Goal: Task Accomplishment & Management: Manage account settings

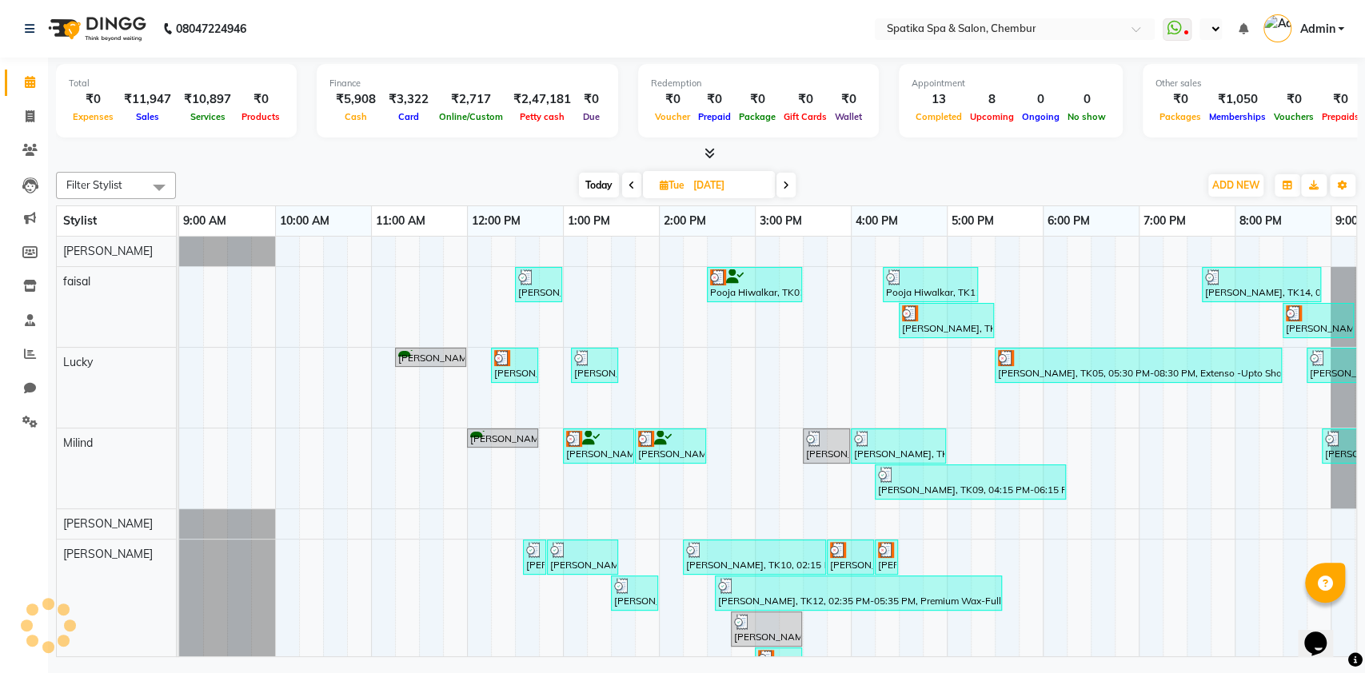
select select "en"
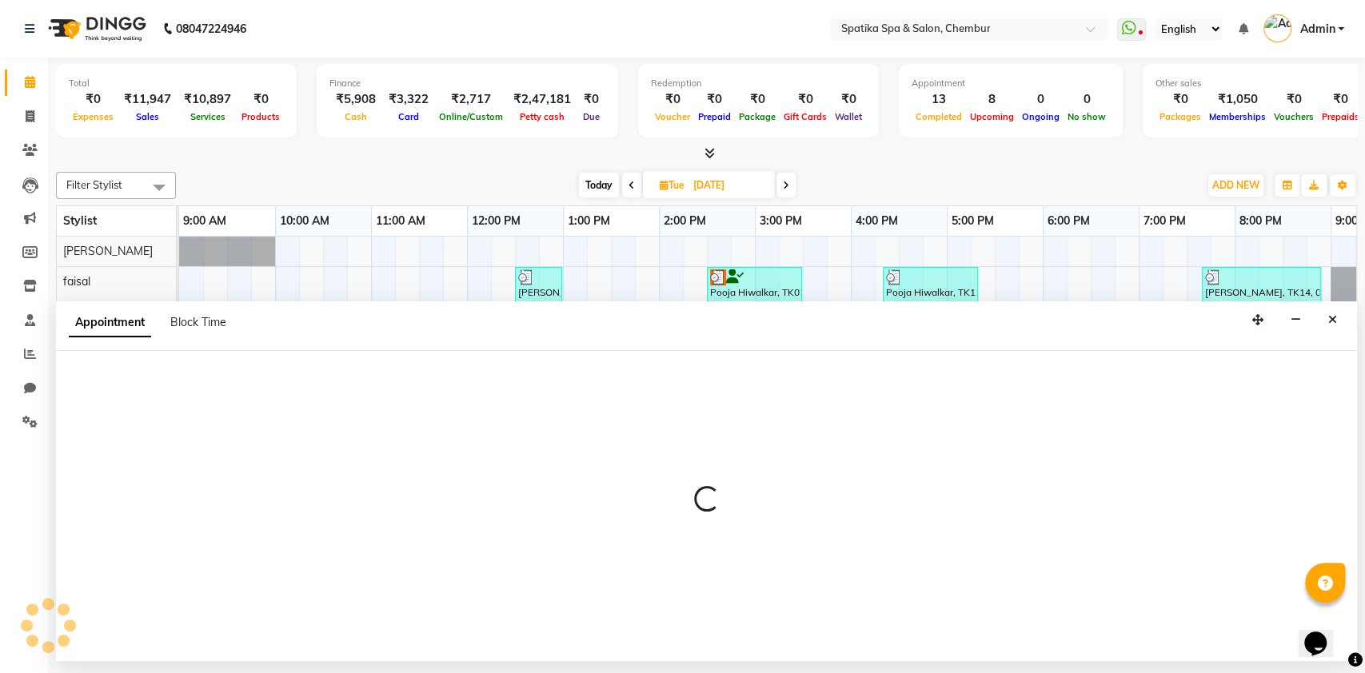
select select "9061"
select select "1200"
select select "tentative"
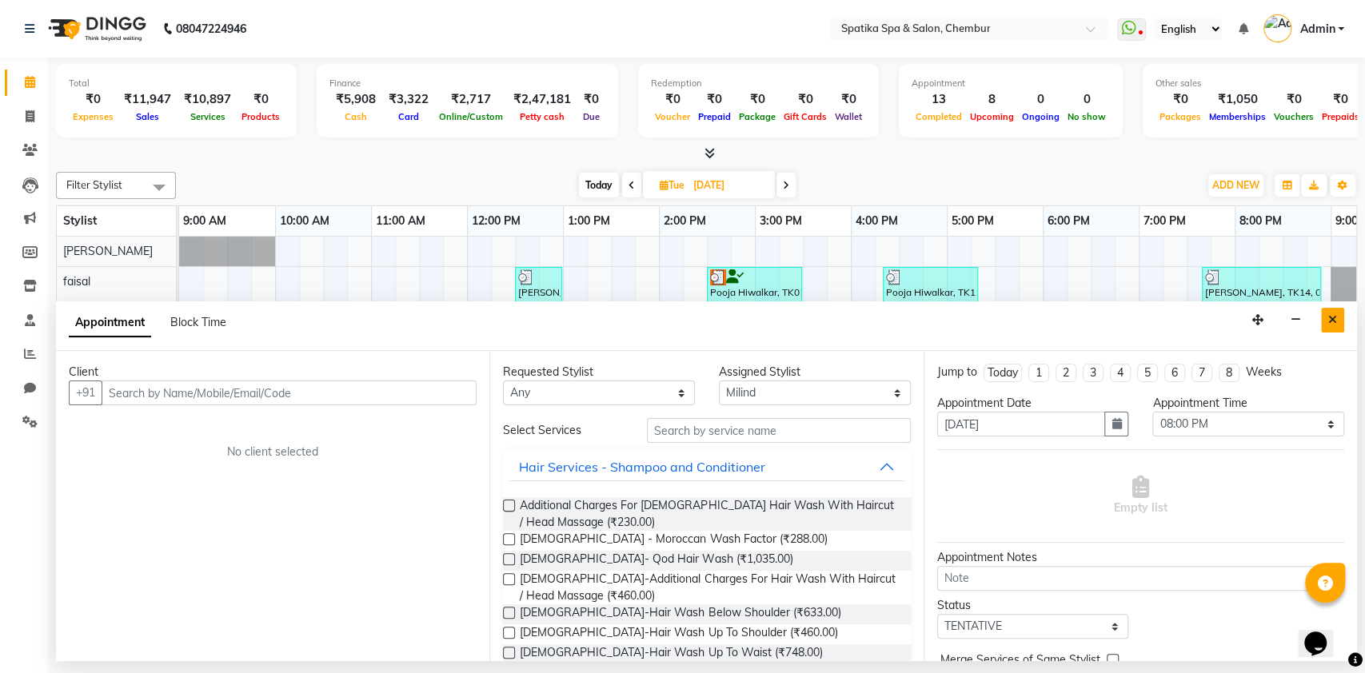
click at [1330, 314] on icon "Close" at bounding box center [1332, 319] width 9 height 11
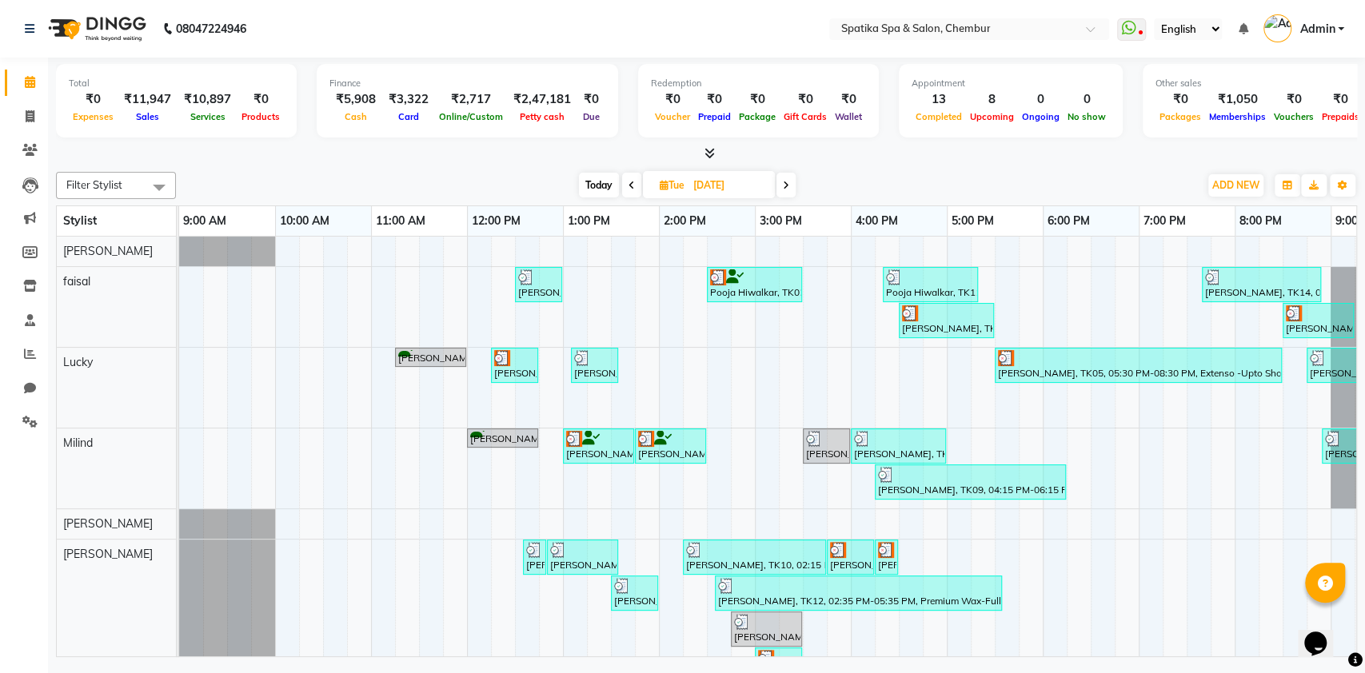
click at [1203, 350] on div at bounding box center [1138, 358] width 281 height 16
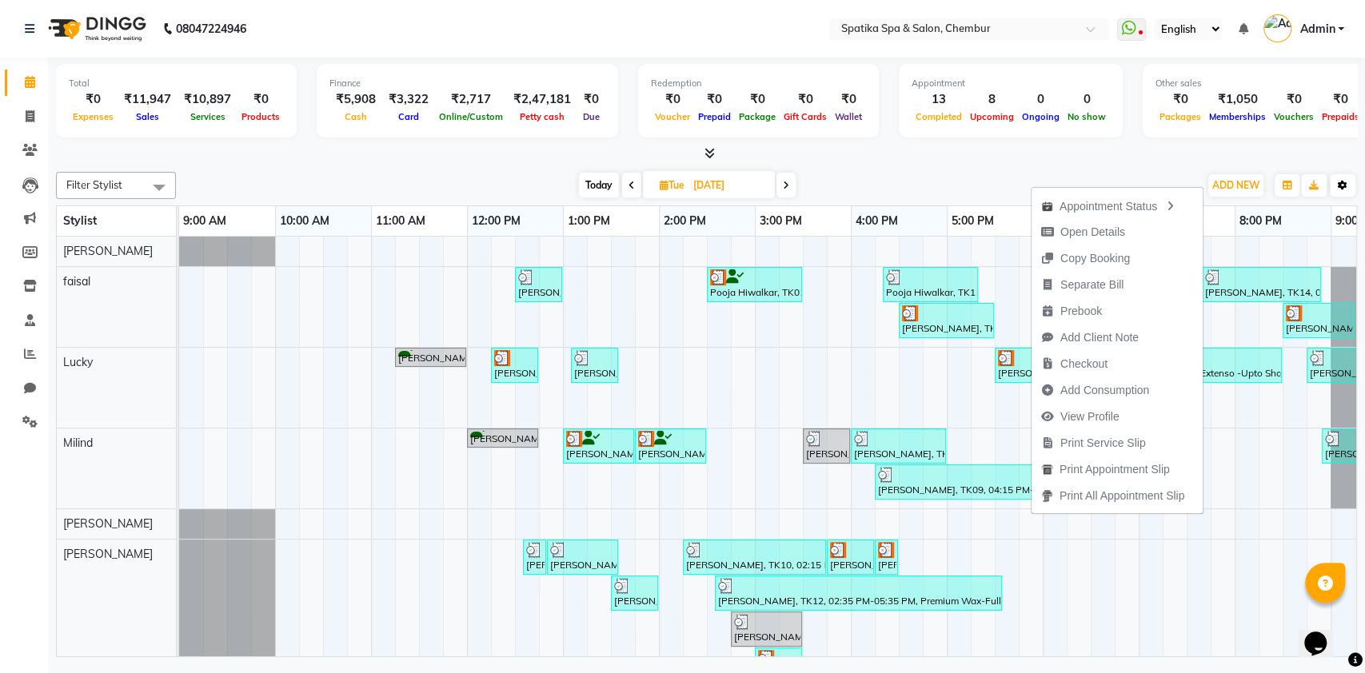
click at [1344, 187] on icon "button" at bounding box center [1342, 186] width 10 height 10
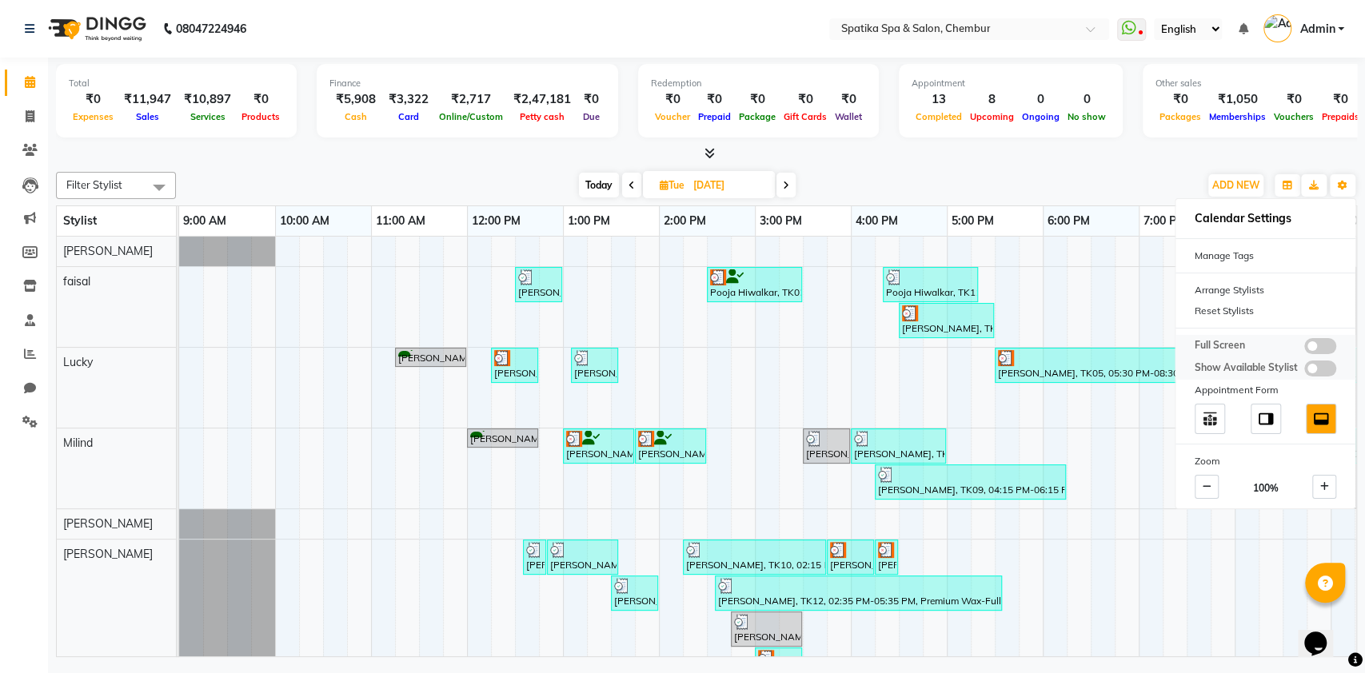
click at [1329, 362] on span at bounding box center [1320, 369] width 32 height 16
click at [1304, 371] on input "checkbox" at bounding box center [1304, 371] width 0 height 0
click at [1310, 345] on span at bounding box center [1320, 346] width 32 height 16
click at [1304, 349] on input "checkbox" at bounding box center [1304, 349] width 0 height 0
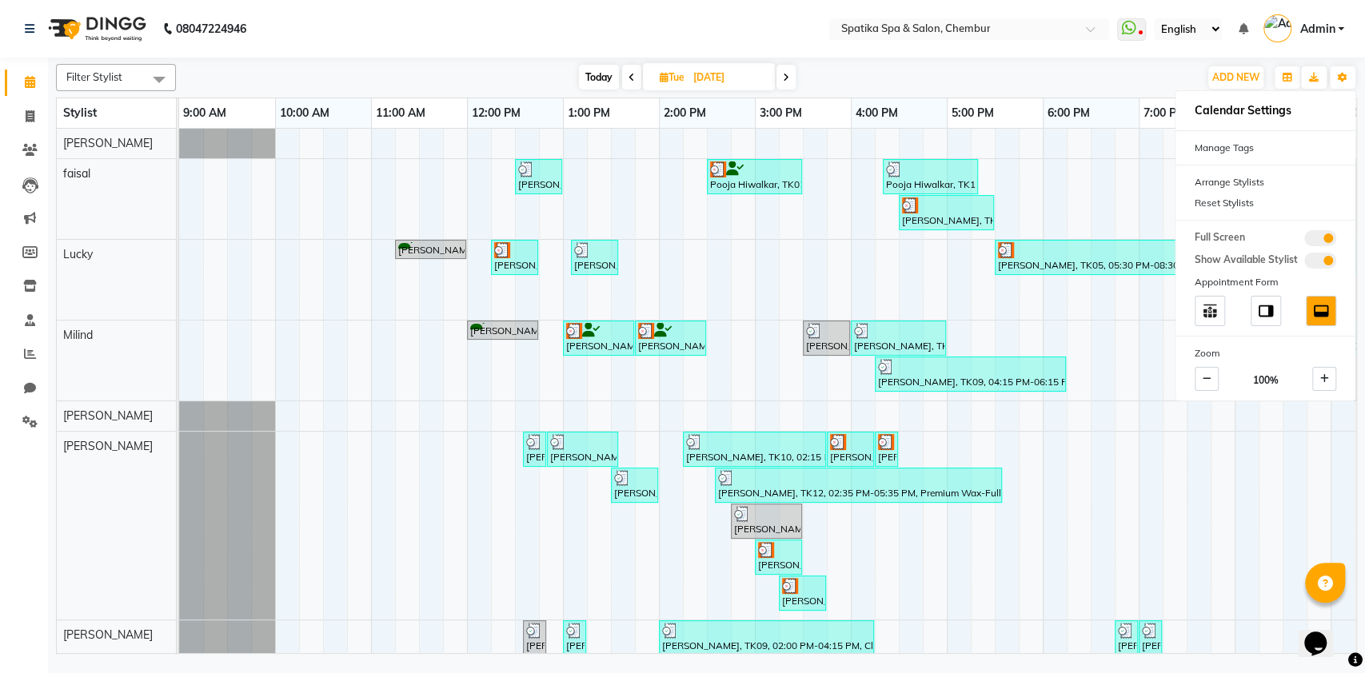
click at [1324, 26] on span "Admin" at bounding box center [1316, 29] width 35 height 17
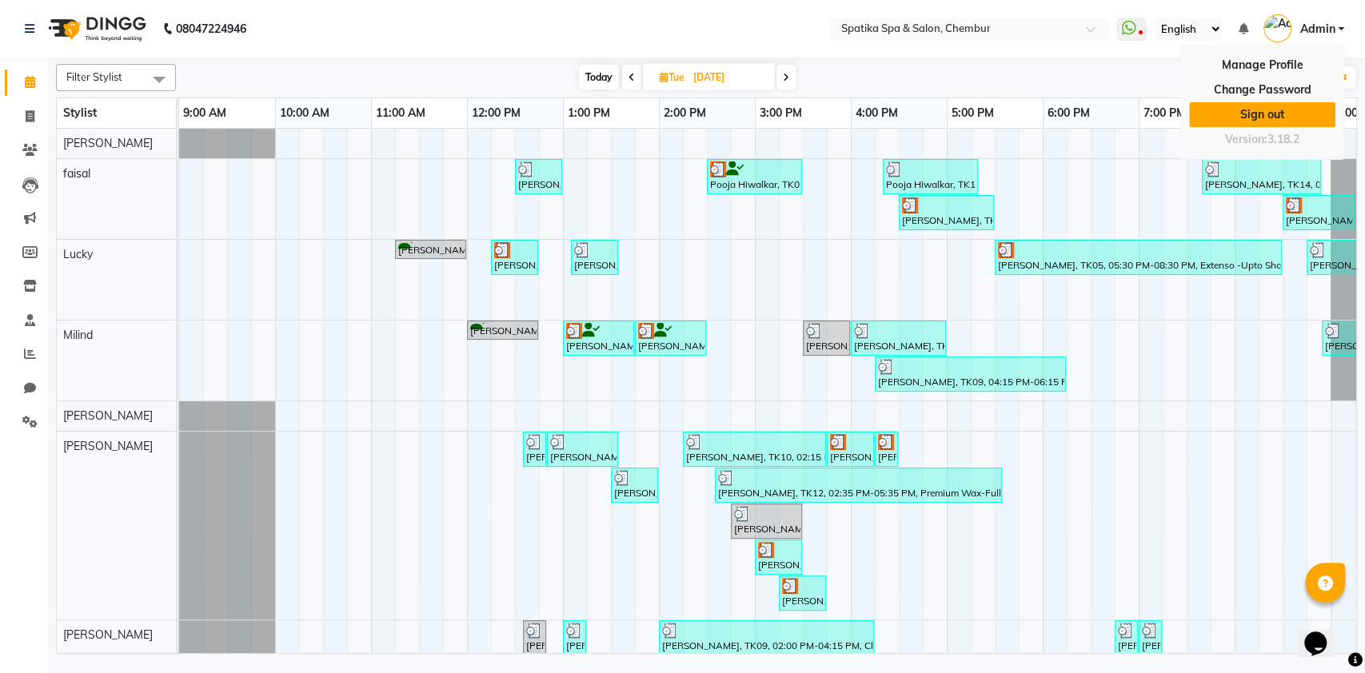
click at [1274, 104] on link "Sign out" at bounding box center [1262, 114] width 146 height 25
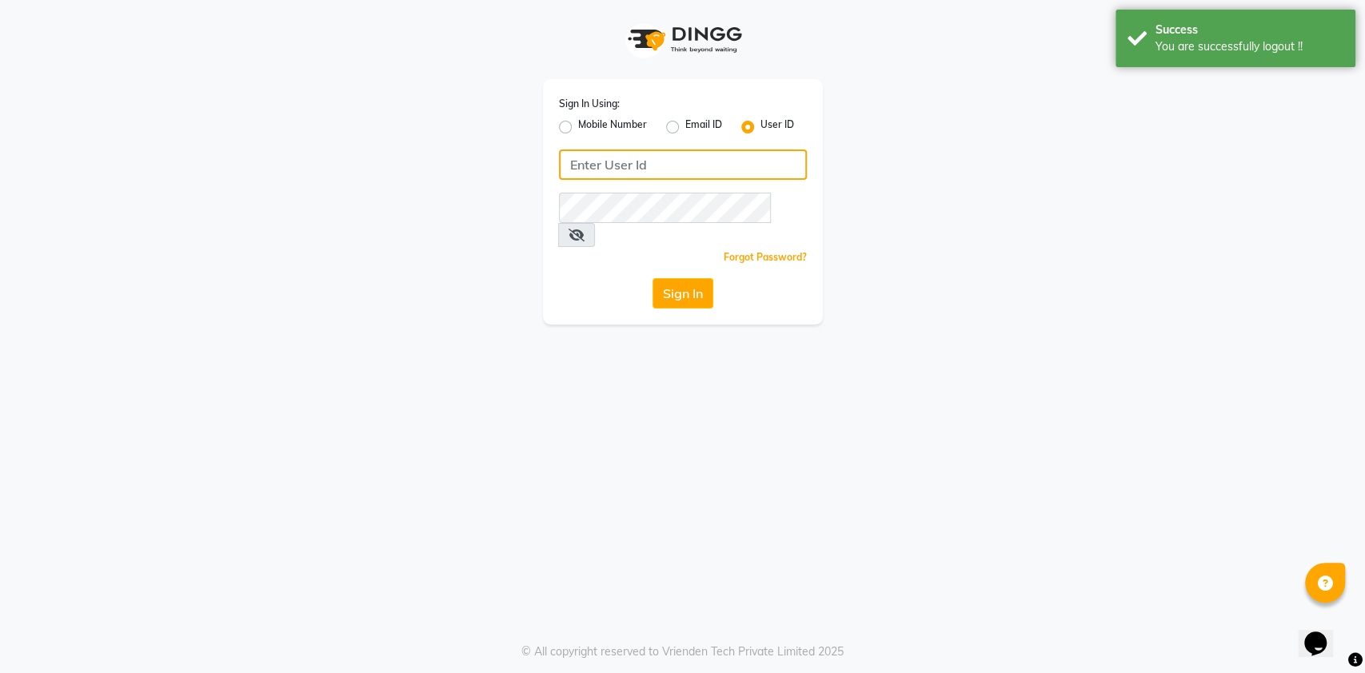
type input "9819749673"
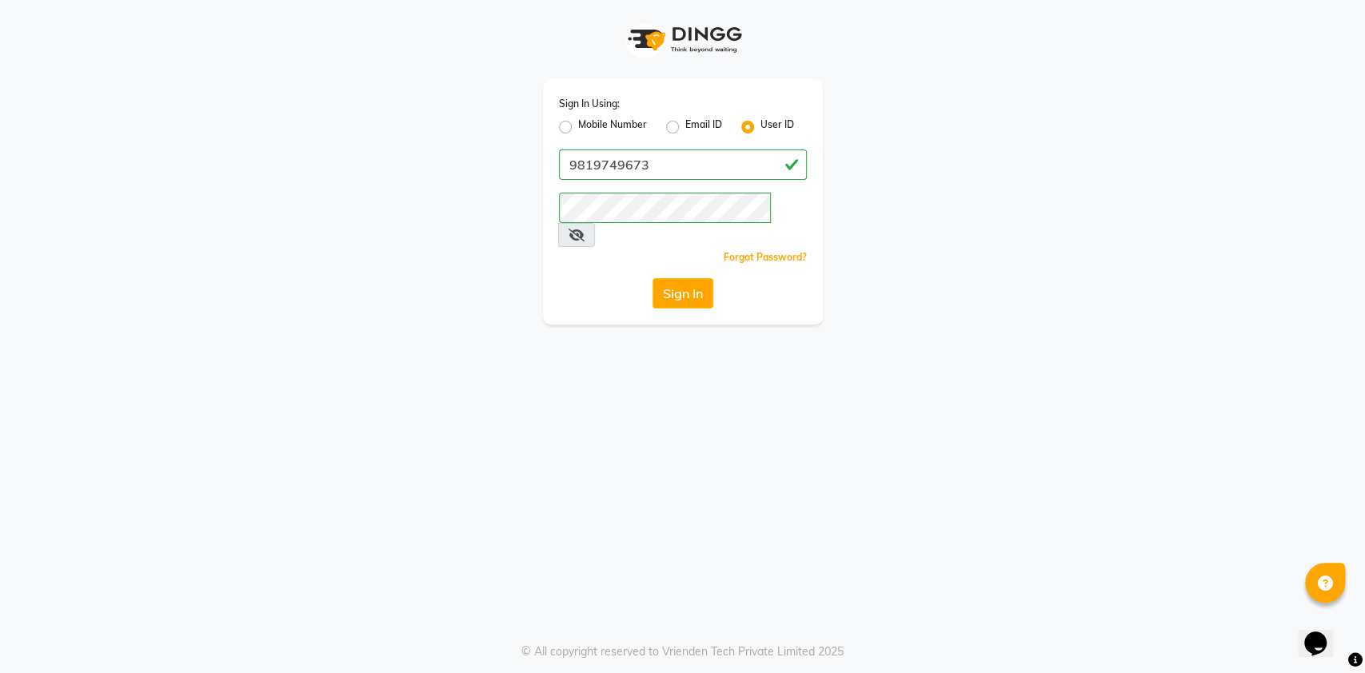
click at [610, 127] on label "Mobile Number" at bounding box center [612, 127] width 69 height 19
click at [588, 127] on input "Mobile Number" at bounding box center [583, 123] width 10 height 10
radio input "true"
radio input "false"
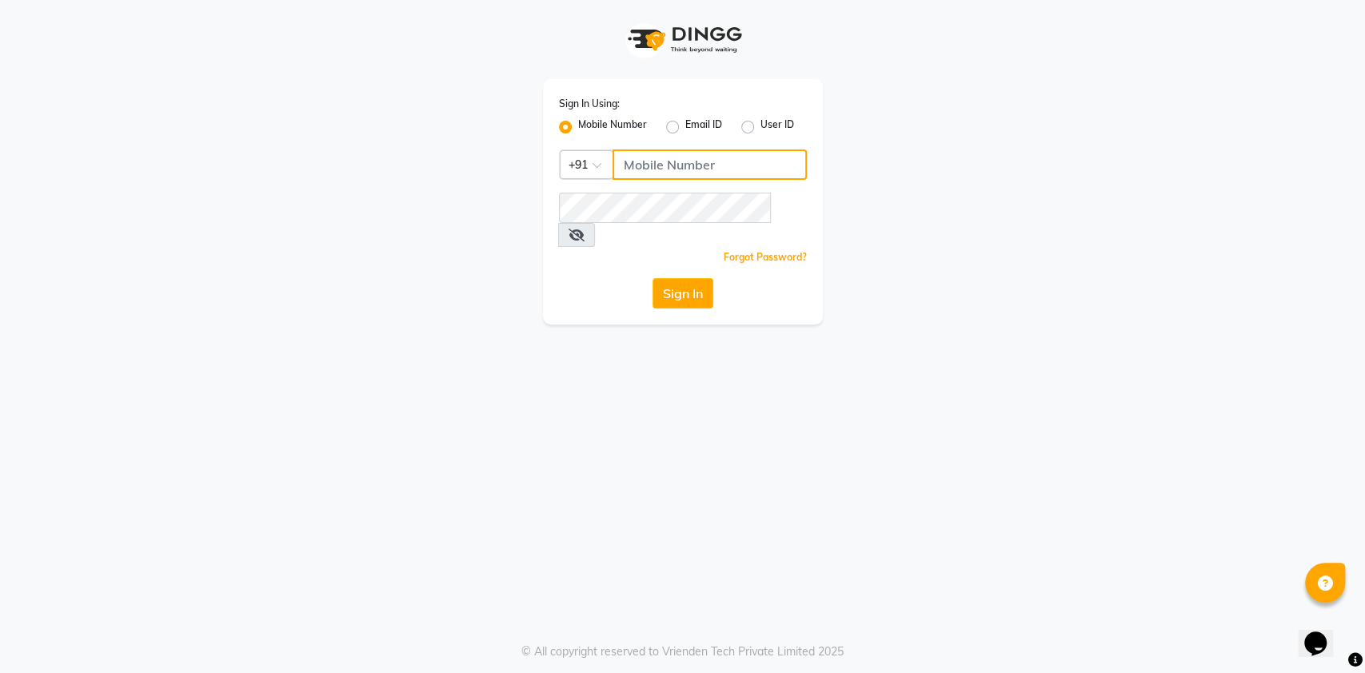
click at [693, 154] on input "Username" at bounding box center [709, 164] width 194 height 30
type input "9819749673"
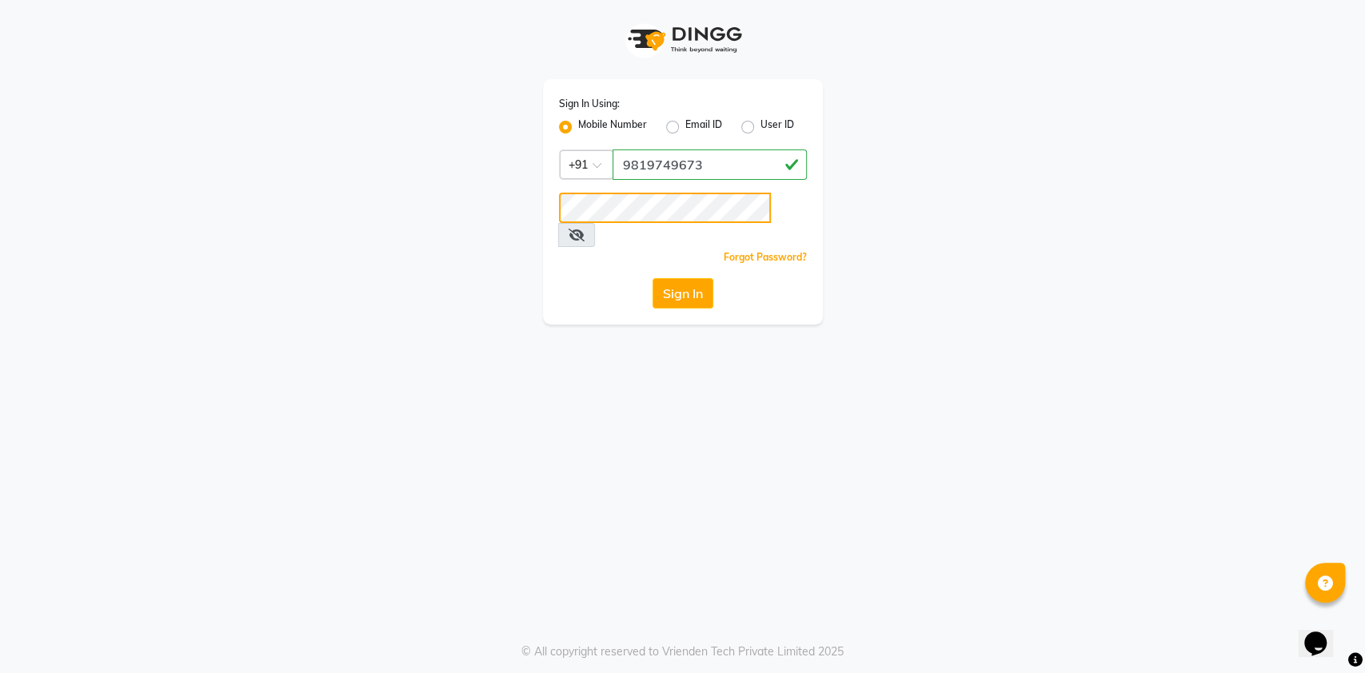
click at [652, 278] on button "Sign In" at bounding box center [682, 293] width 61 height 30
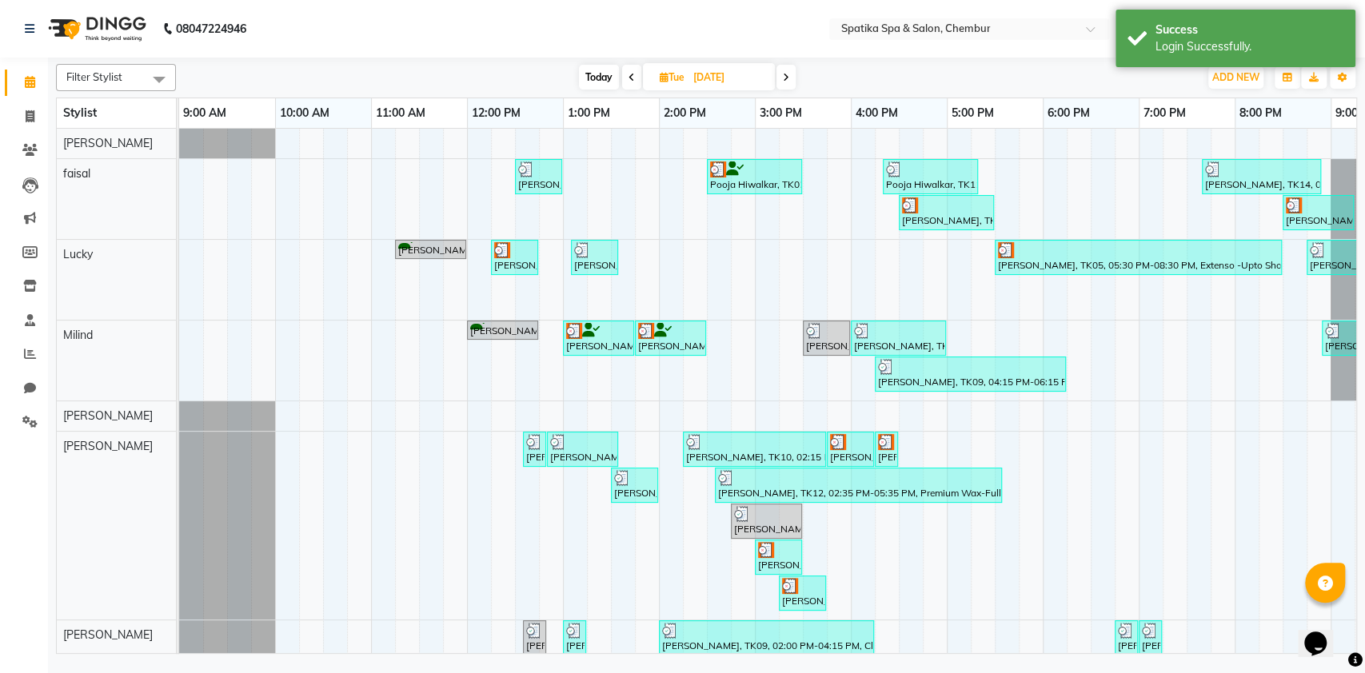
click at [793, 74] on span at bounding box center [785, 77] width 19 height 25
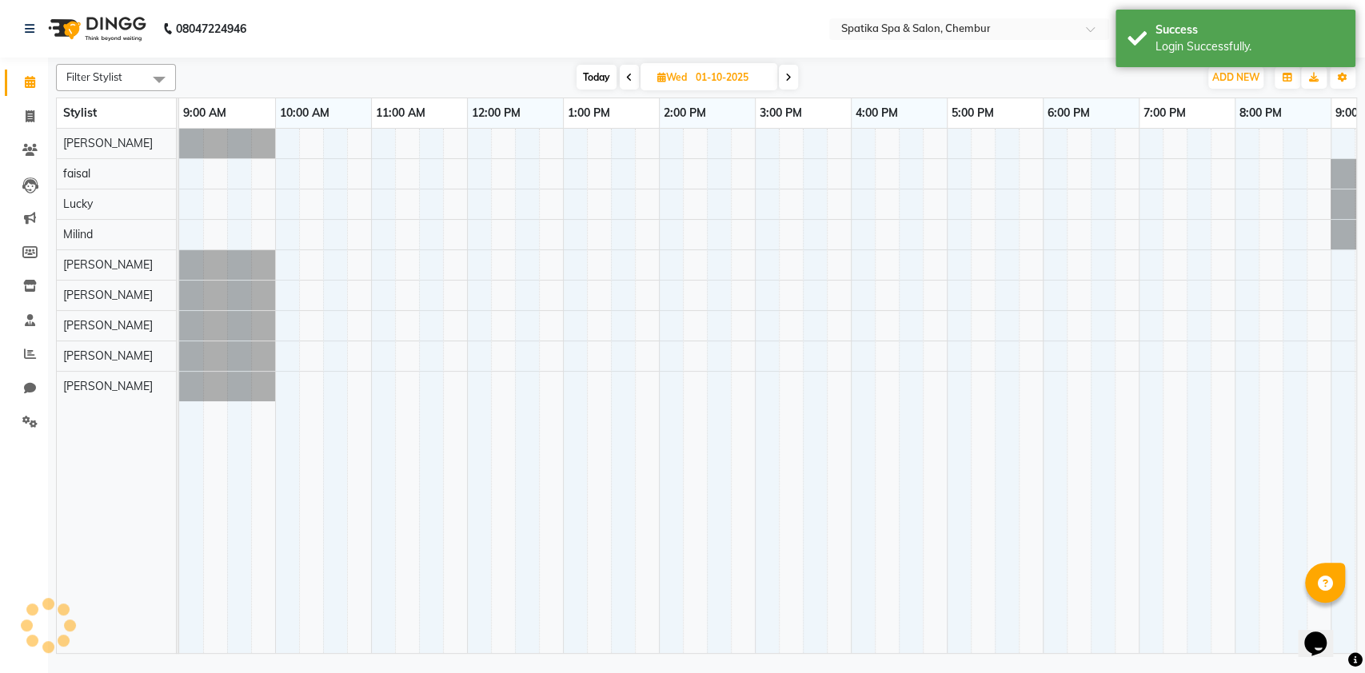
scroll to position [0, 70]
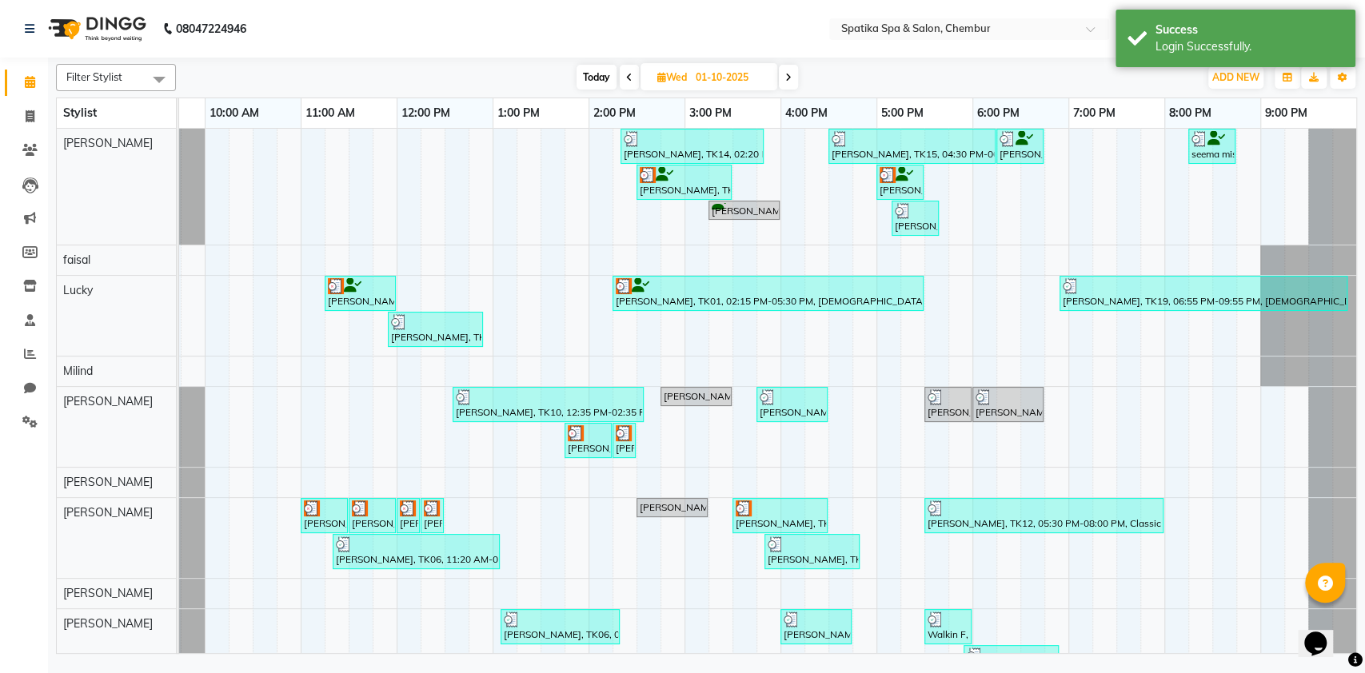
click at [793, 74] on span at bounding box center [788, 77] width 19 height 25
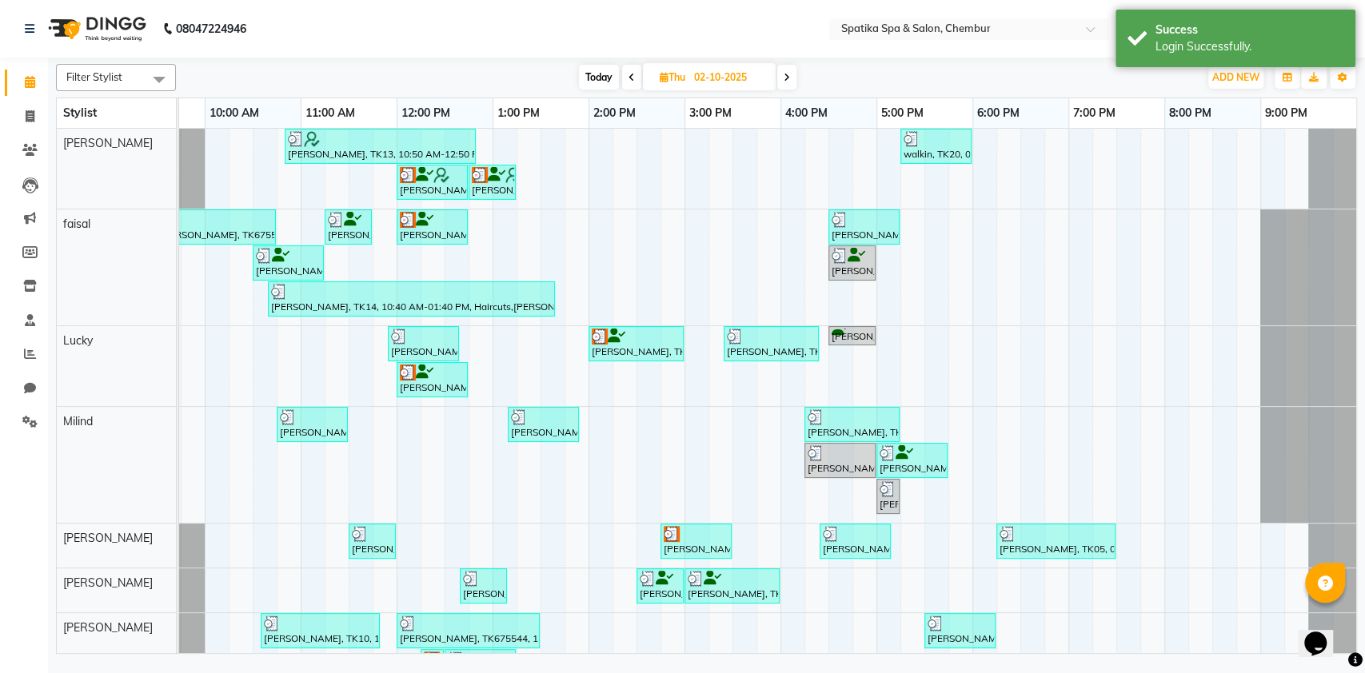
click at [604, 77] on span "Today" at bounding box center [599, 77] width 40 height 25
type input "03-10-2025"
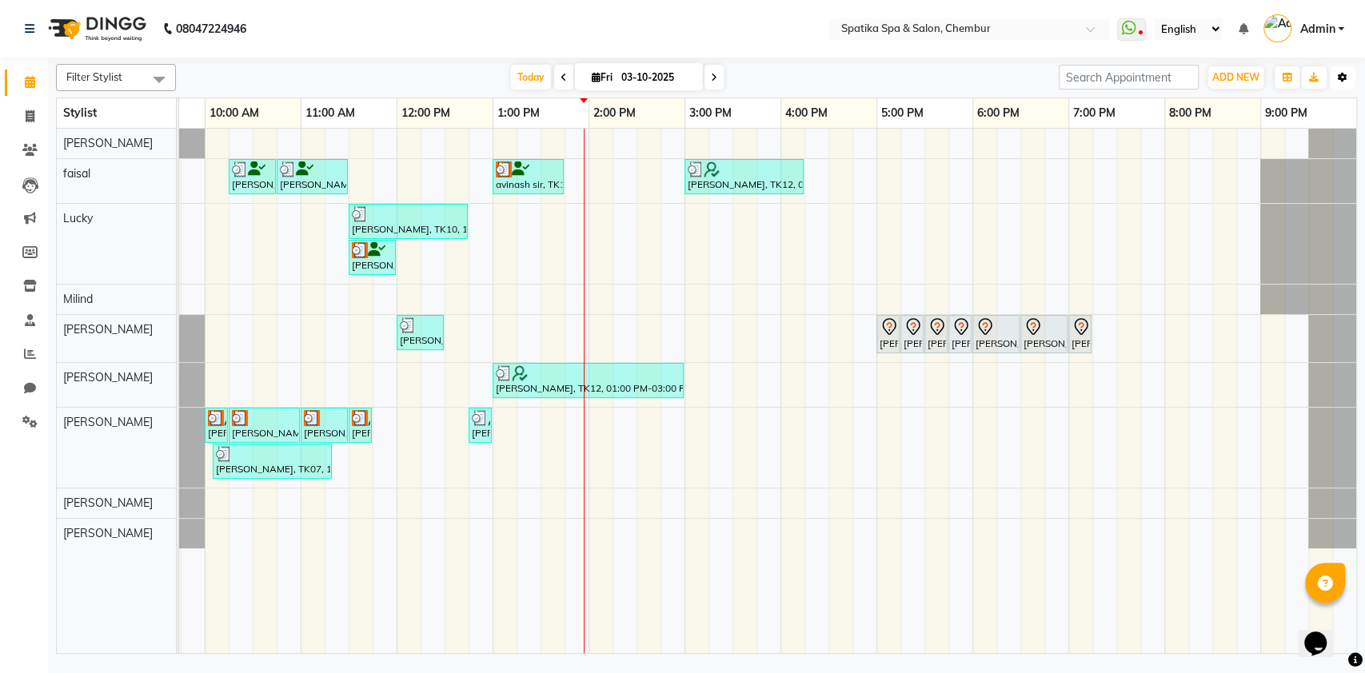
click at [1337, 85] on button "Toggle Dropdown" at bounding box center [1342, 77] width 26 height 22
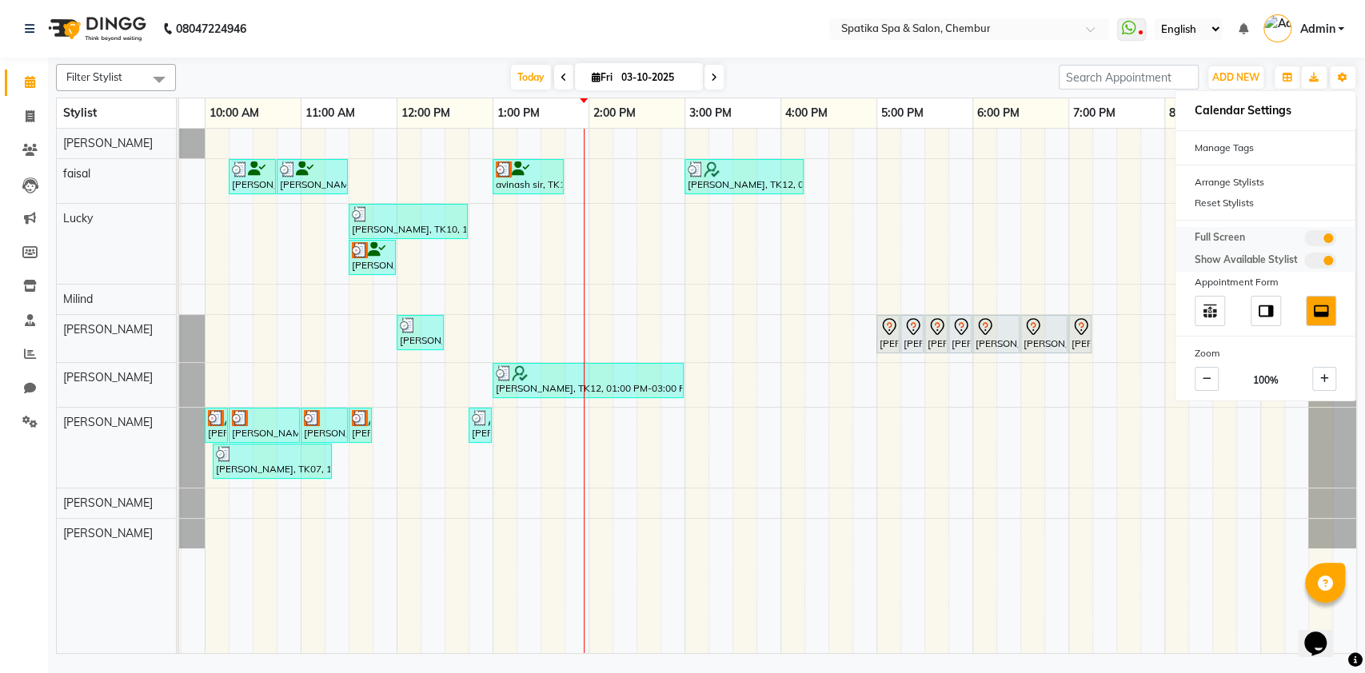
click at [1322, 232] on span at bounding box center [1320, 238] width 32 height 16
click at [1304, 241] on input "checkbox" at bounding box center [1304, 241] width 0 height 0
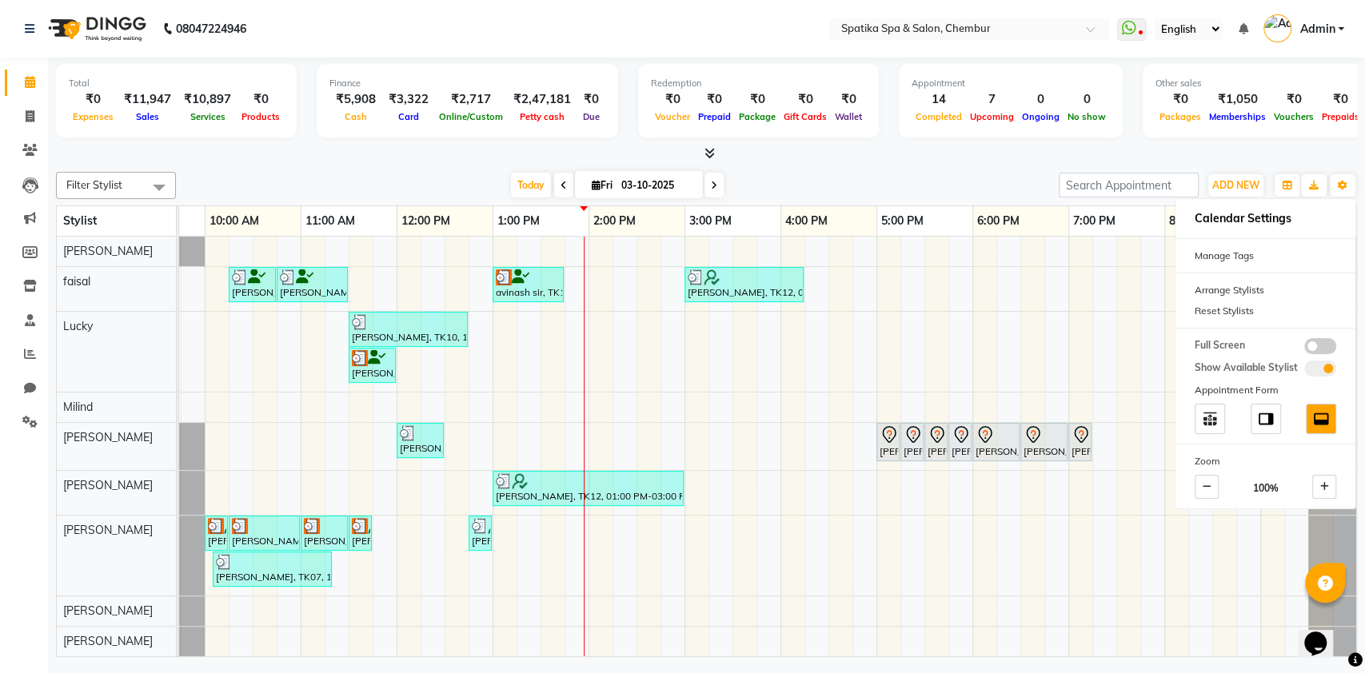
click at [914, 155] on div at bounding box center [706, 153] width 1301 height 17
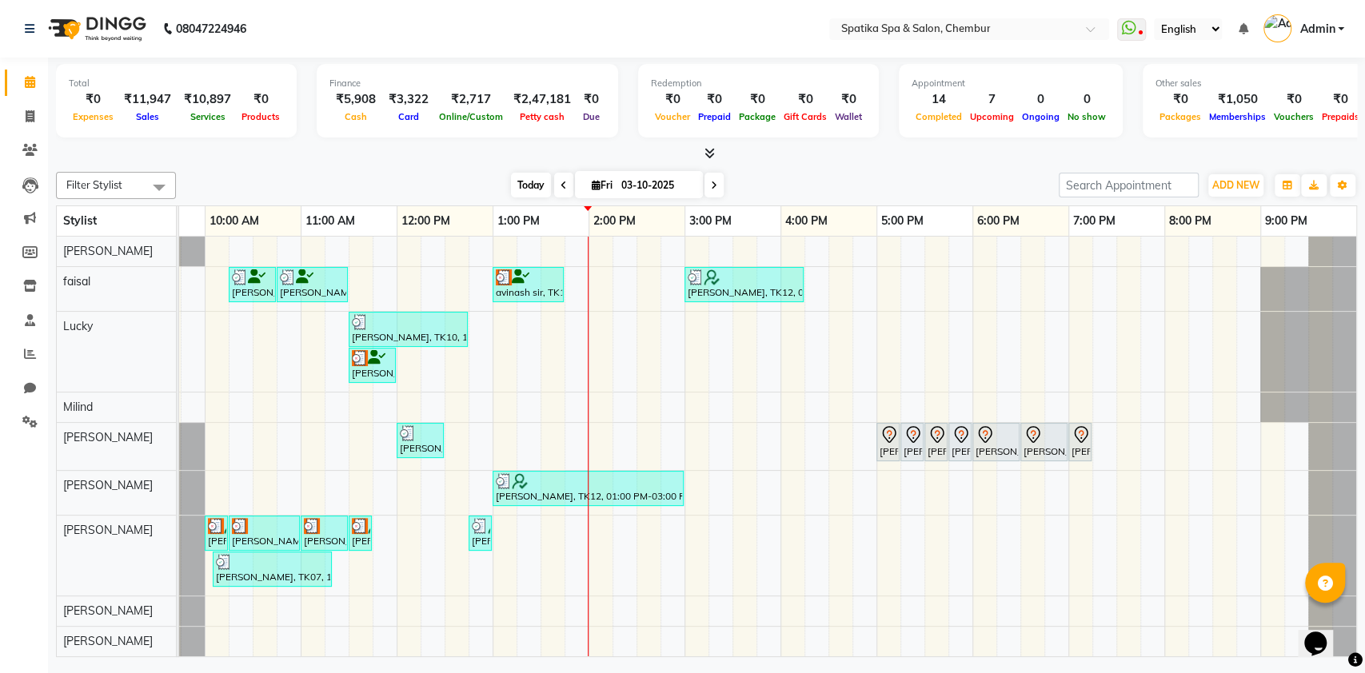
click at [522, 189] on span "Today" at bounding box center [531, 185] width 40 height 25
drag, startPoint x: 722, startPoint y: 285, endPoint x: 400, endPoint y: 288, distance: 321.4
click at [400, 288] on div "[PERSON_NAME], TK04, 10:15 AM-10:45 AM, [DEMOGRAPHIC_DATA]-Hair Wash Up To Wais…" at bounding box center [732, 447] width 1247 height 420
click at [706, 280] on img at bounding box center [711, 277] width 16 height 16
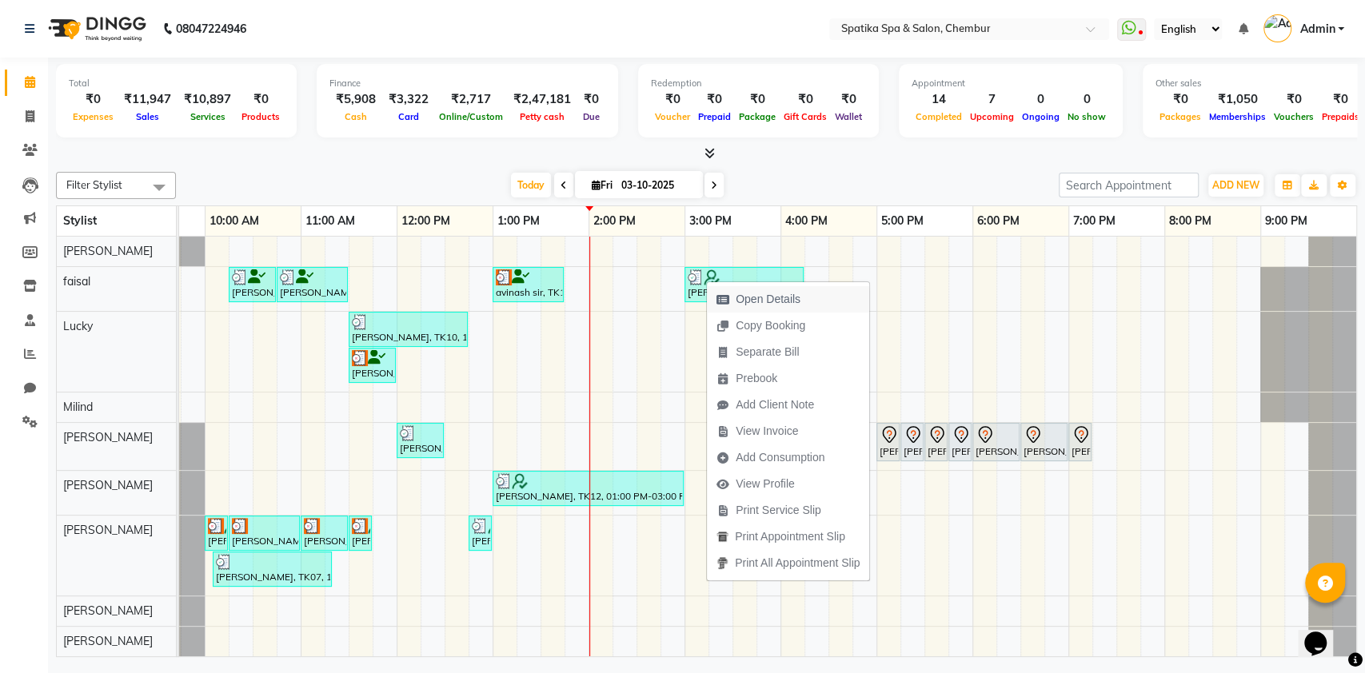
click at [756, 293] on span "Open Details" at bounding box center [767, 299] width 65 height 17
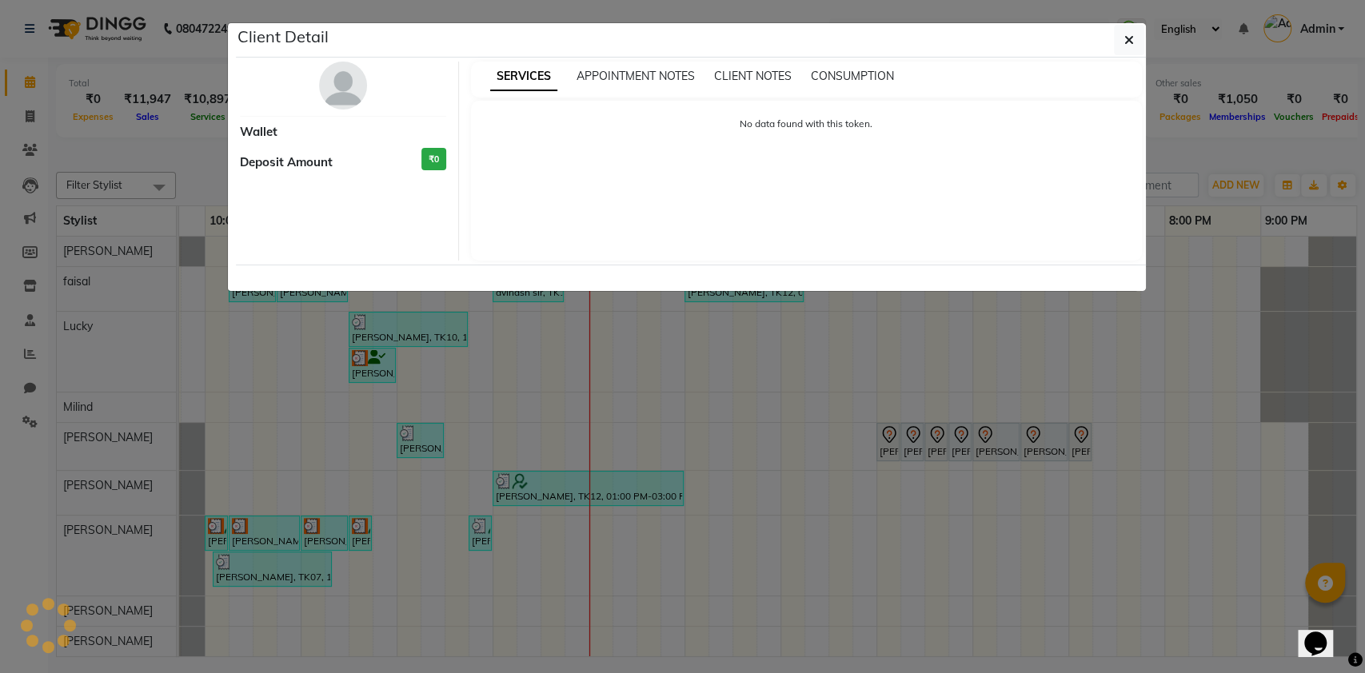
select select "3"
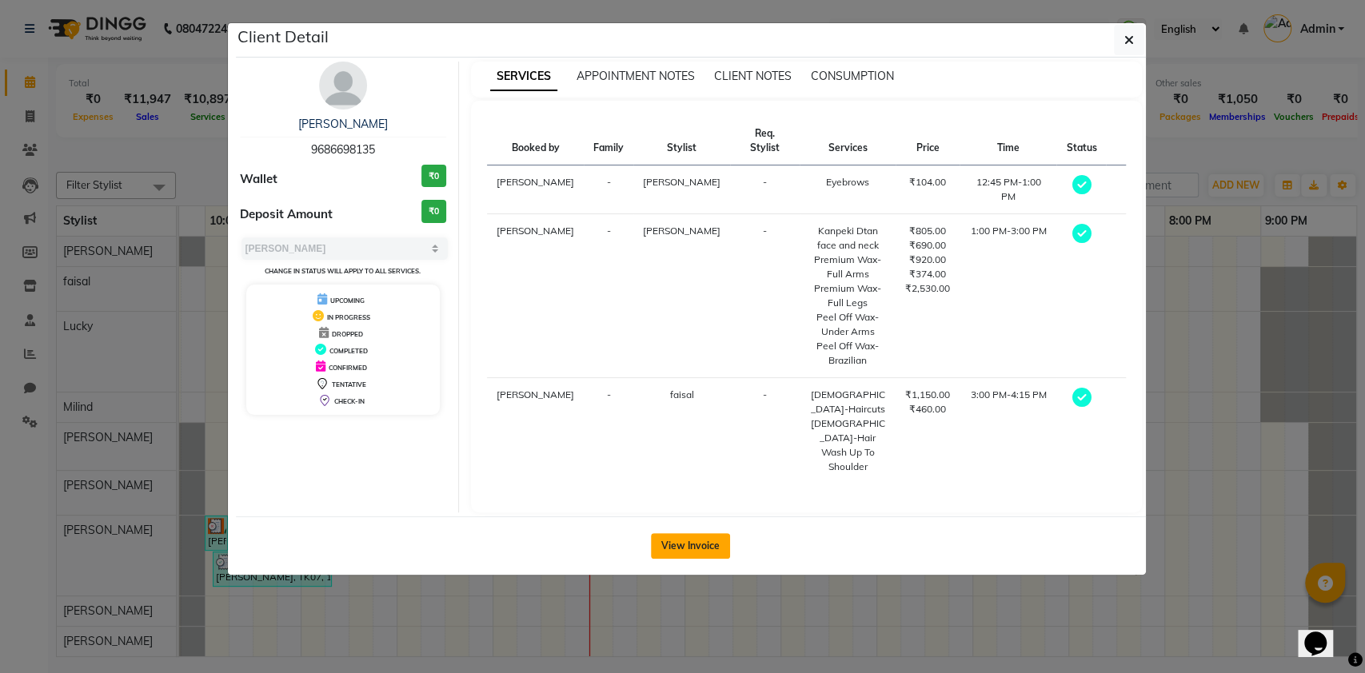
click at [686, 533] on button "View Invoice" at bounding box center [690, 546] width 79 height 26
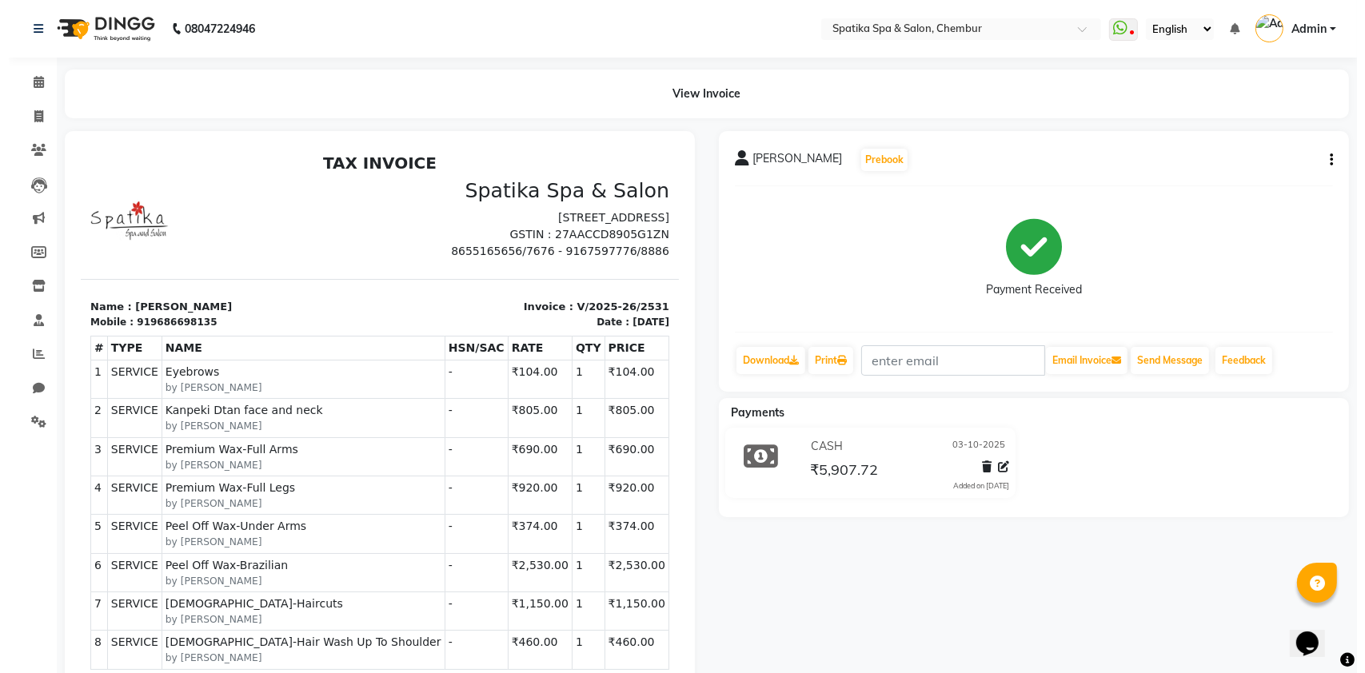
scroll to position [13, 0]
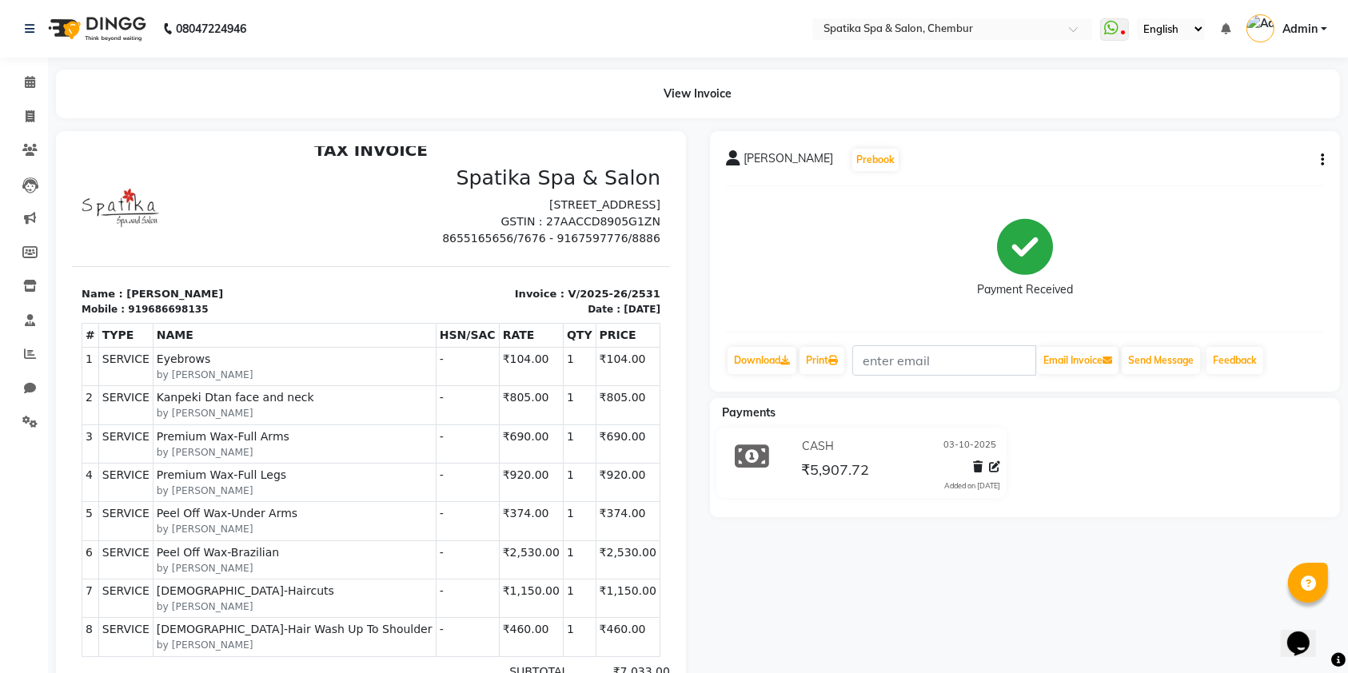
drag, startPoint x: 645, startPoint y: 444, endPoint x: 732, endPoint y: 747, distance: 316.0
click at [37, 85] on span at bounding box center [30, 83] width 28 height 18
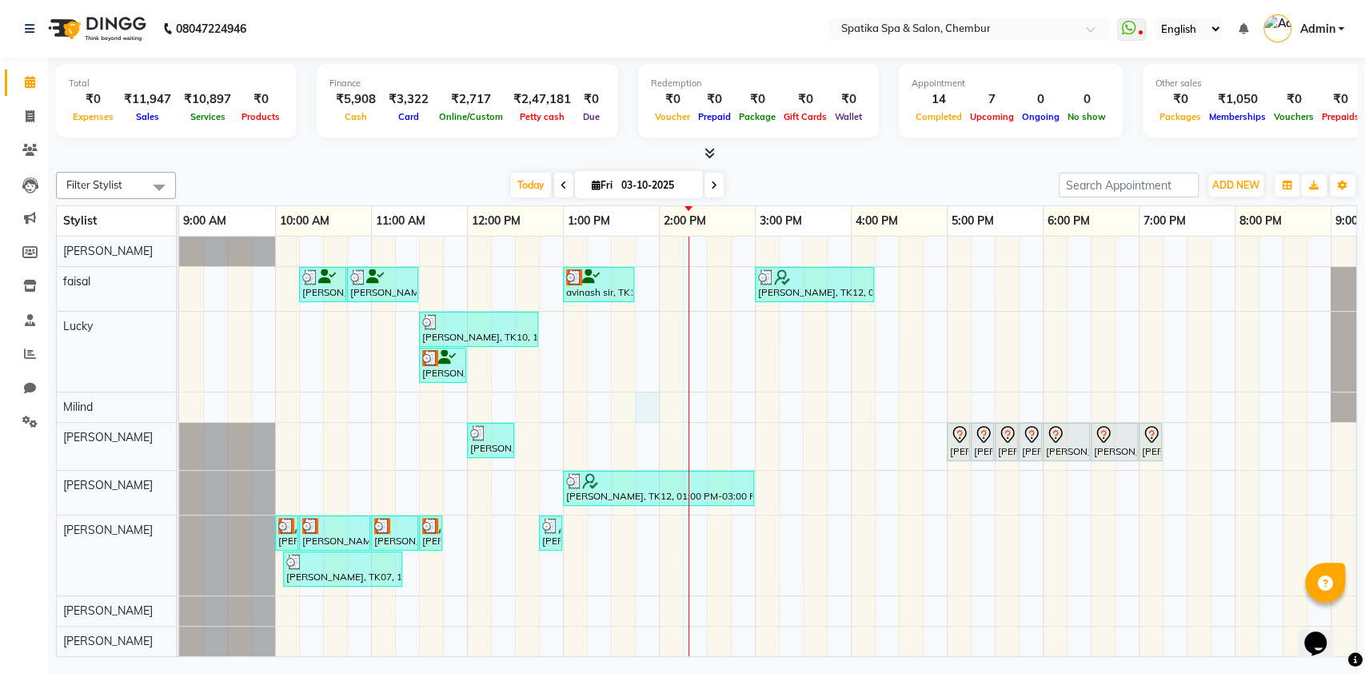
click at [650, 400] on div "[PERSON_NAME], TK04, 10:15 AM-10:45 AM, [DEMOGRAPHIC_DATA]-Hair Wash Up To Wais…" at bounding box center [802, 447] width 1247 height 420
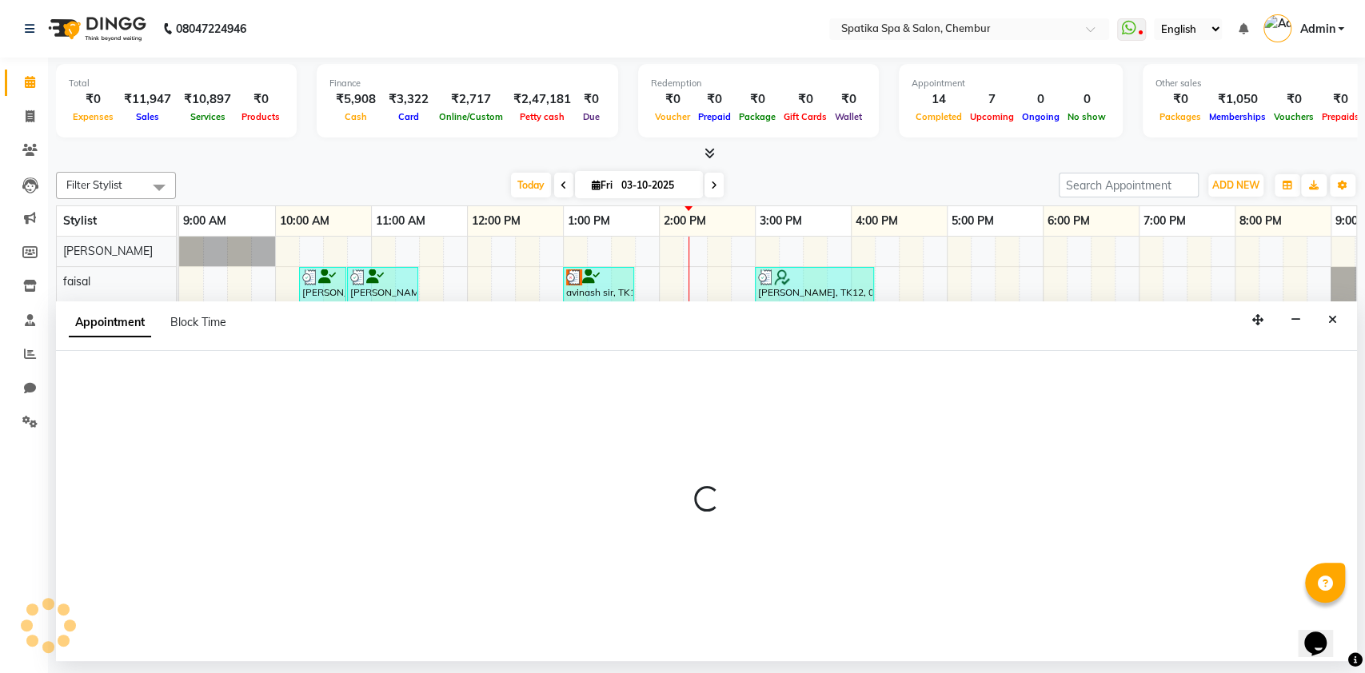
select select "9061"
select select "tentative"
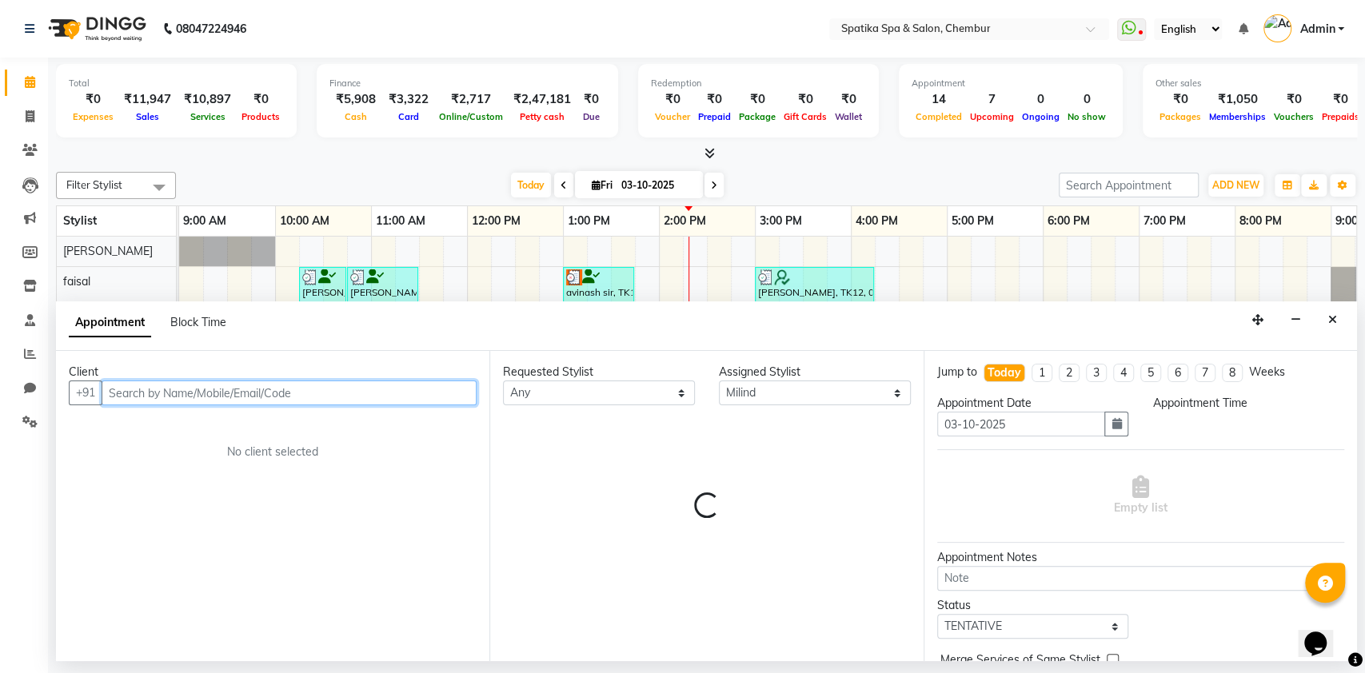
select select "825"
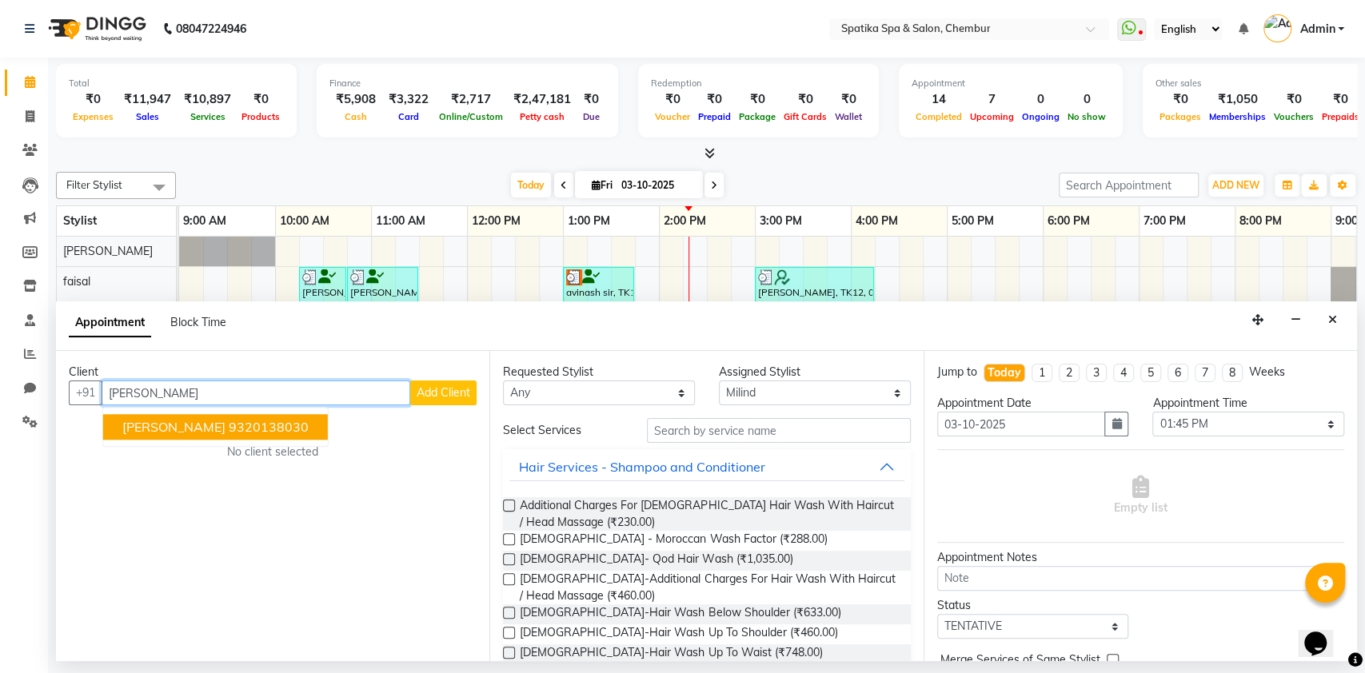
click at [237, 424] on ngb-highlight "9320138030" at bounding box center [269, 428] width 80 height 16
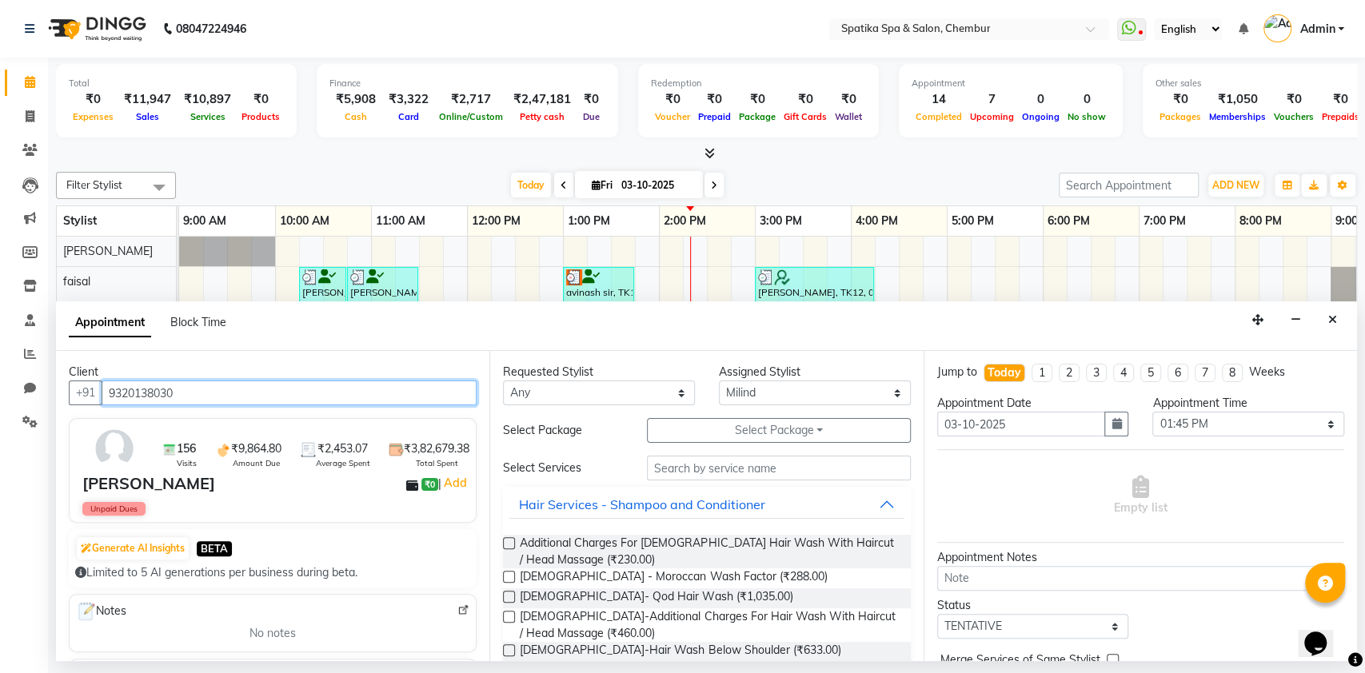
type input "9320138030"
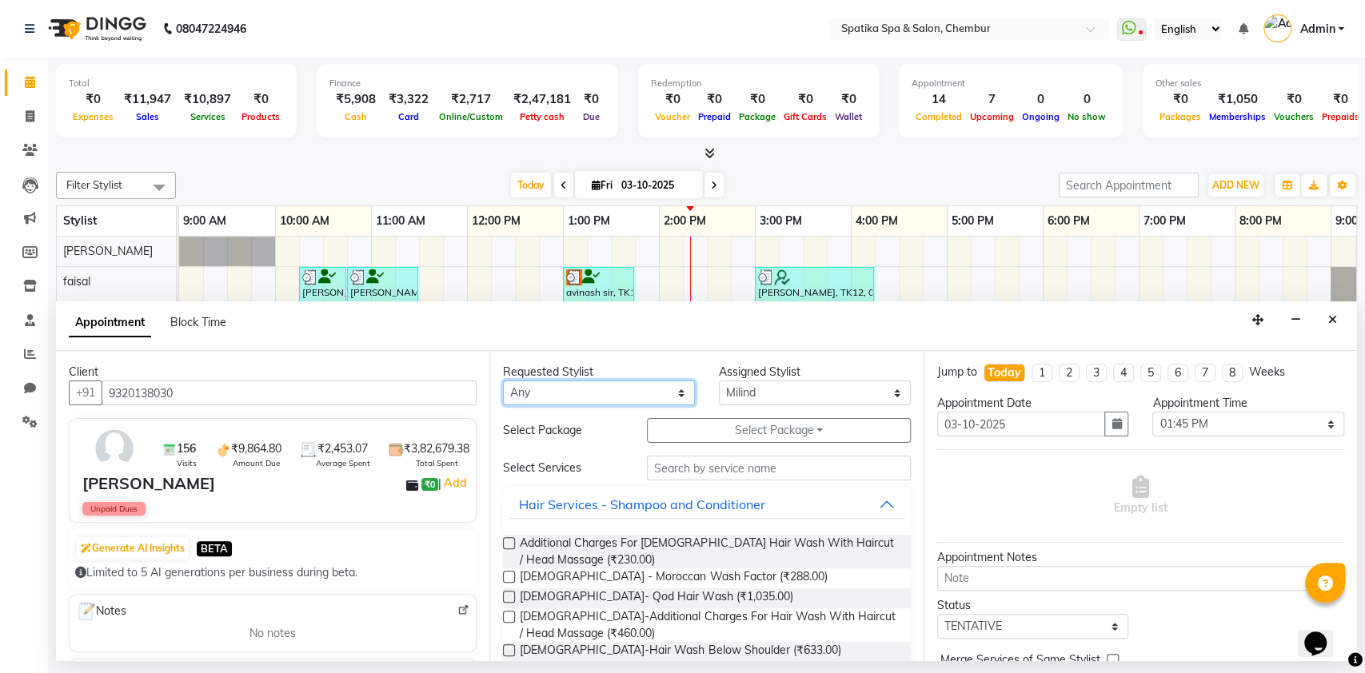
click at [614, 389] on select "Any [PERSON_NAME] [PERSON_NAME] [PERSON_NAME] [PERSON_NAME] [PERSON_NAME] [PERS…" at bounding box center [599, 392] width 192 height 25
select select "9061"
click at [503, 380] on select "Any [PERSON_NAME] [PERSON_NAME] [PERSON_NAME] [PERSON_NAME] [PERSON_NAME] [PERS…" at bounding box center [599, 392] width 192 height 25
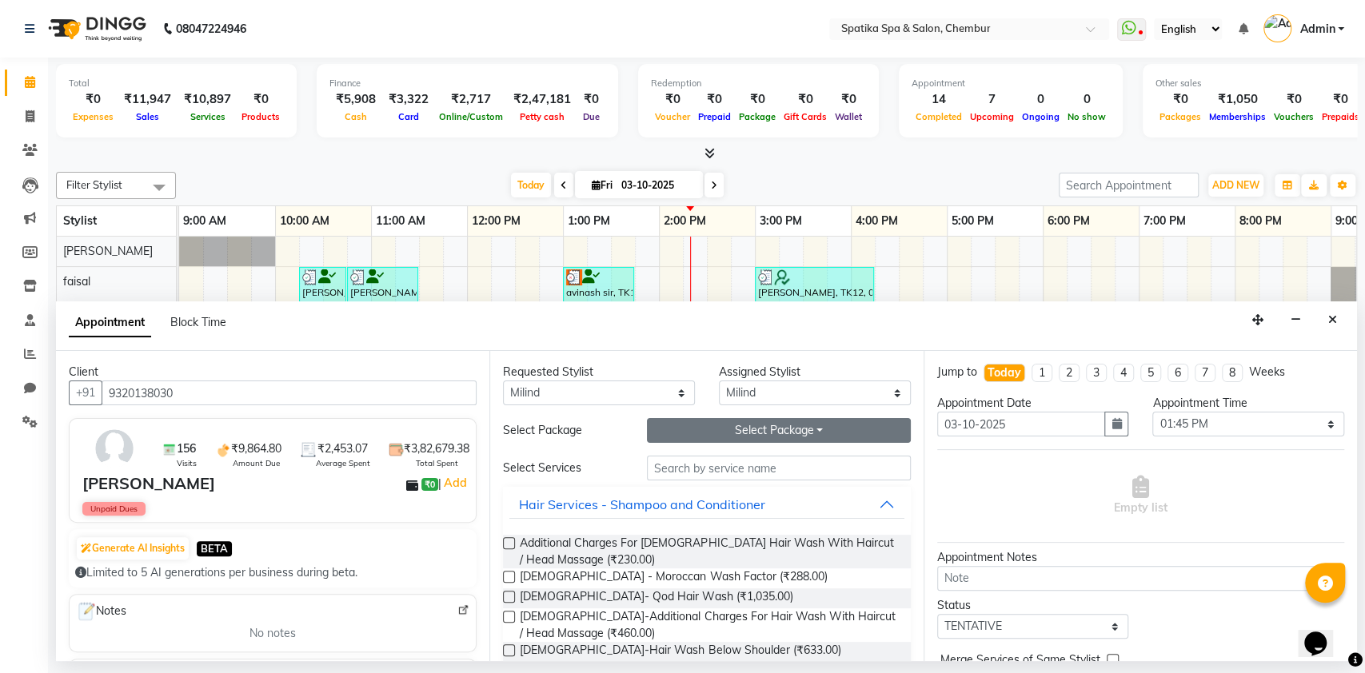
click at [802, 432] on button "Select Package Toggle Dropdown" at bounding box center [779, 430] width 264 height 25
click at [717, 464] on li "11K Package" at bounding box center [710, 463] width 126 height 23
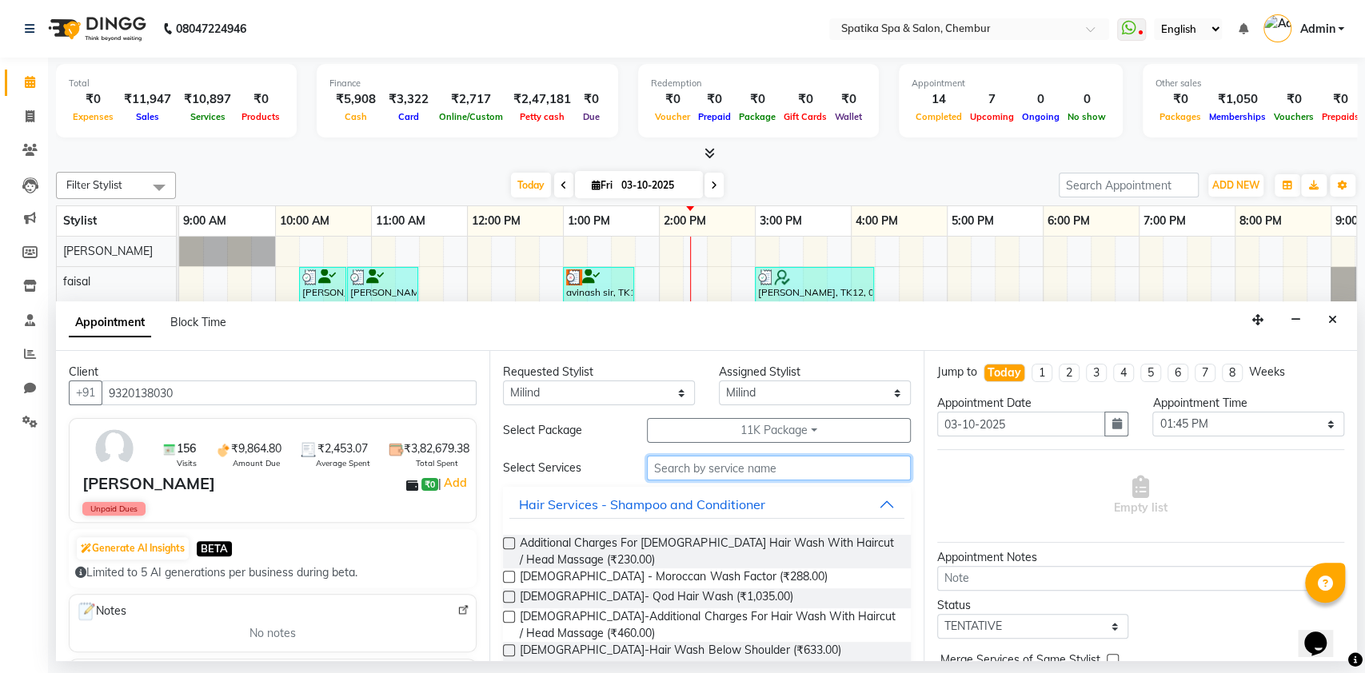
click at [755, 468] on input "text" at bounding box center [779, 468] width 264 height 25
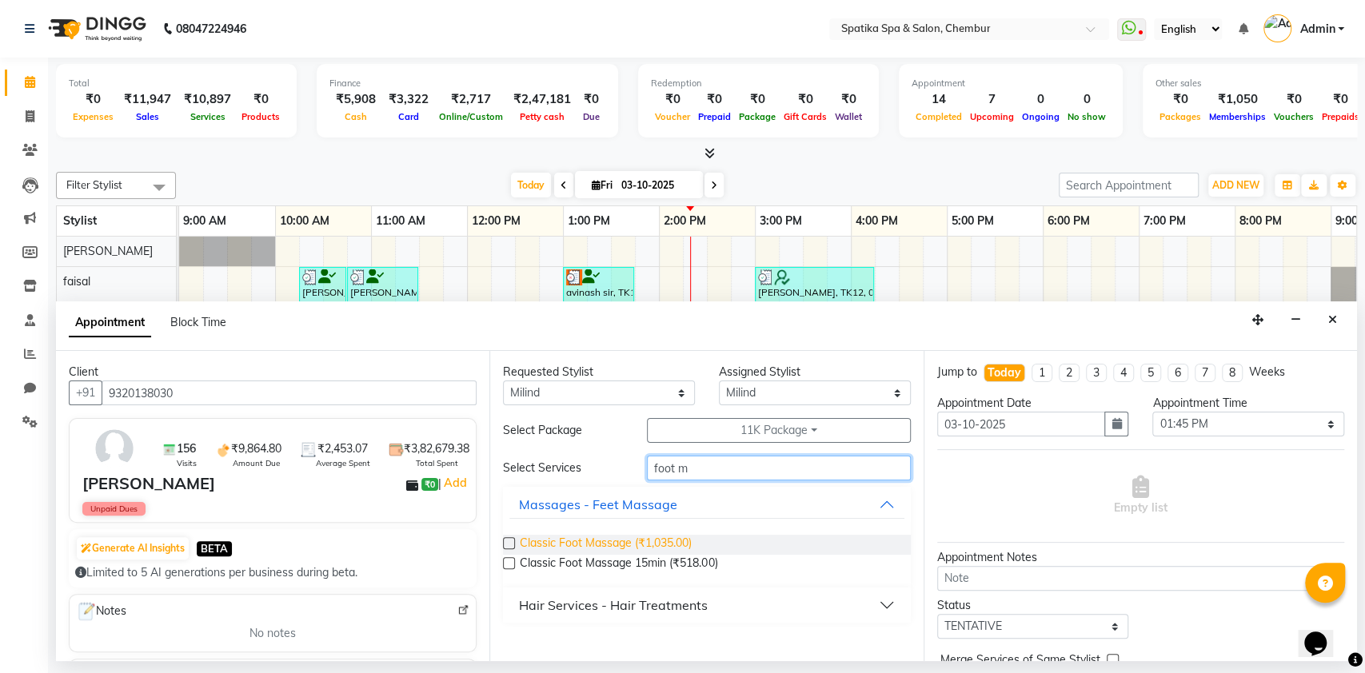
type input "foot m"
click at [611, 541] on span "Classic Foot Massage (₹1,035.00)" at bounding box center [606, 545] width 172 height 20
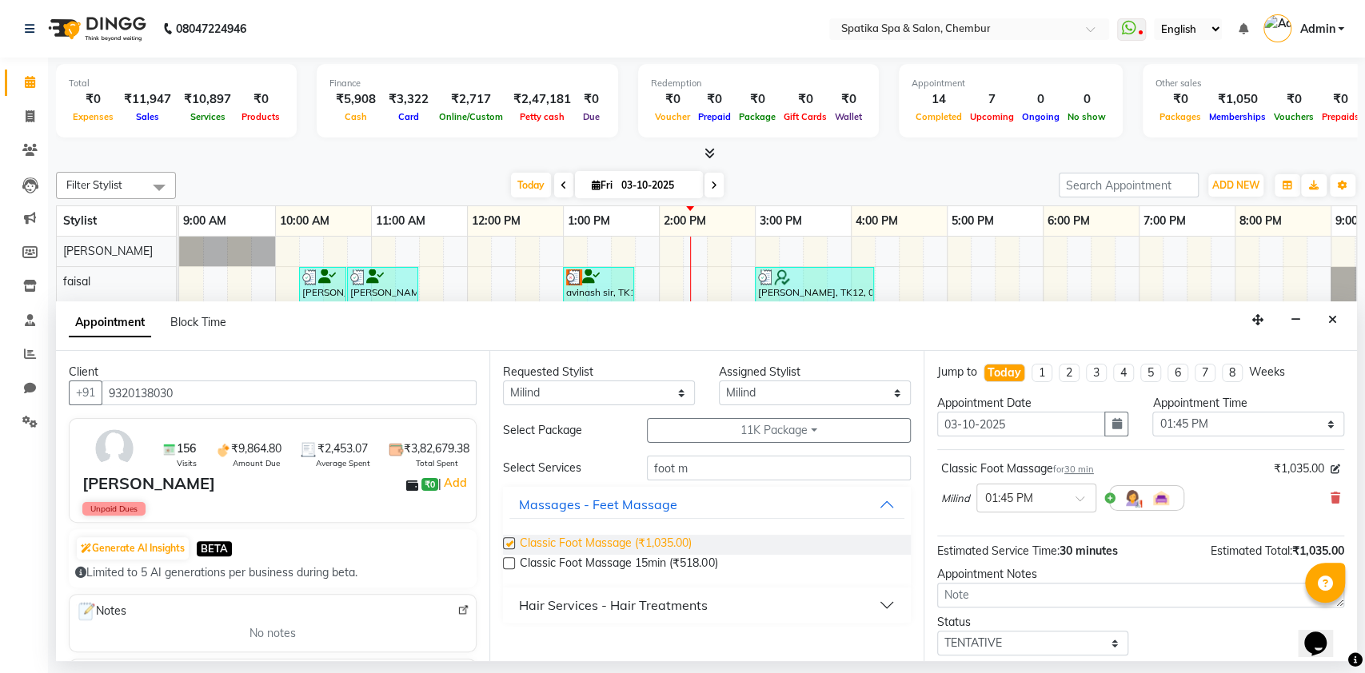
checkbox input "false"
click at [651, 392] on select "Any [PERSON_NAME] [PERSON_NAME] [PERSON_NAME] [PERSON_NAME] [PERSON_NAME] [PERS…" at bounding box center [599, 392] width 192 height 25
select select "9045"
click at [503, 380] on select "Any [PERSON_NAME] [PERSON_NAME] [PERSON_NAME] [PERSON_NAME] [PERSON_NAME] [PERS…" at bounding box center [599, 392] width 192 height 25
select select "9045"
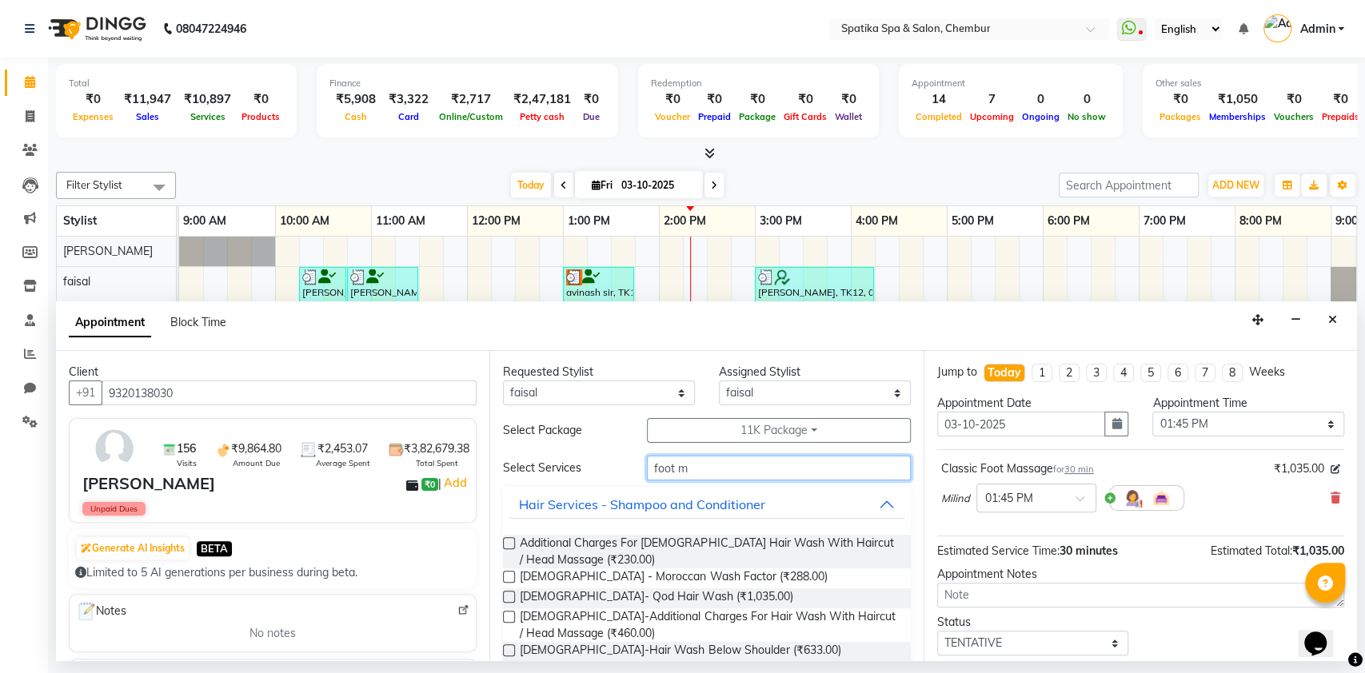
click at [819, 464] on input "foot m" at bounding box center [779, 468] width 264 height 25
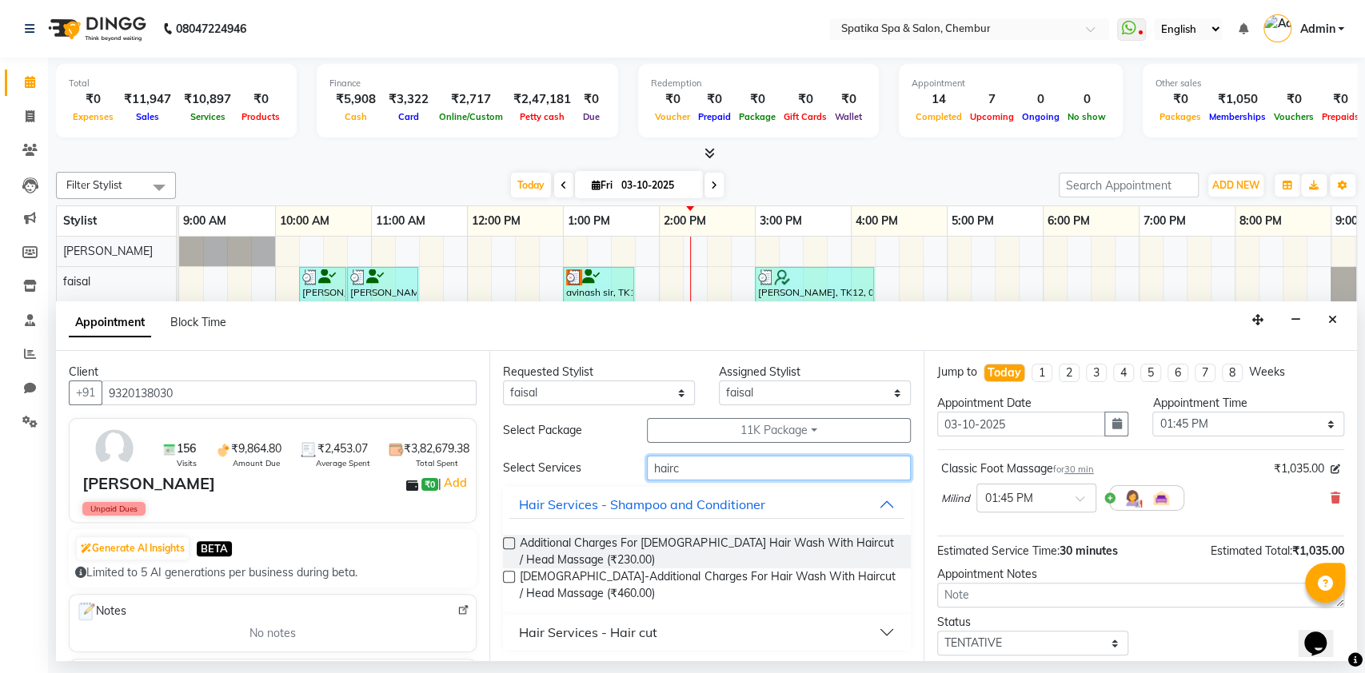
type input "hairc"
click at [871, 495] on button "Hair Services - Shampoo and Conditioner" at bounding box center [706, 504] width 394 height 29
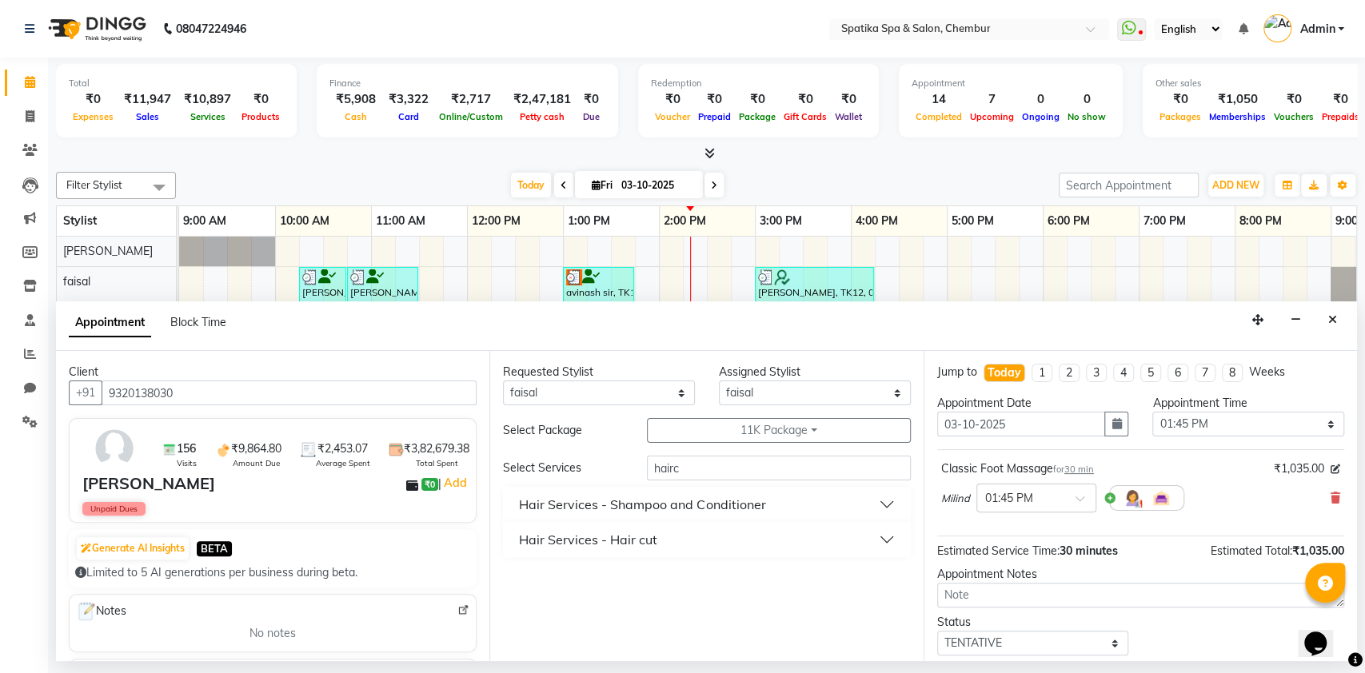
click at [886, 540] on button "Hair Services - Hair cut" at bounding box center [706, 539] width 394 height 29
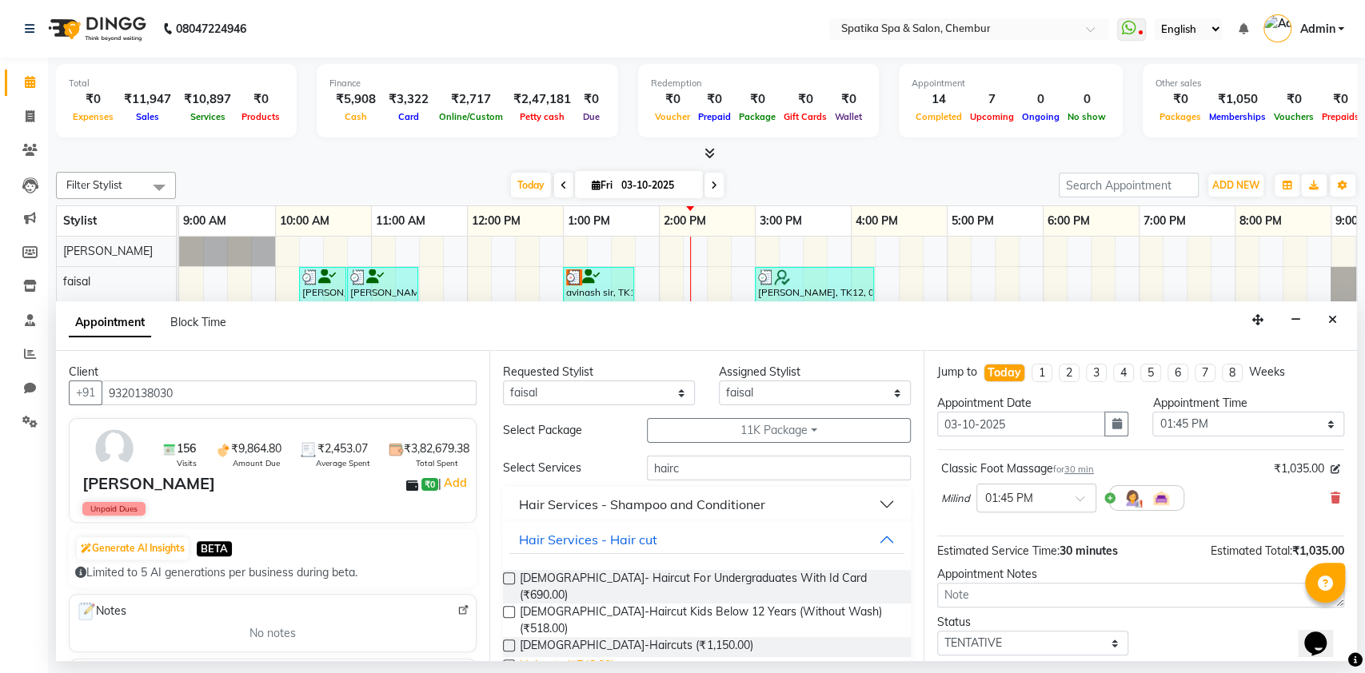
click at [575, 657] on span "Haircuts (₹748.00)" at bounding box center [567, 667] width 94 height 20
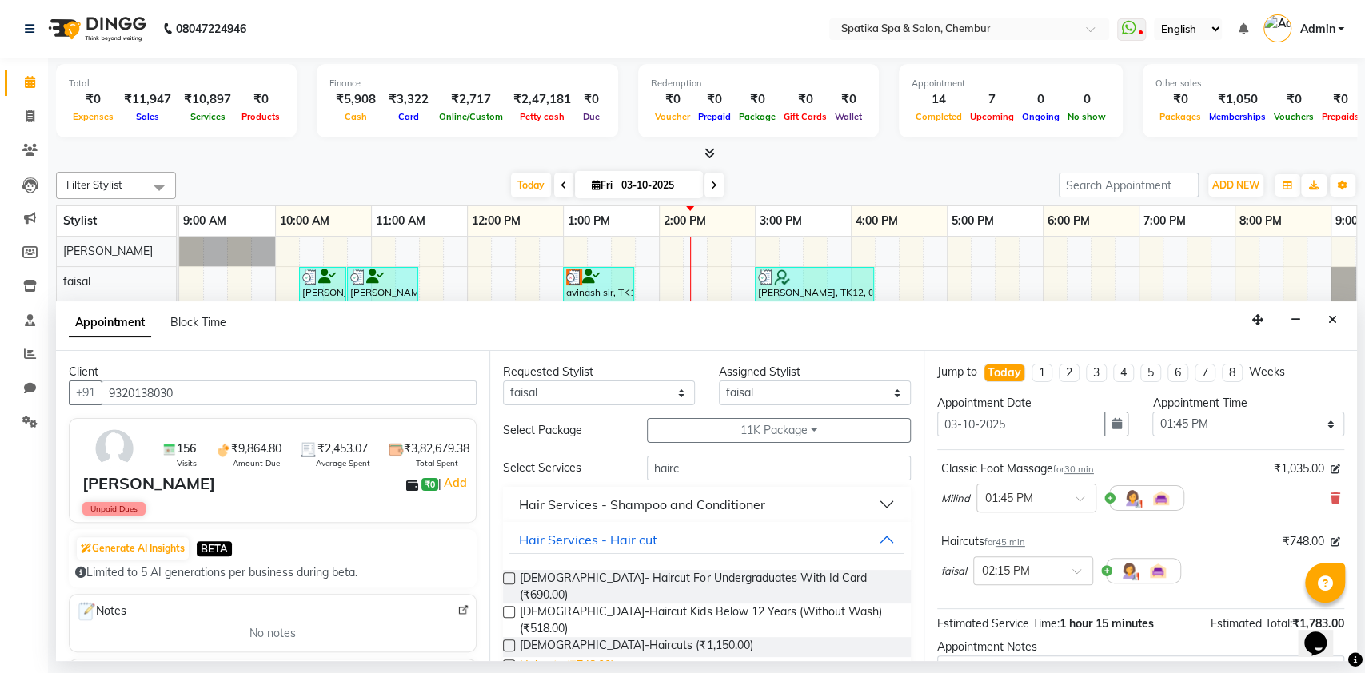
checkbox input "false"
drag, startPoint x: 1360, startPoint y: 397, endPoint x: 1362, endPoint y: 560, distance: 162.3
click at [1362, 560] on div "Total ₹0 Expenses ₹11,947 Sales ₹10,897 Services ₹0 Products Finance ₹5,908 Cas…" at bounding box center [706, 360] width 1317 height 604
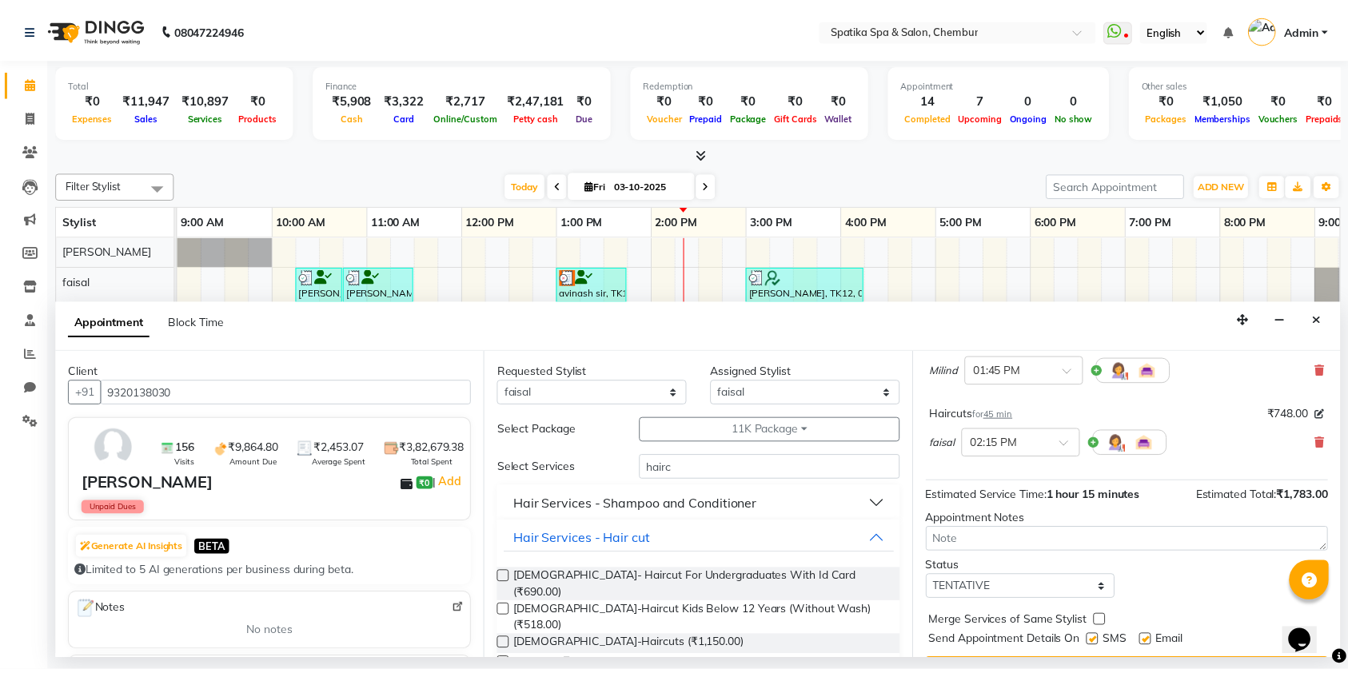
scroll to position [166, 0]
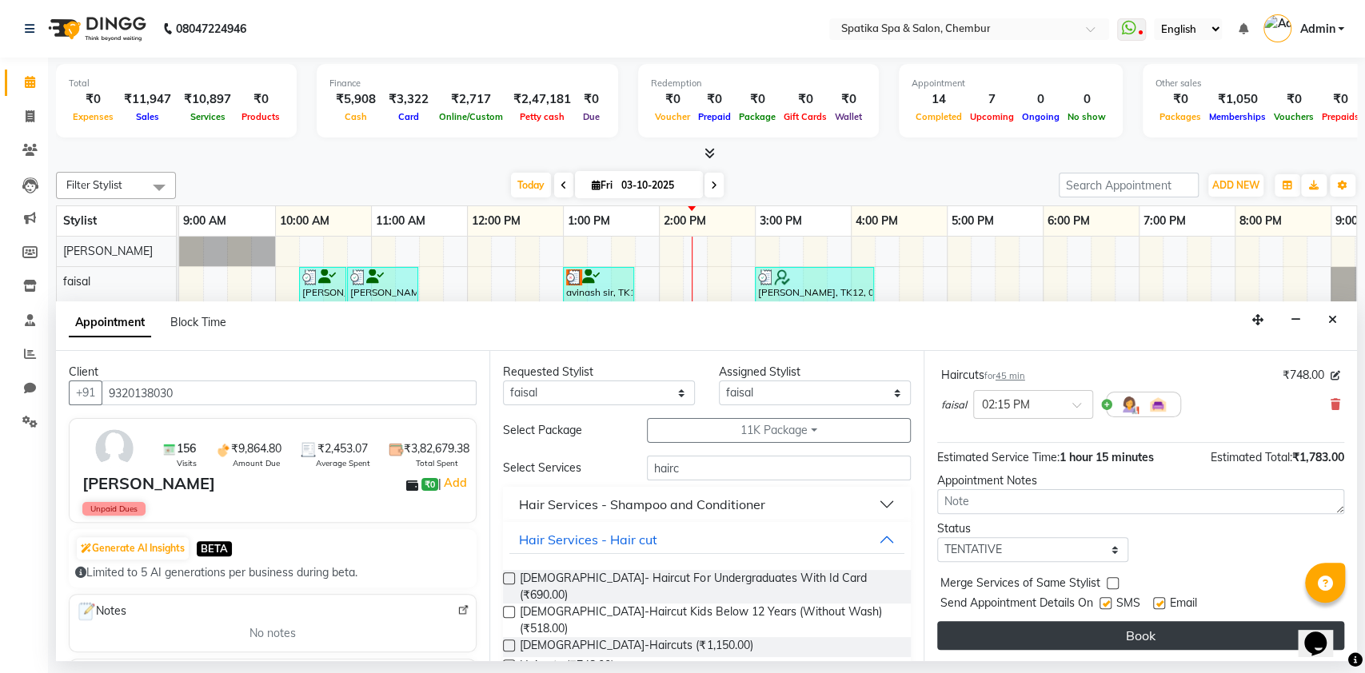
click at [1142, 627] on button "Book" at bounding box center [1140, 635] width 407 height 29
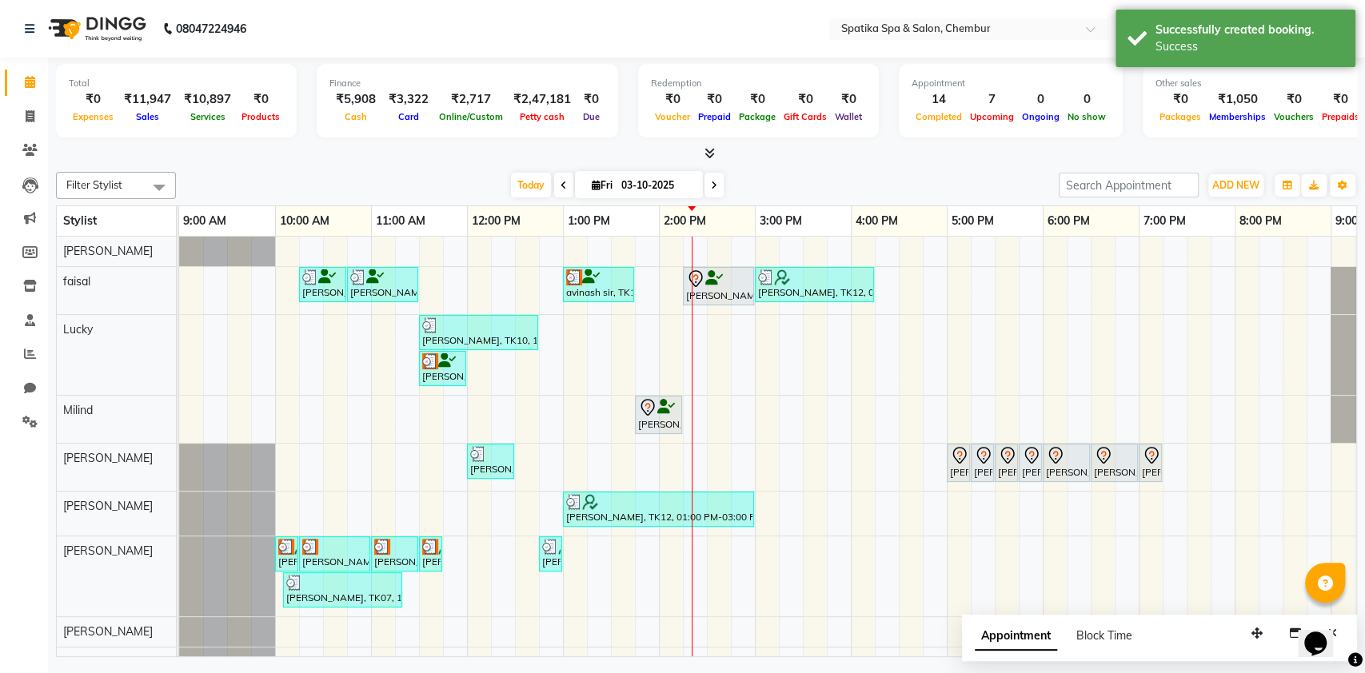
click at [662, 420] on div "[PERSON_NAME], TK13, 01:45 PM-02:15 PM, Classic Foot Massage" at bounding box center [658, 415] width 44 height 34
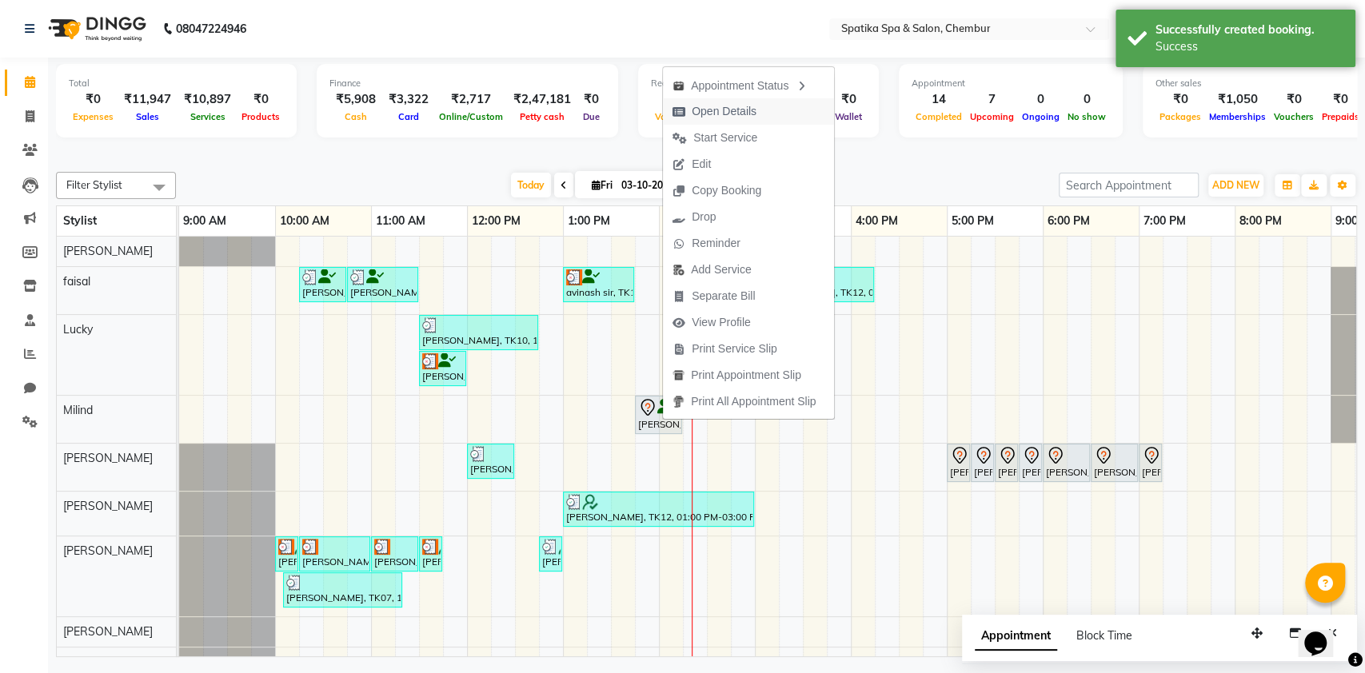
click at [752, 106] on span "Open Details" at bounding box center [723, 111] width 65 height 17
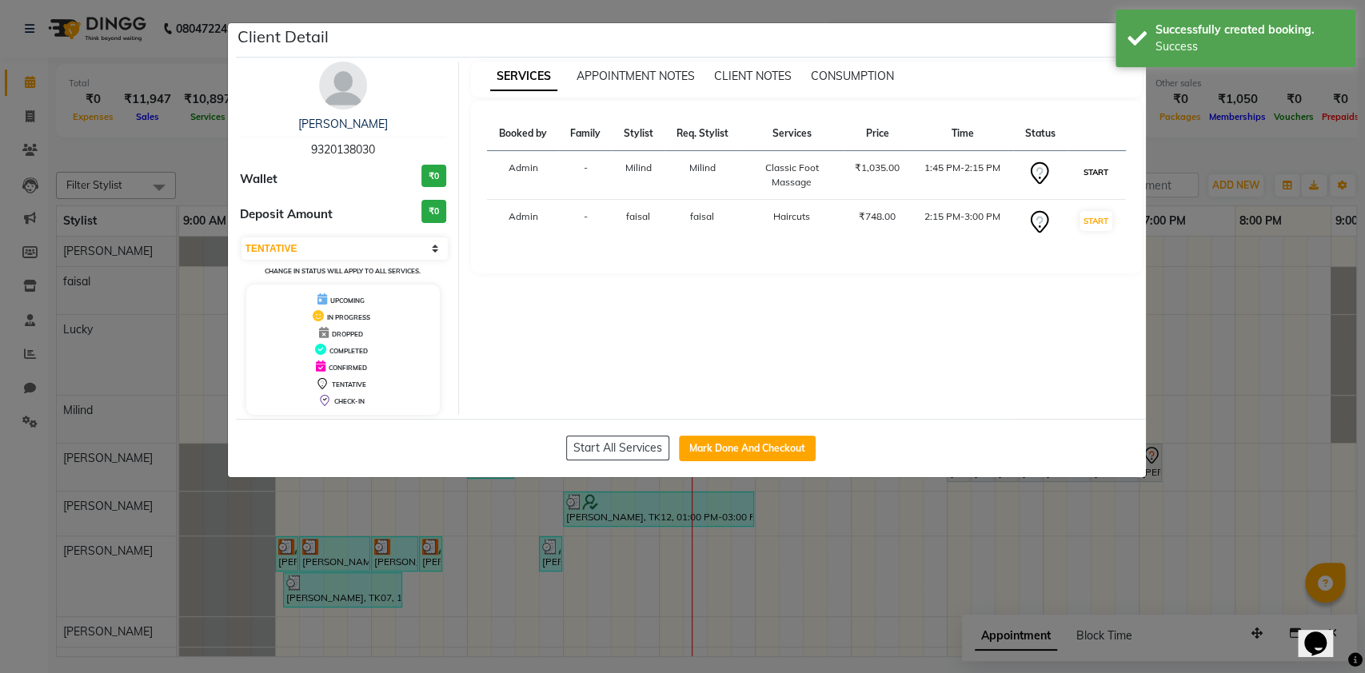
click at [1106, 167] on button "START" at bounding box center [1095, 172] width 33 height 20
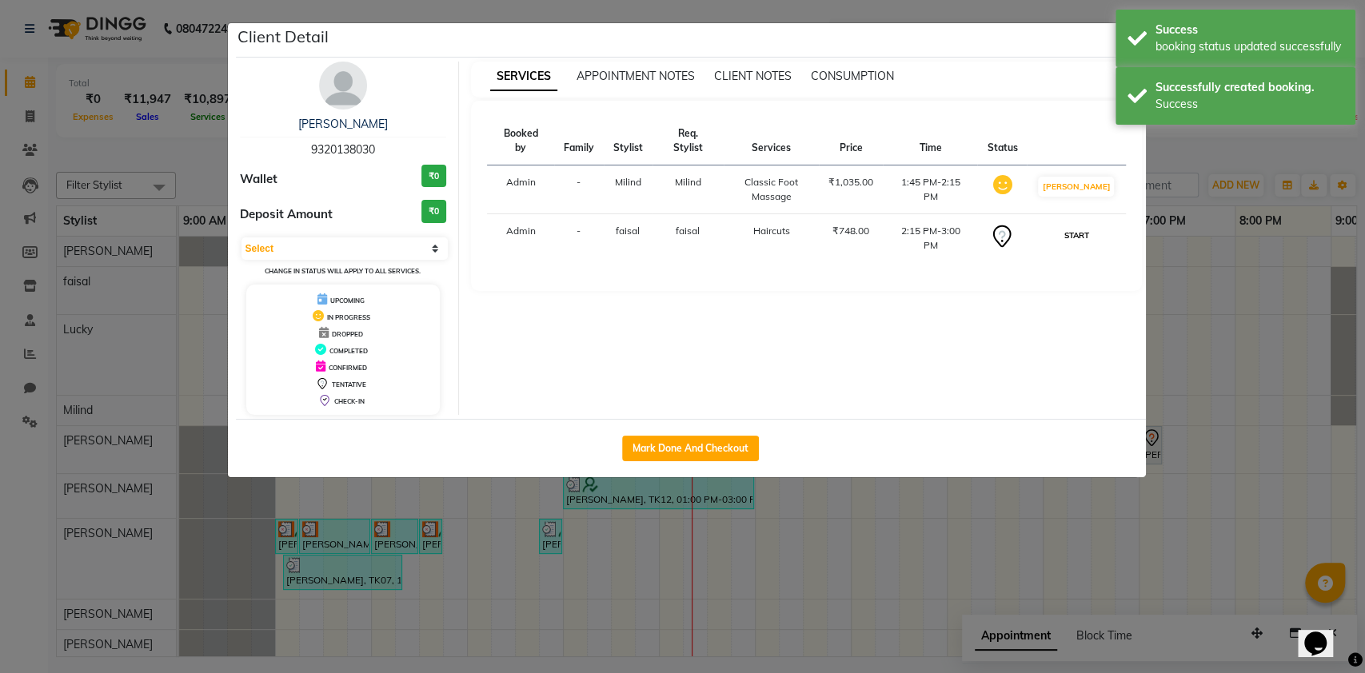
click at [1085, 225] on button "START" at bounding box center [1075, 235] width 33 height 20
select select "1"
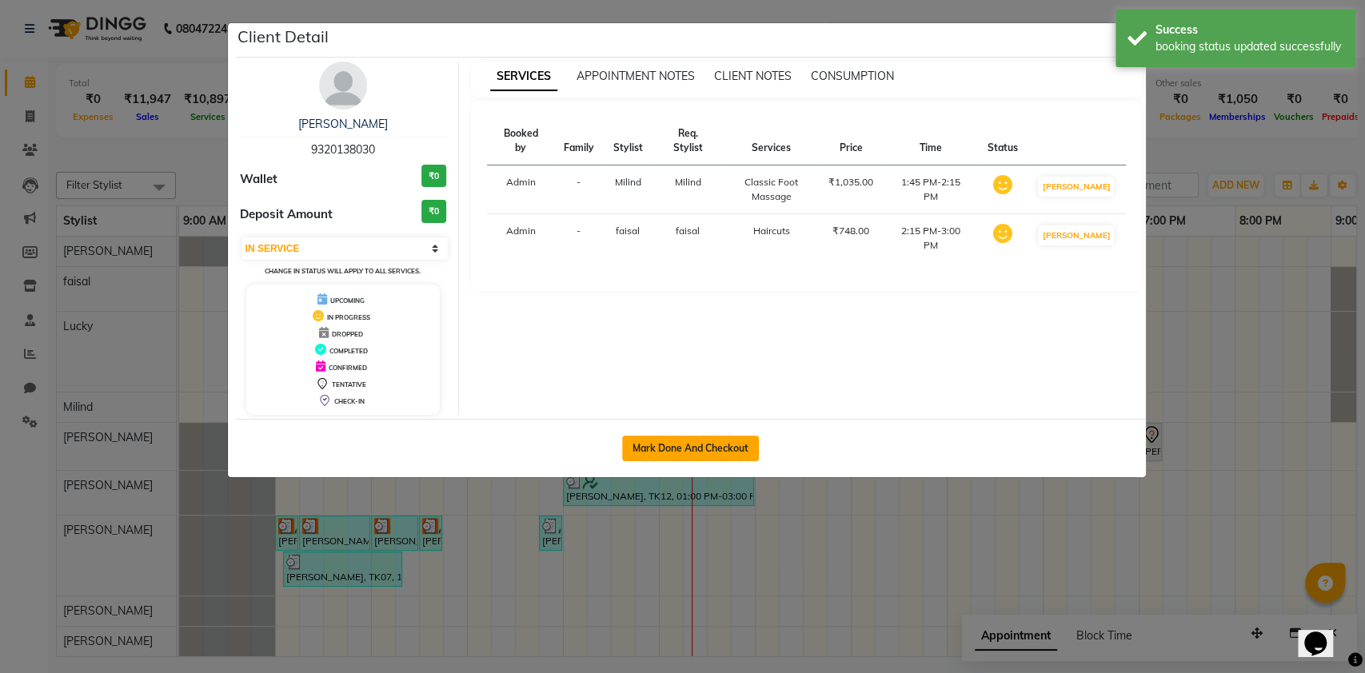
click at [707, 448] on button "Mark Done And Checkout" at bounding box center [690, 449] width 137 height 26
select select "631"
select select "service"
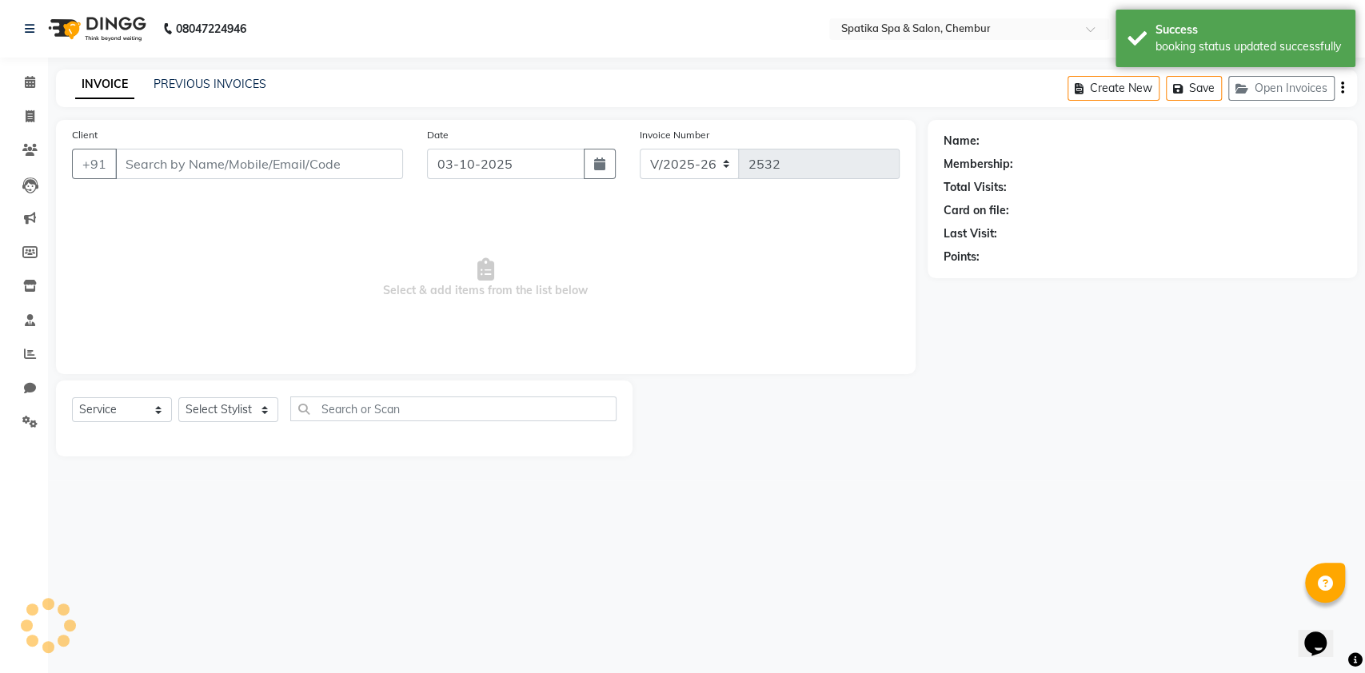
type input "9320138030"
select select "9061"
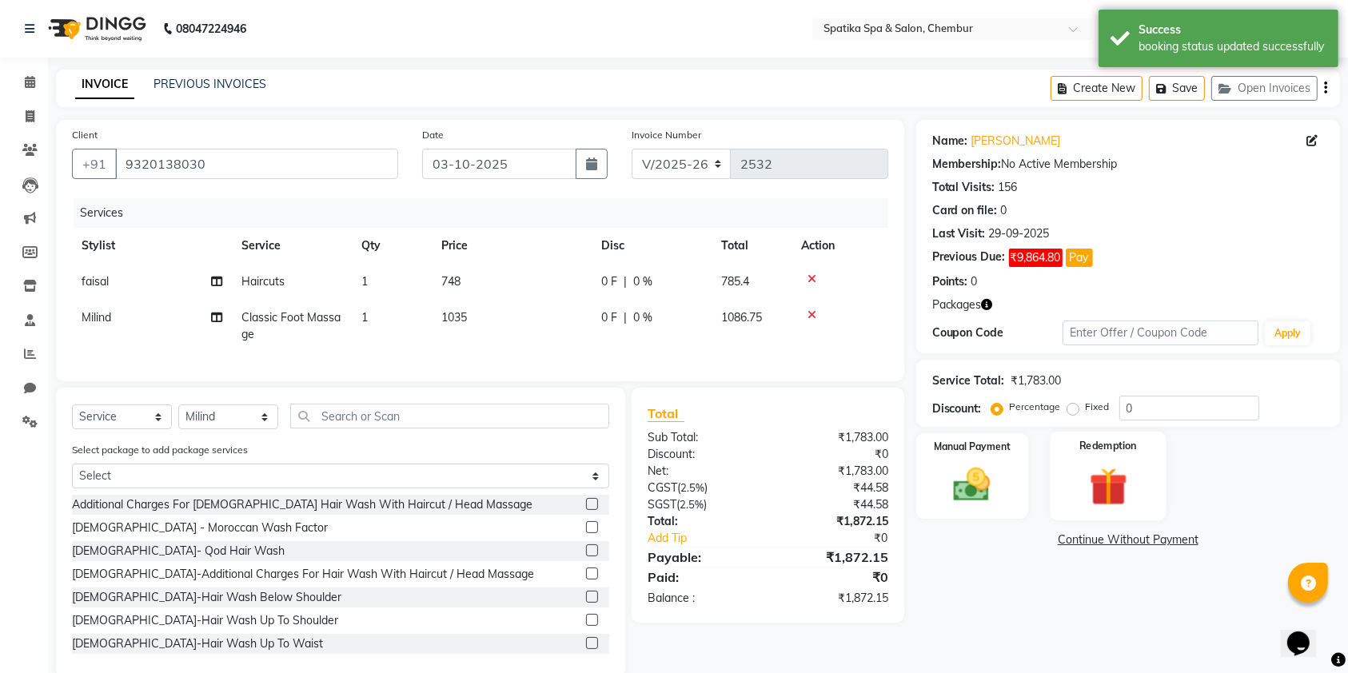
click at [1104, 472] on img at bounding box center [1108, 487] width 62 height 48
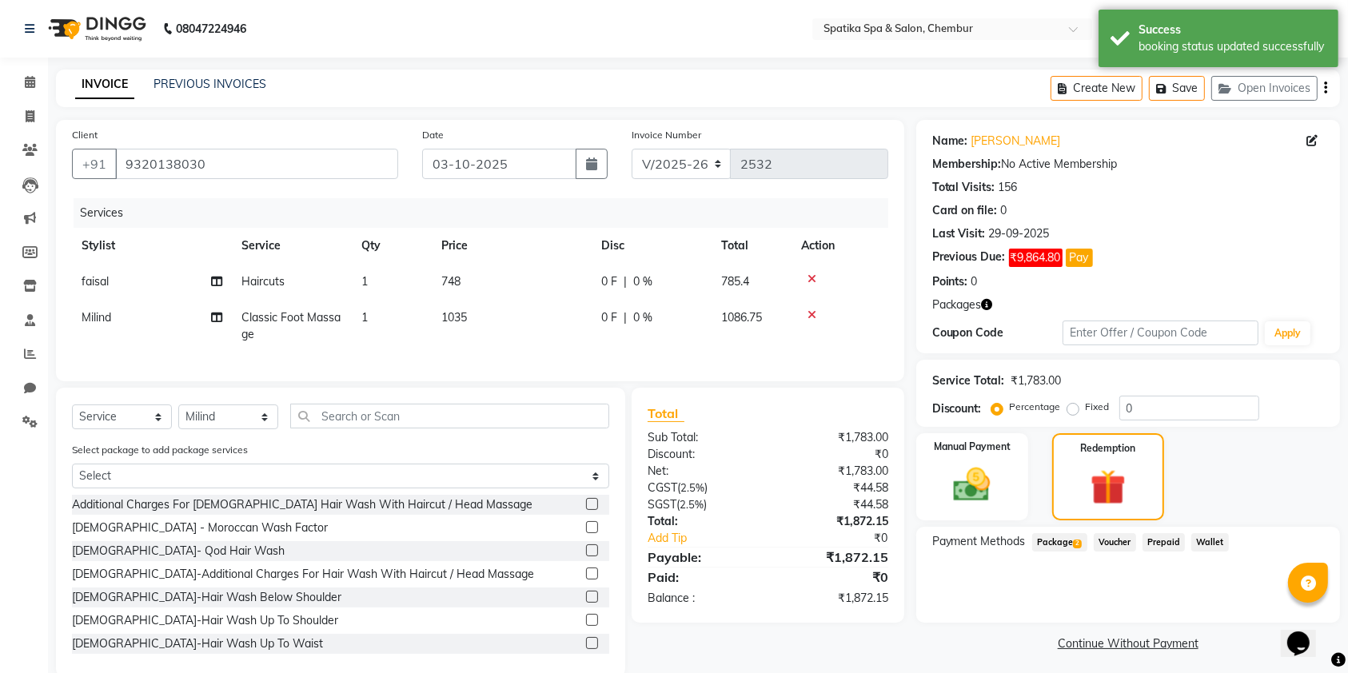
click at [1058, 548] on span "Package 2" at bounding box center [1059, 542] width 55 height 18
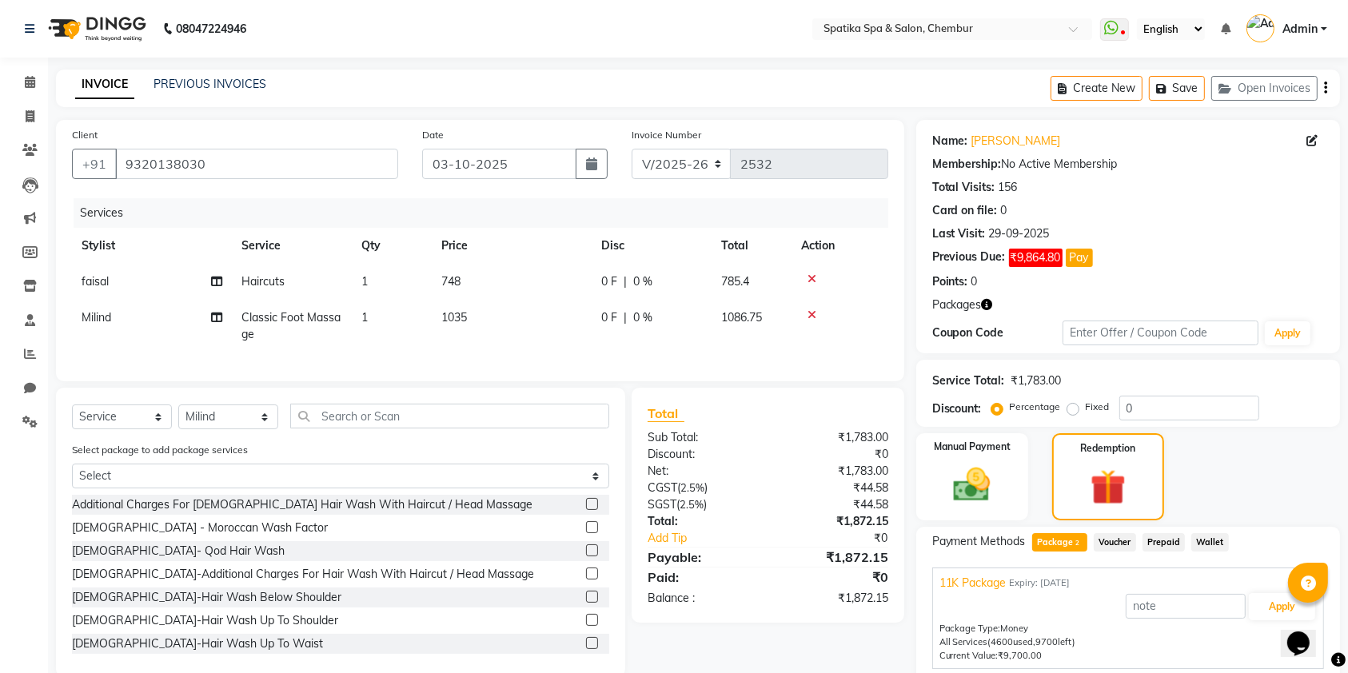
scroll to position [96, 0]
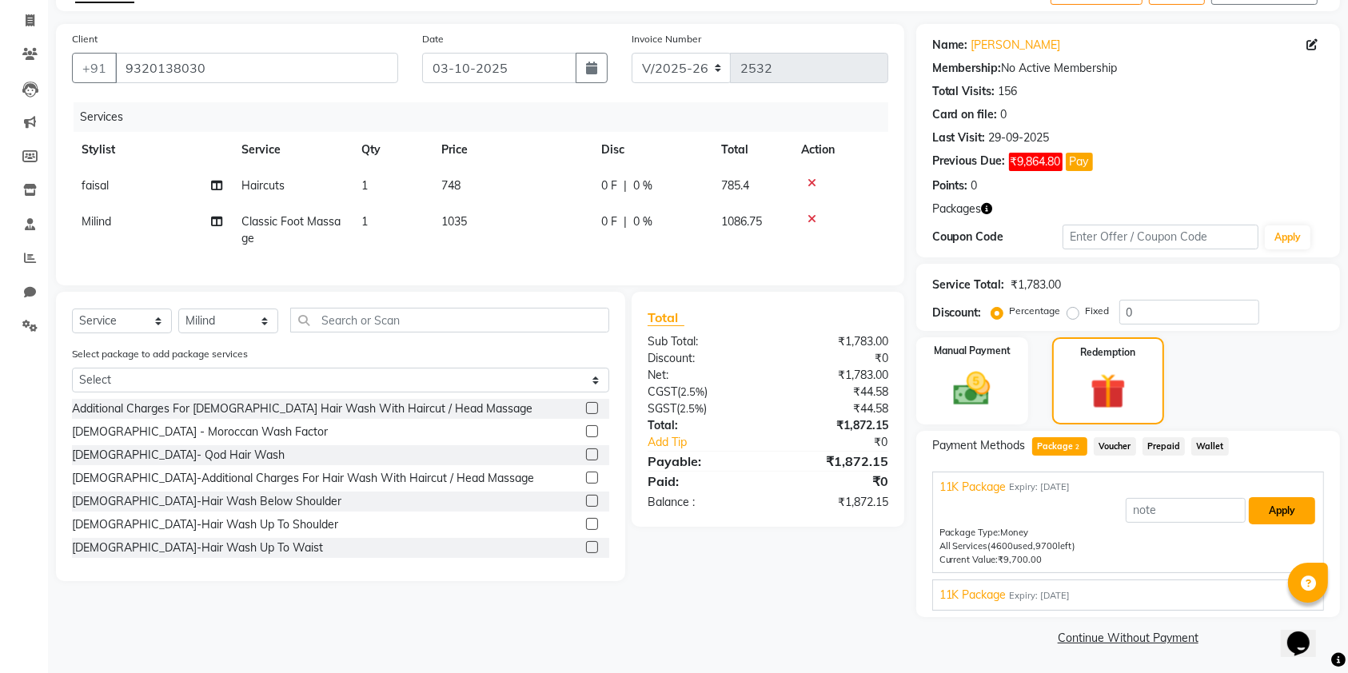
click at [1277, 508] on button "Apply" at bounding box center [1282, 510] width 66 height 27
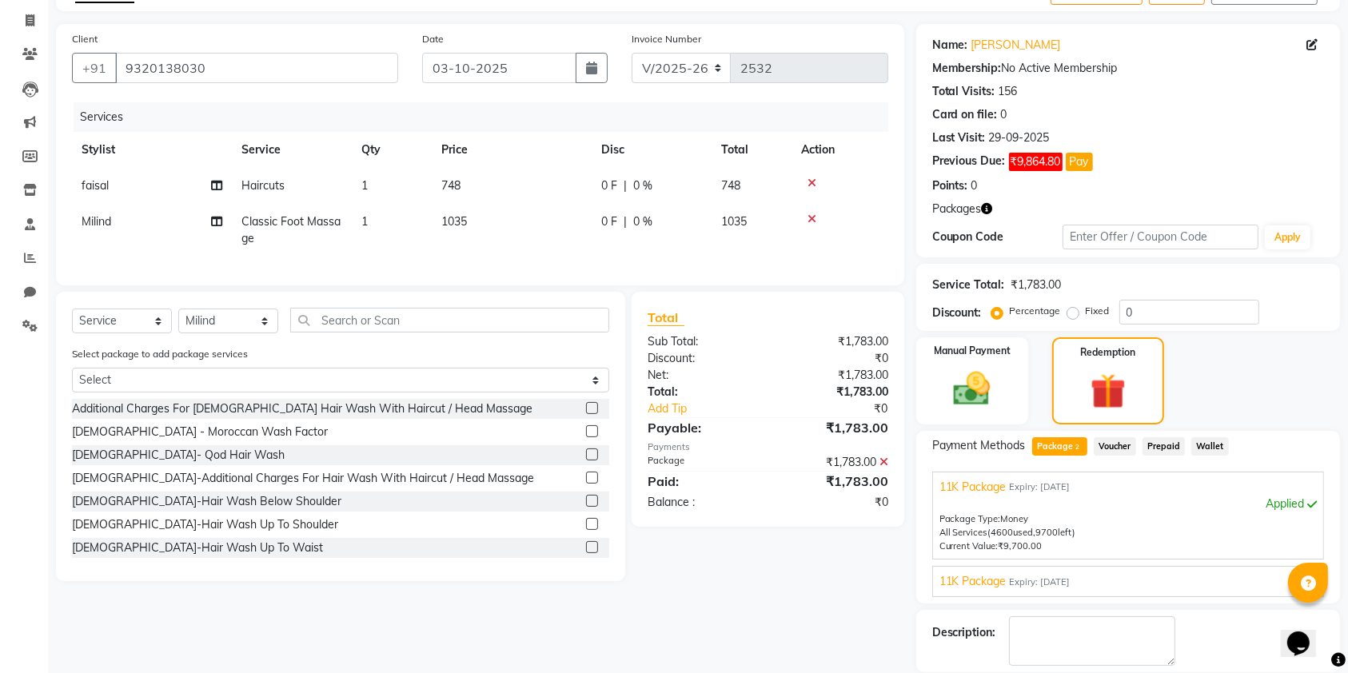
scroll to position [173, 0]
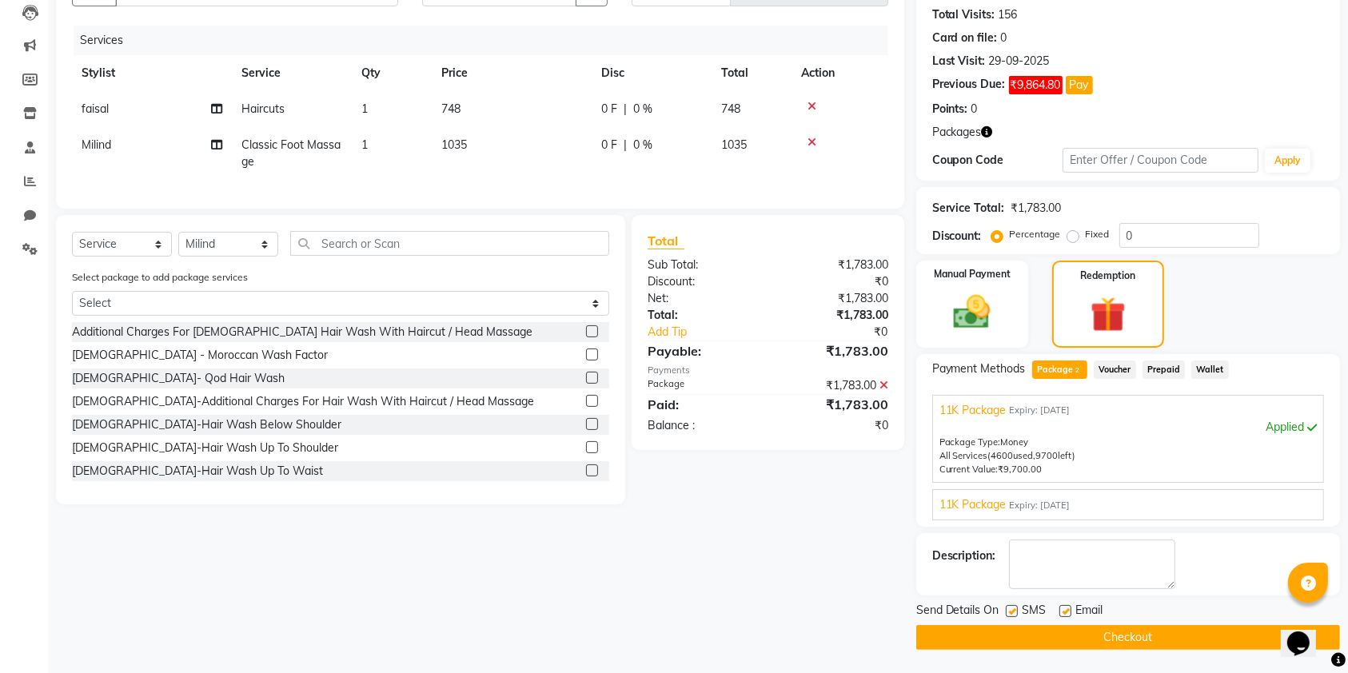
click at [1138, 639] on button "Checkout" at bounding box center [1128, 637] width 424 height 25
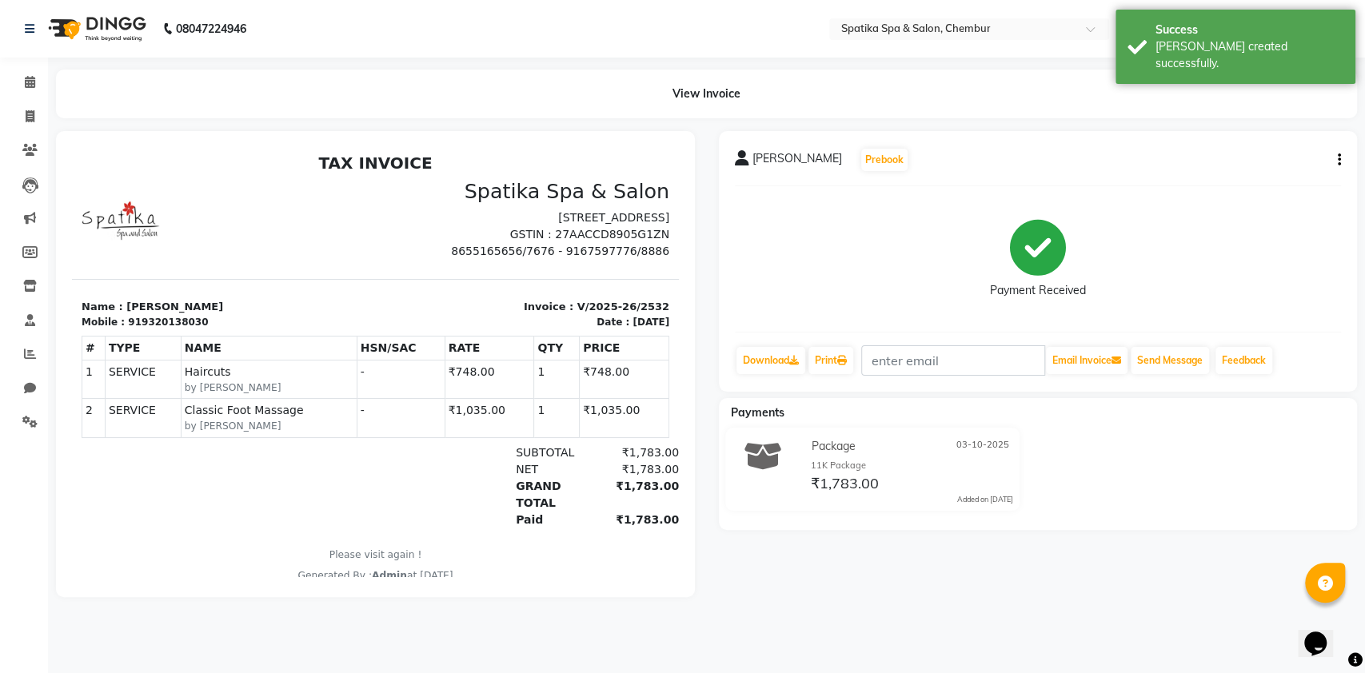
scroll to position [13, 0]
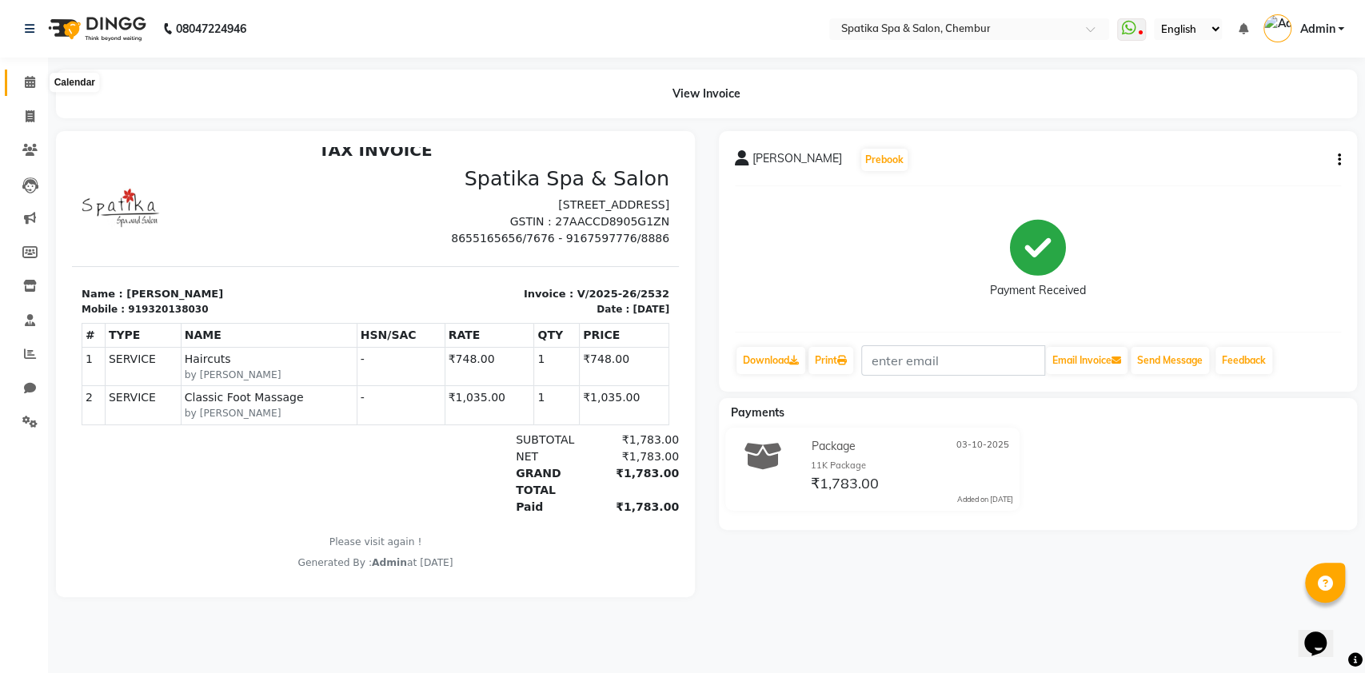
click at [30, 86] on icon at bounding box center [30, 82] width 10 height 12
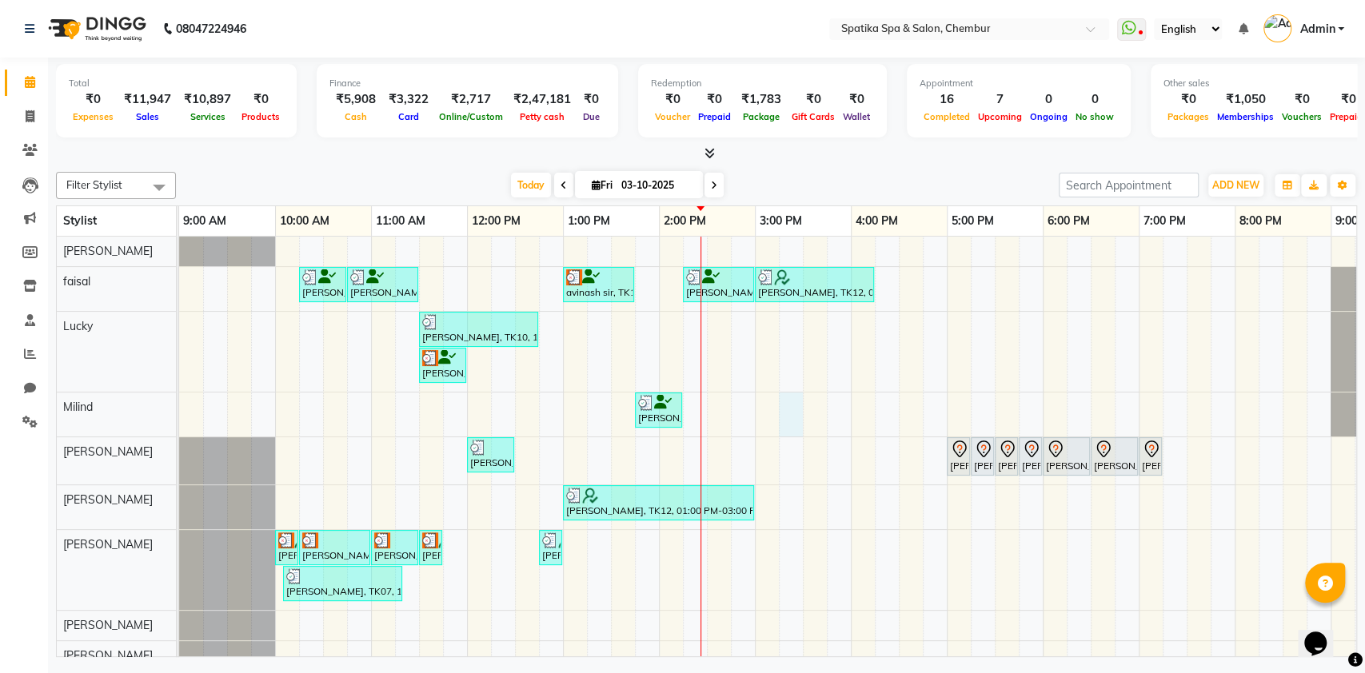
click at [793, 406] on div "[PERSON_NAME], TK04, 10:15 AM-10:45 AM, [DEMOGRAPHIC_DATA]-Hair Wash Up To Wais…" at bounding box center [802, 454] width 1247 height 434
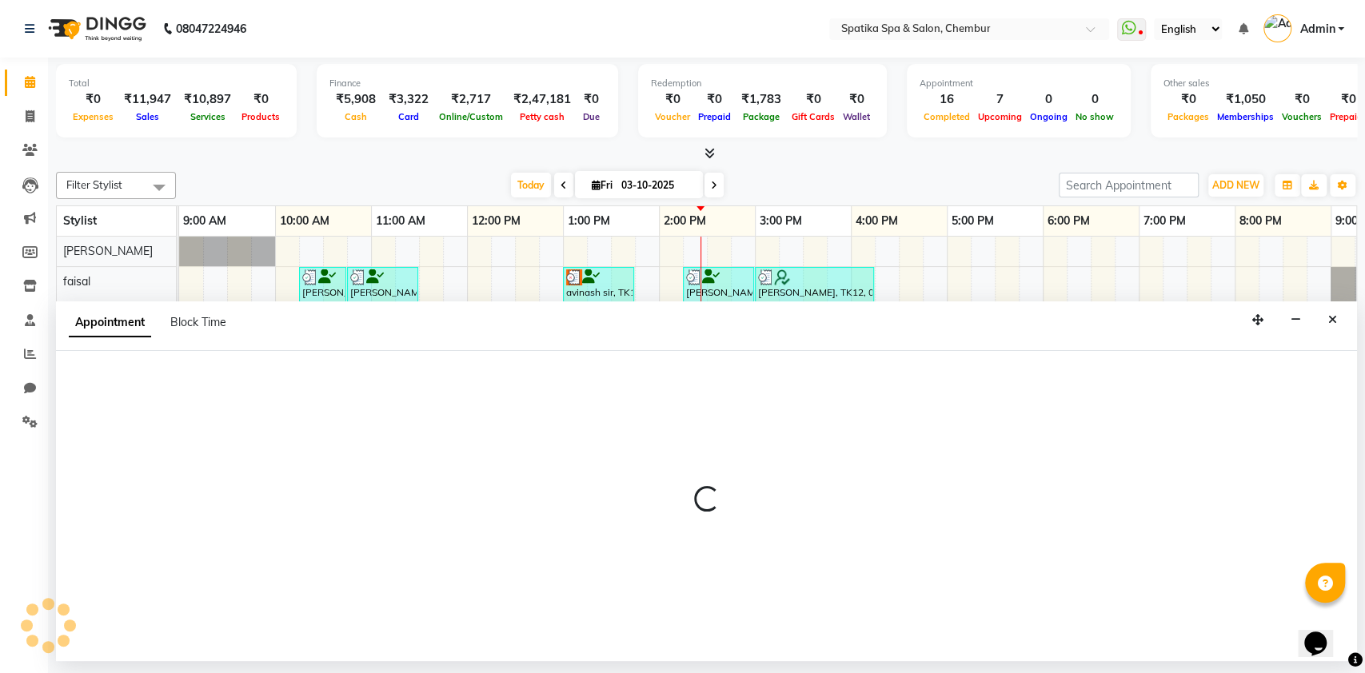
select select "9061"
select select "915"
select select "tentative"
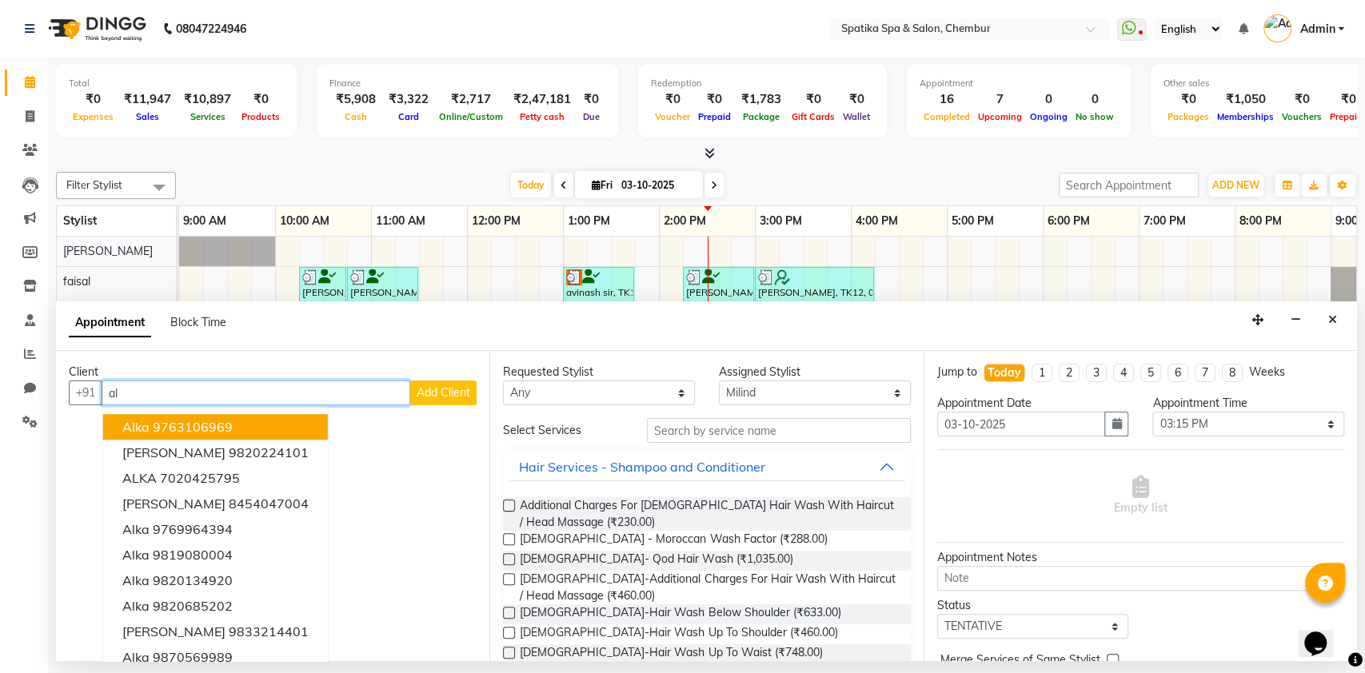
type input "a"
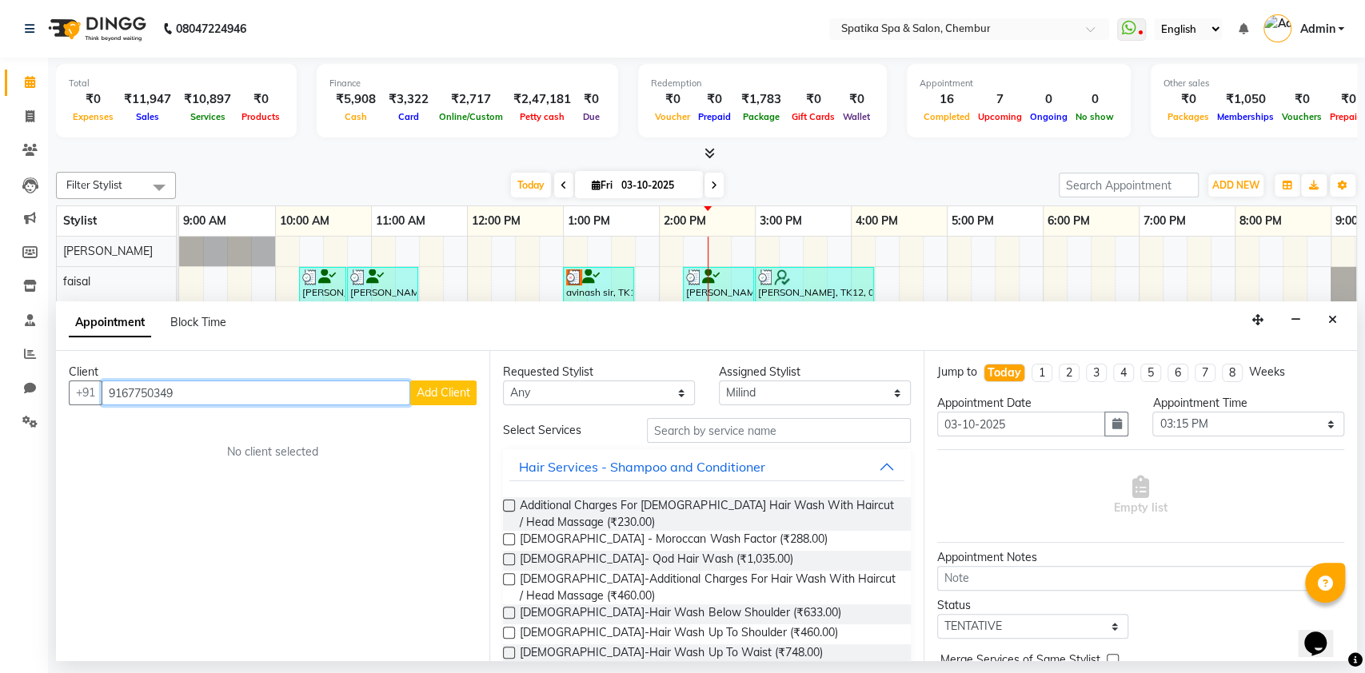
type input "9167750349"
click at [448, 393] on span "Add Client" at bounding box center [443, 392] width 54 height 14
select select "22"
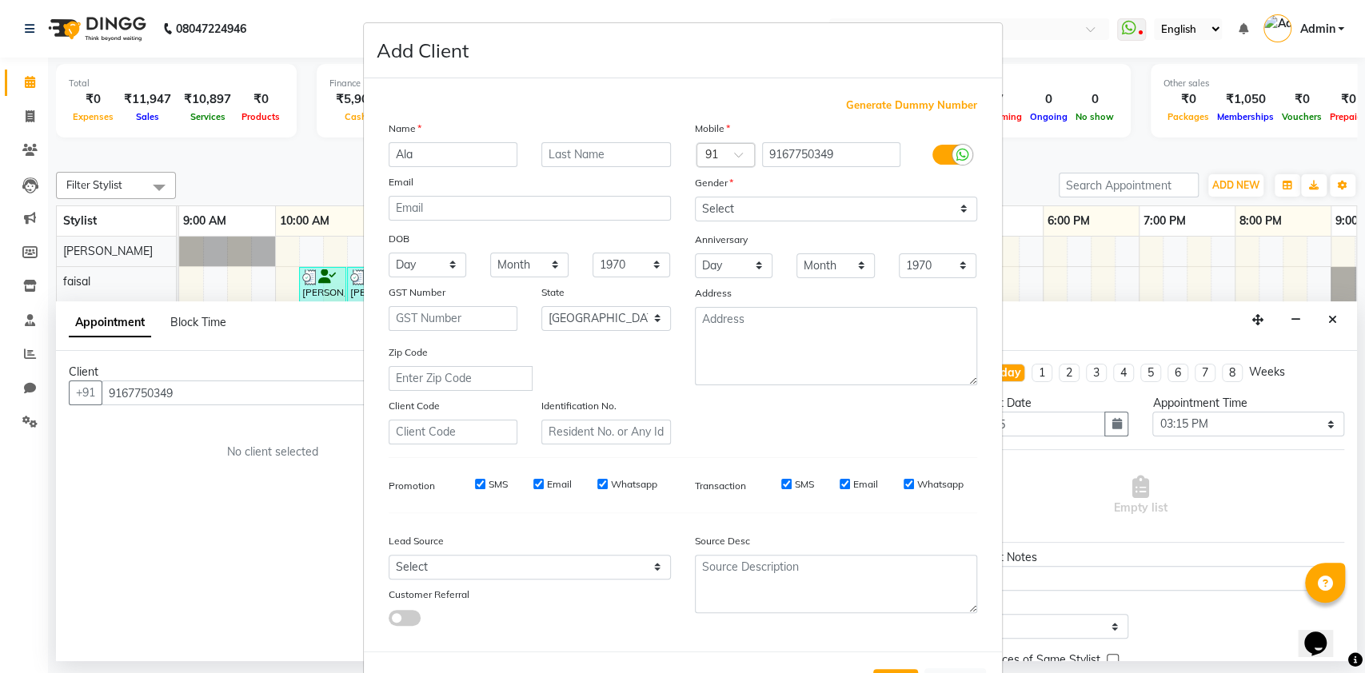
type input "Ala"
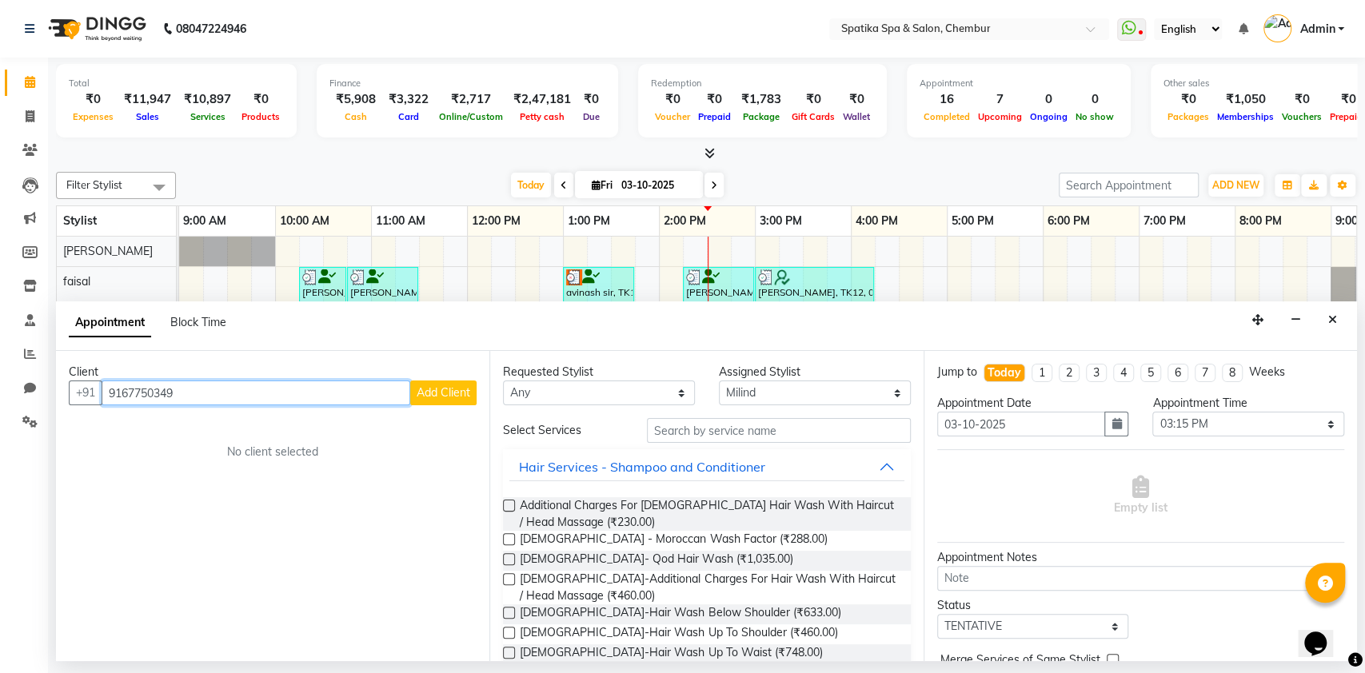
click at [273, 384] on input "9167750349" at bounding box center [256, 392] width 309 height 25
click at [205, 456] on span "9769964" at bounding box center [184, 453] width 56 height 16
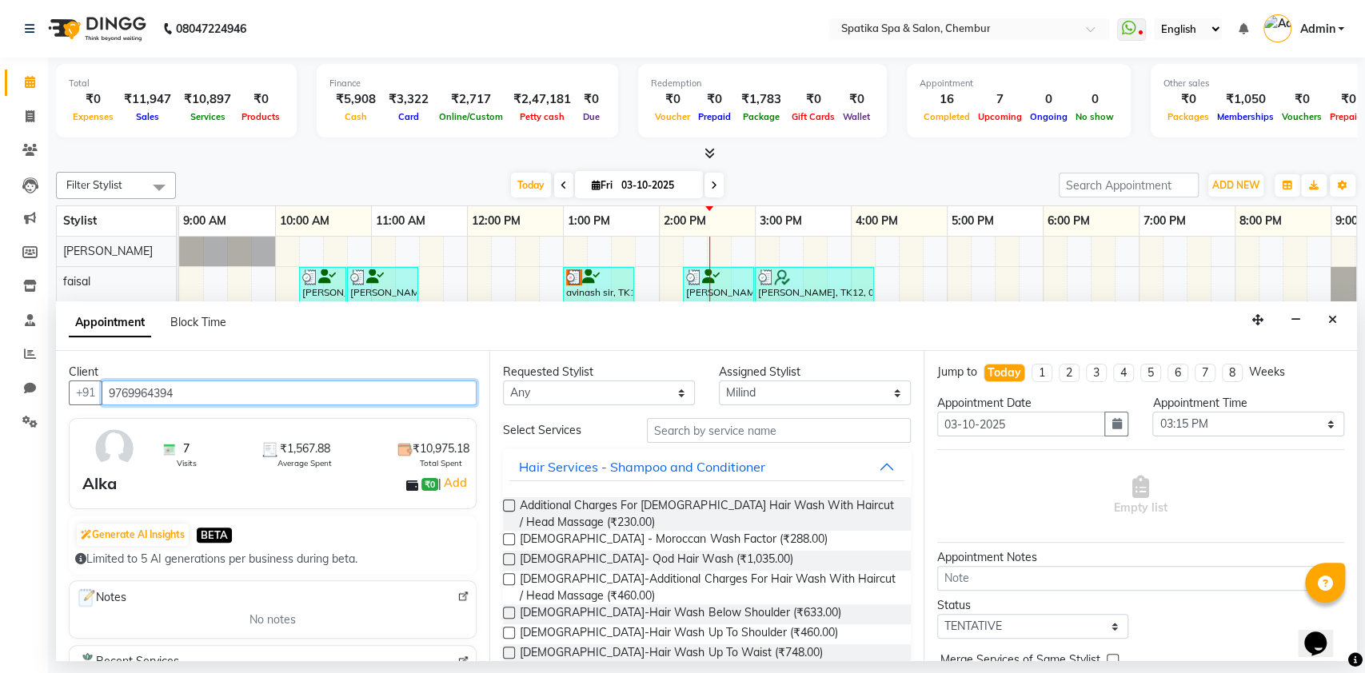
type input "9769964394"
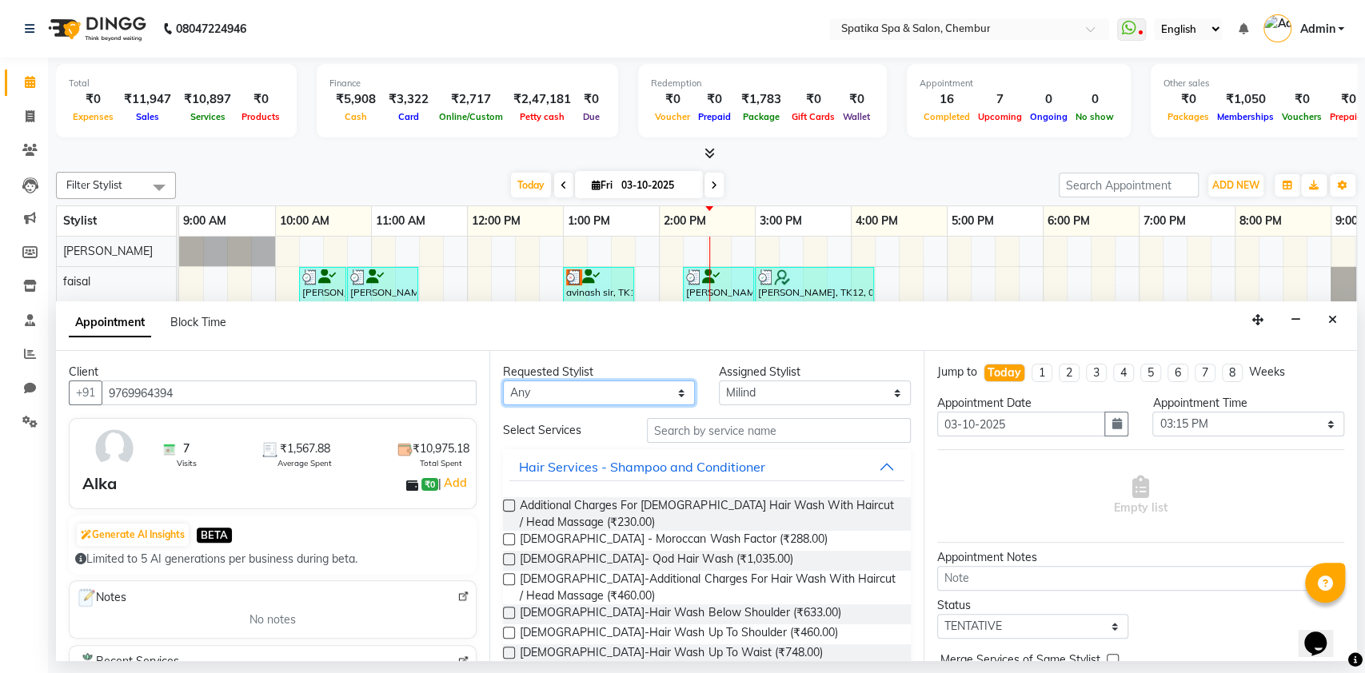
click at [595, 398] on select "Any [PERSON_NAME] [PERSON_NAME] [PERSON_NAME] [PERSON_NAME] [PERSON_NAME] [PERS…" at bounding box center [599, 392] width 192 height 25
click at [503, 380] on select "Any [PERSON_NAME] [PERSON_NAME] [PERSON_NAME] [PERSON_NAME] [PERSON_NAME] [PERS…" at bounding box center [599, 392] width 192 height 25
click at [614, 394] on select "Any [PERSON_NAME] [PERSON_NAME] [PERSON_NAME] [PERSON_NAME] [PERSON_NAME] [PERS…" at bounding box center [599, 392] width 192 height 25
select select "null"
click at [503, 380] on select "Any [PERSON_NAME] [PERSON_NAME] [PERSON_NAME] [PERSON_NAME] [PERSON_NAME] [PERS…" at bounding box center [599, 392] width 192 height 25
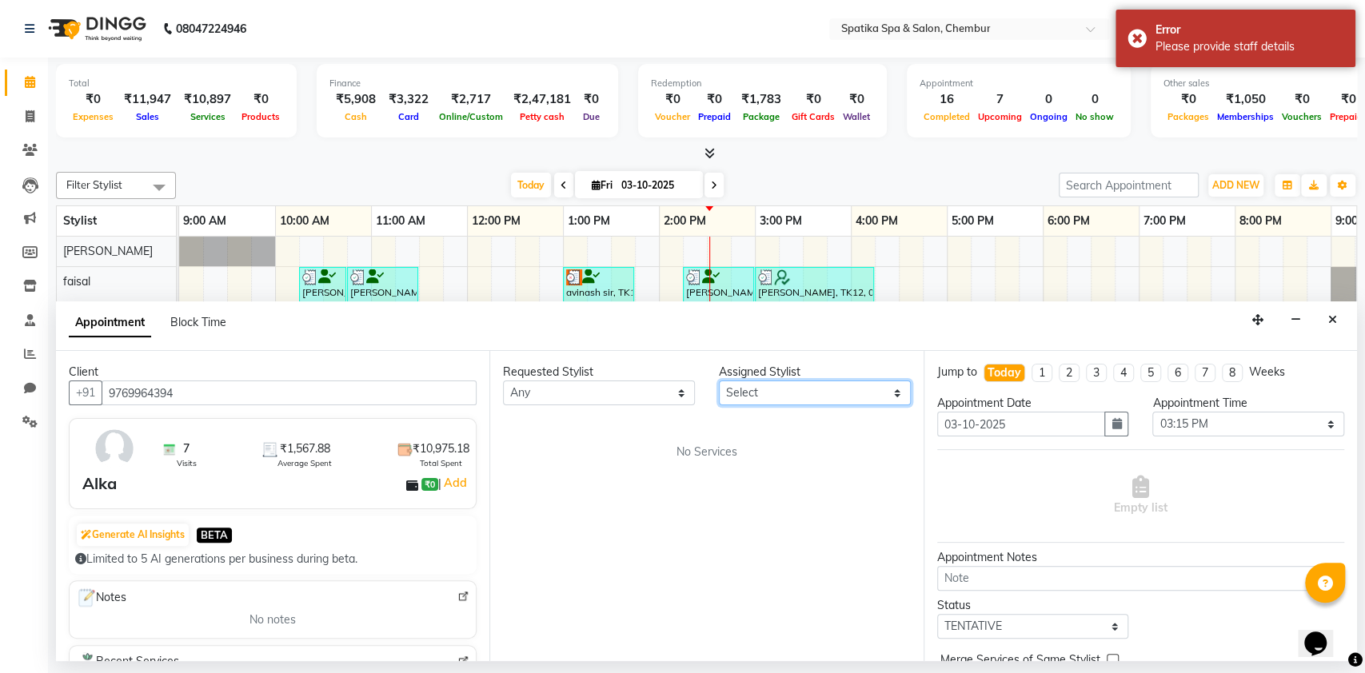
click at [811, 388] on select "Select [PERSON_NAME] [PERSON_NAME] [PERSON_NAME] [PERSON_NAME] [PERSON_NAME] [P…" at bounding box center [815, 392] width 192 height 25
select select "9061"
click at [719, 380] on select "Select [PERSON_NAME] [PERSON_NAME] [PERSON_NAME] [PERSON_NAME] [PERSON_NAME] [P…" at bounding box center [815, 392] width 192 height 25
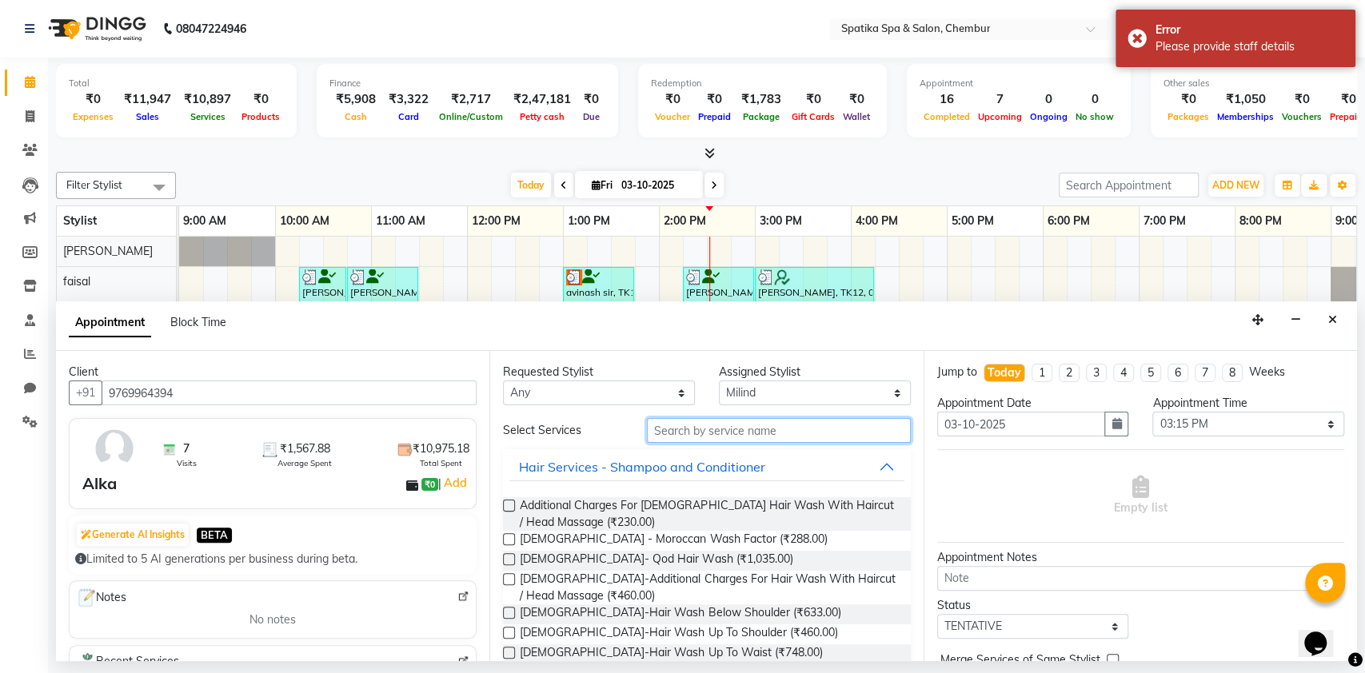
click at [751, 440] on input "text" at bounding box center [779, 430] width 264 height 25
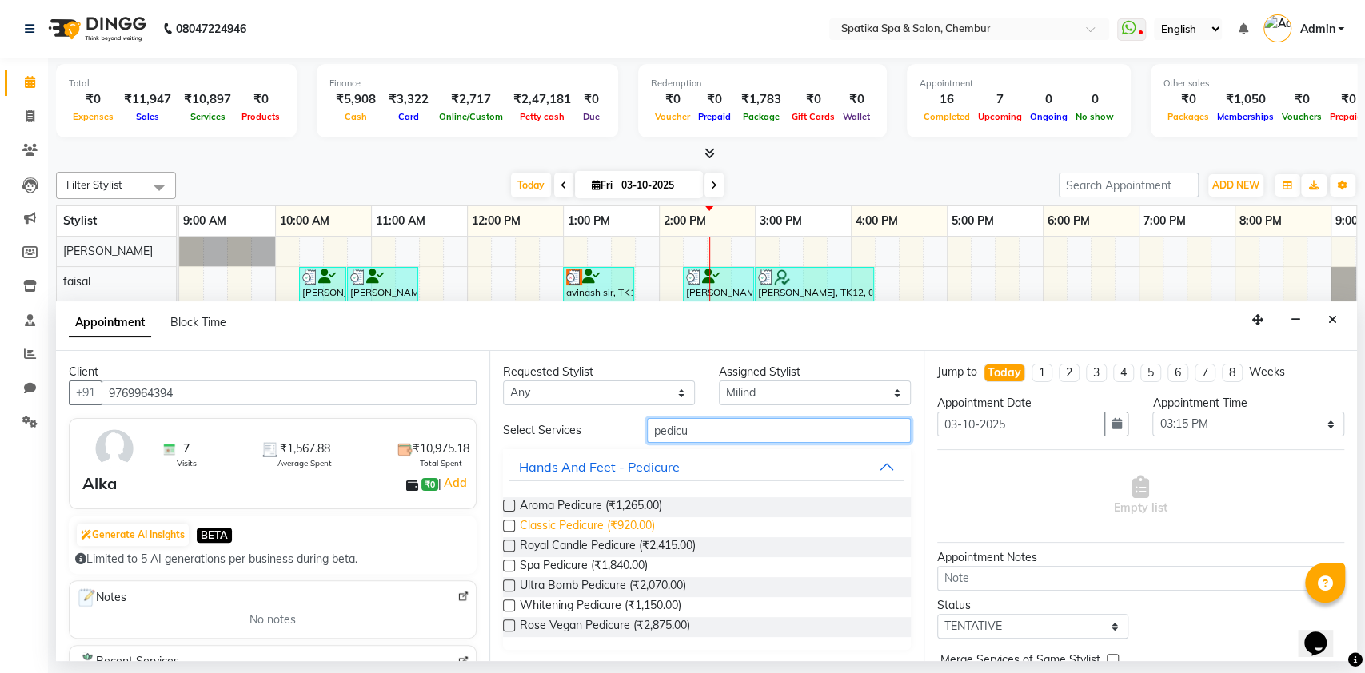
type input "pedicu"
click at [575, 520] on span "Classic Pedicure (₹920.00)" at bounding box center [587, 527] width 135 height 20
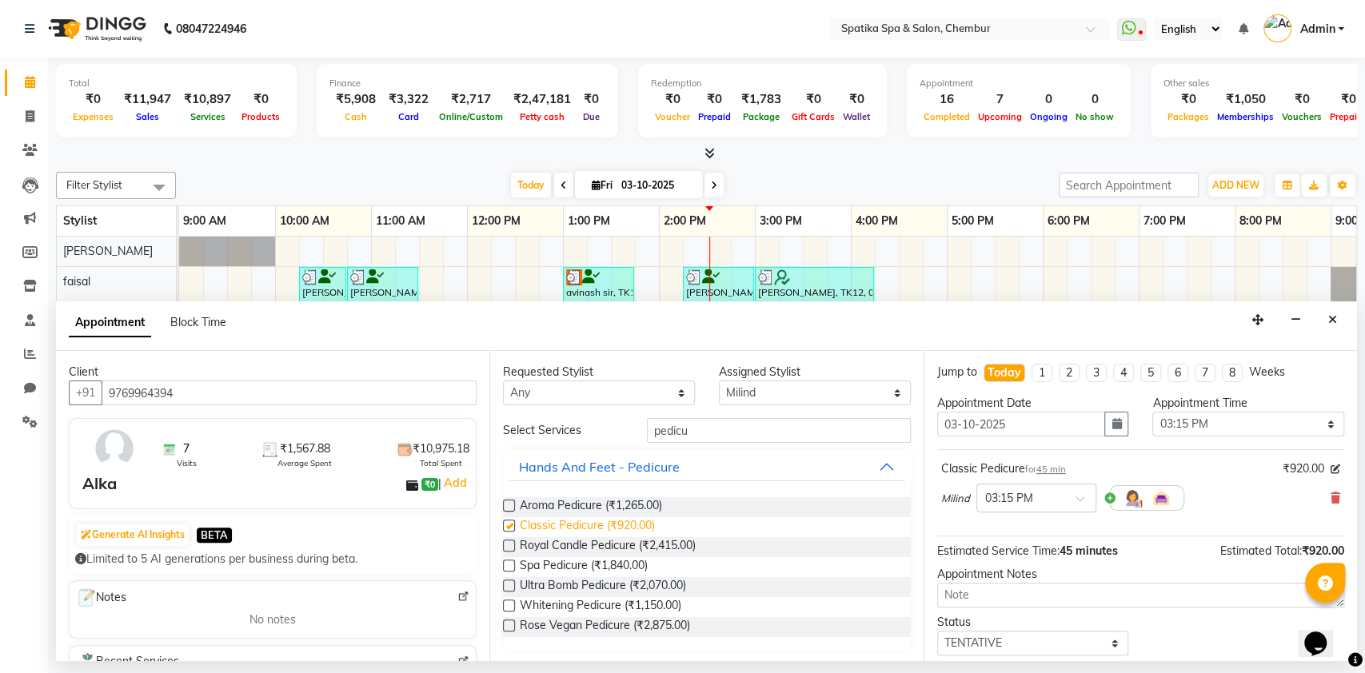
checkbox input "false"
click at [753, 432] on input "pedicu" at bounding box center [779, 430] width 264 height 25
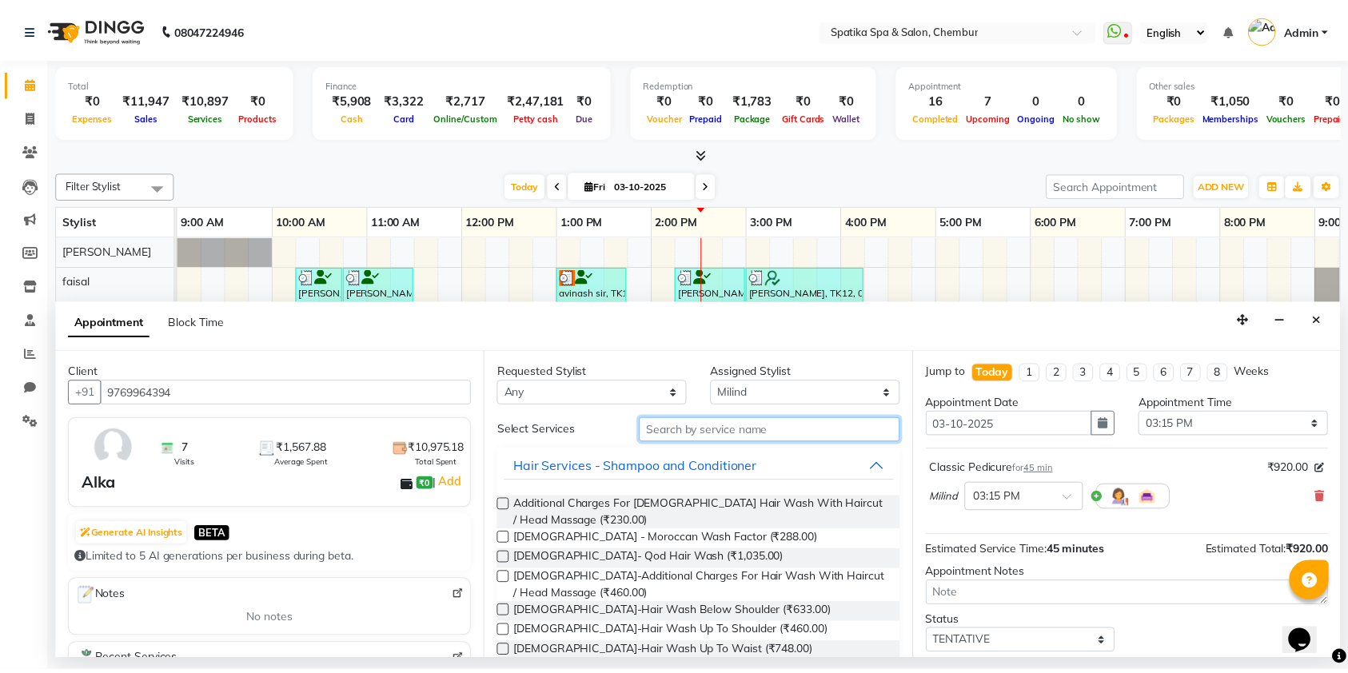
scroll to position [94, 0]
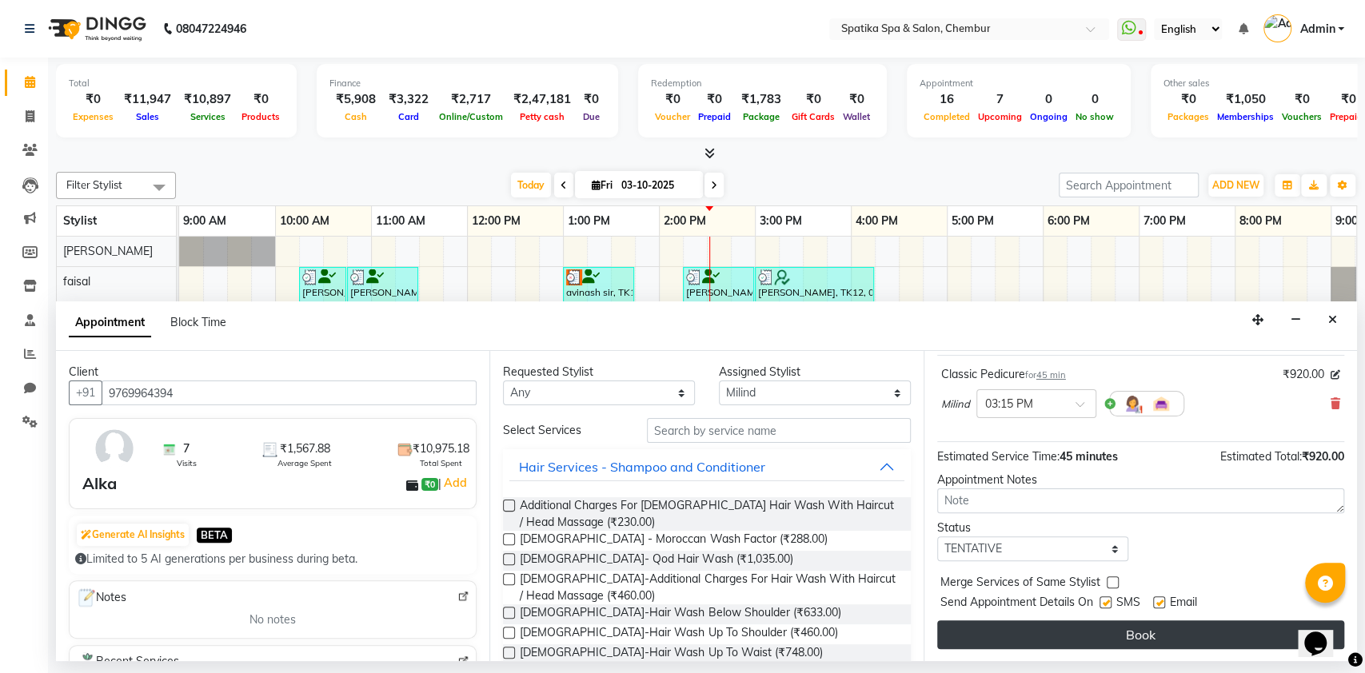
click at [1136, 634] on button "Book" at bounding box center [1140, 634] width 407 height 29
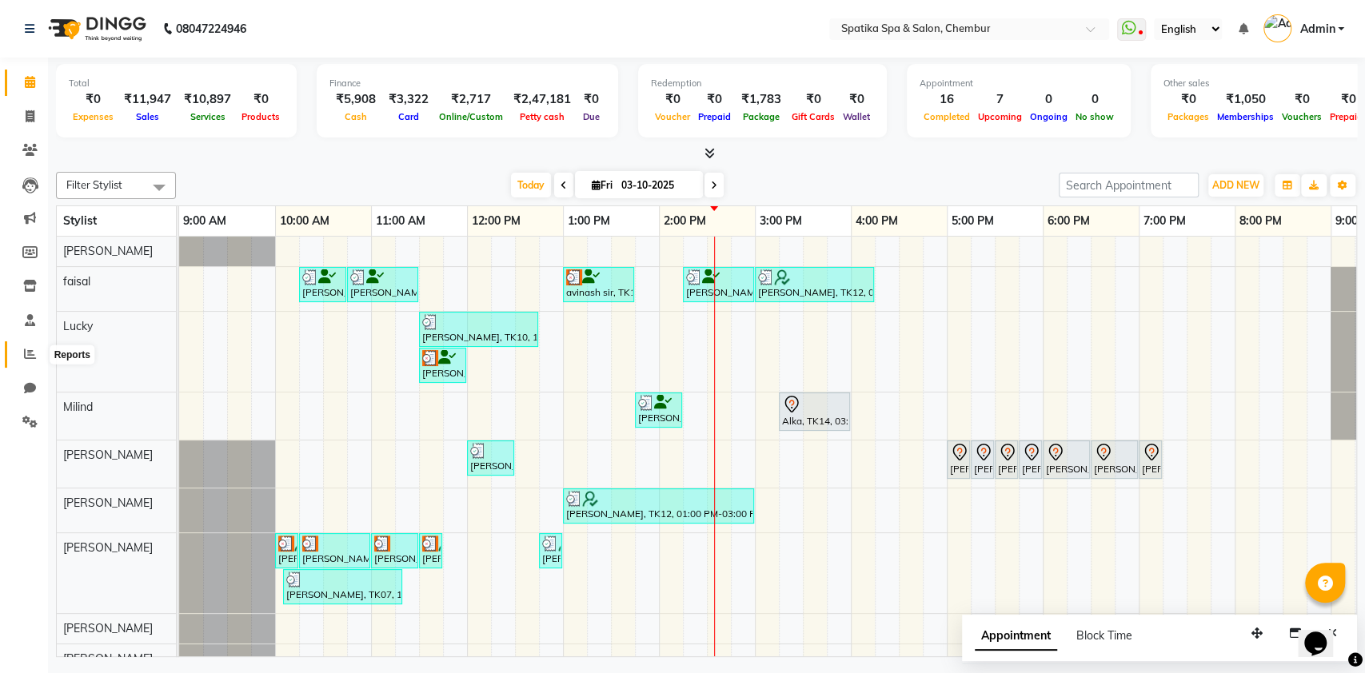
click at [30, 346] on span at bounding box center [30, 354] width 28 height 18
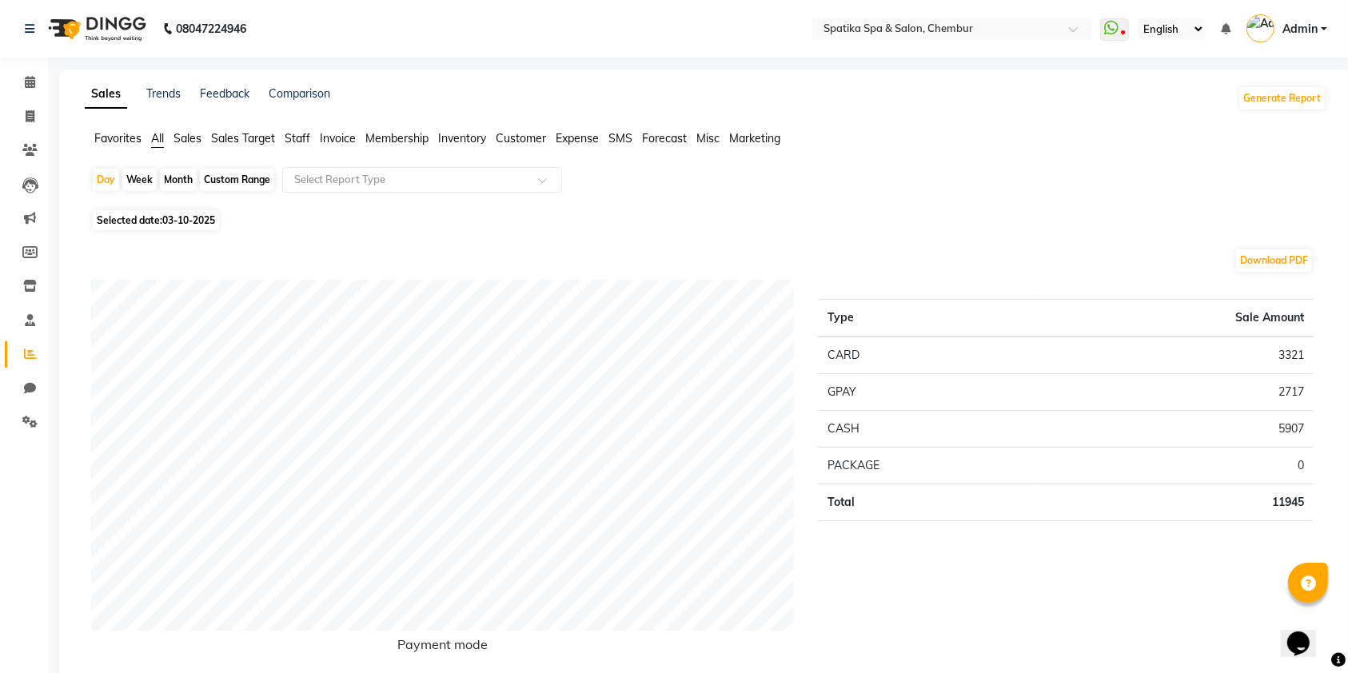
click at [230, 181] on div "Custom Range" at bounding box center [237, 180] width 74 height 22
select select "10"
select select "2025"
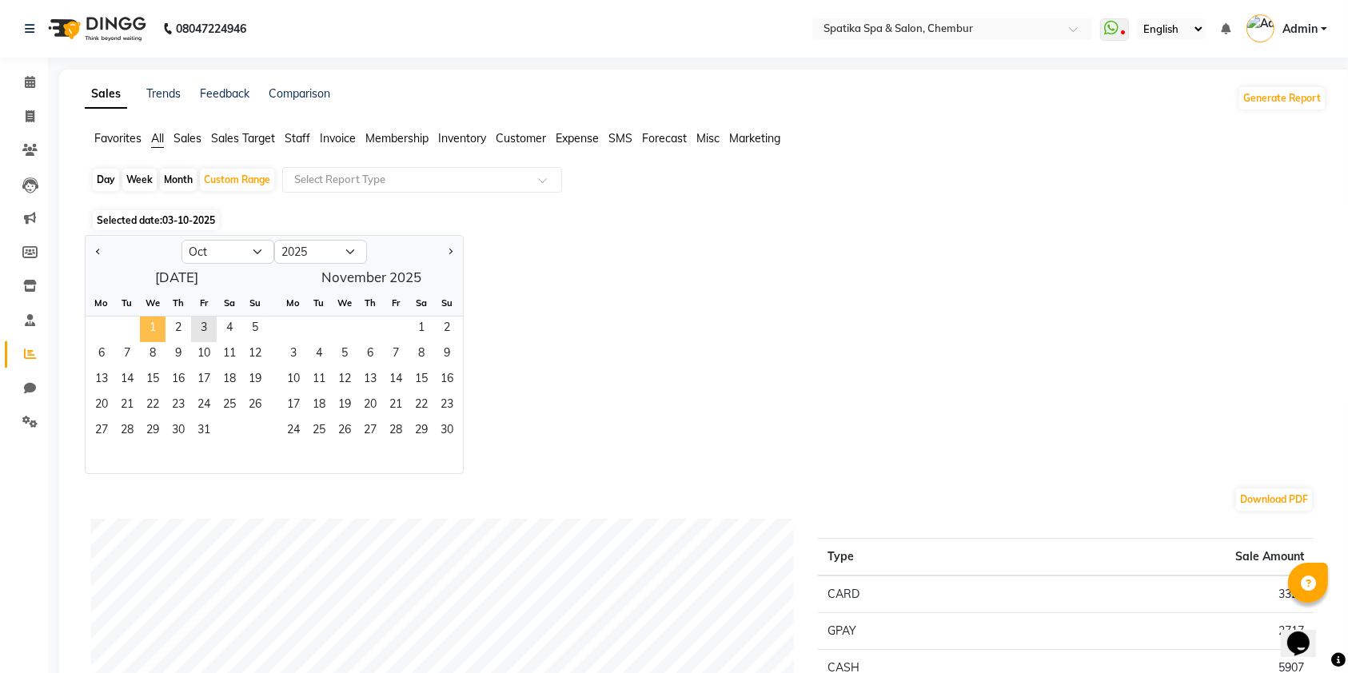
click at [148, 331] on span "1" at bounding box center [153, 330] width 26 height 26
click at [255, 249] on select "Jan Feb Mar Apr May Jun [DATE] Aug Sep Oct Nov Dec" at bounding box center [227, 252] width 93 height 24
select select "9"
click at [181, 240] on select "Jan Feb Mar Apr May Jun [DATE] Aug Sep Oct Nov Dec" at bounding box center [227, 252] width 93 height 24
click at [96, 325] on span "1" at bounding box center [102, 330] width 26 height 26
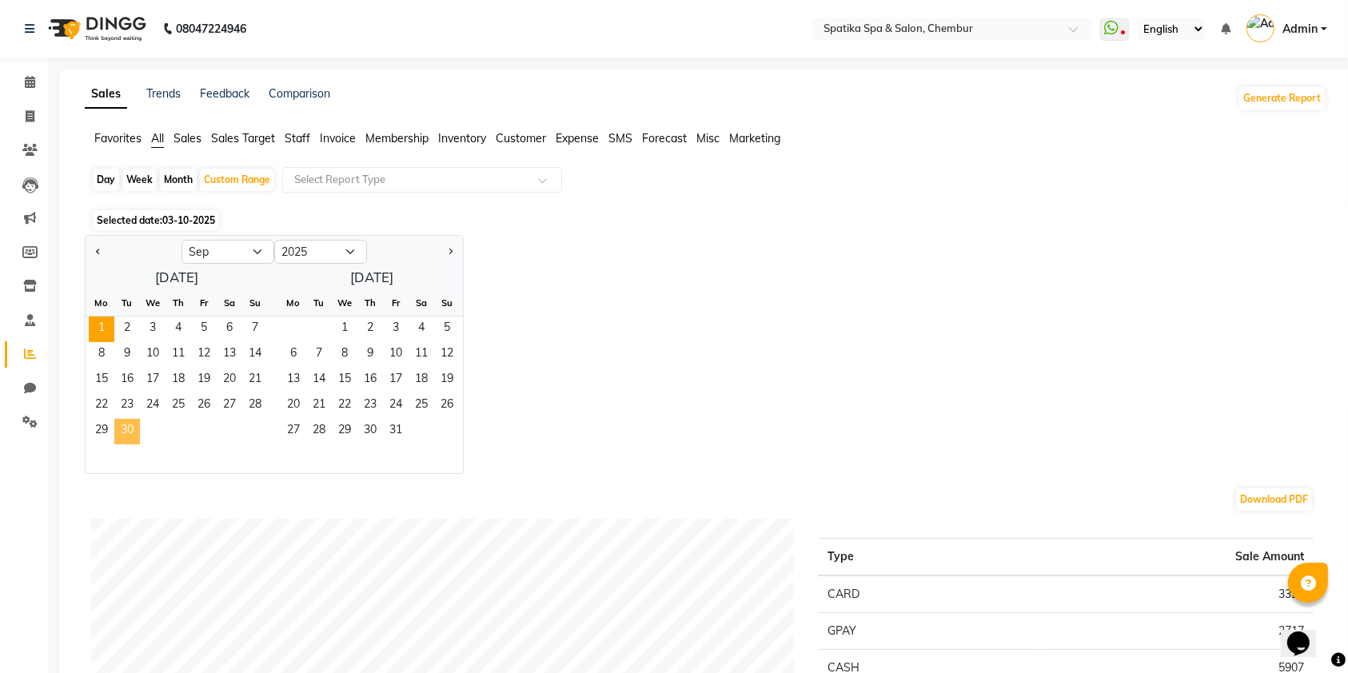
click at [130, 437] on span "30" at bounding box center [127, 432] width 26 height 26
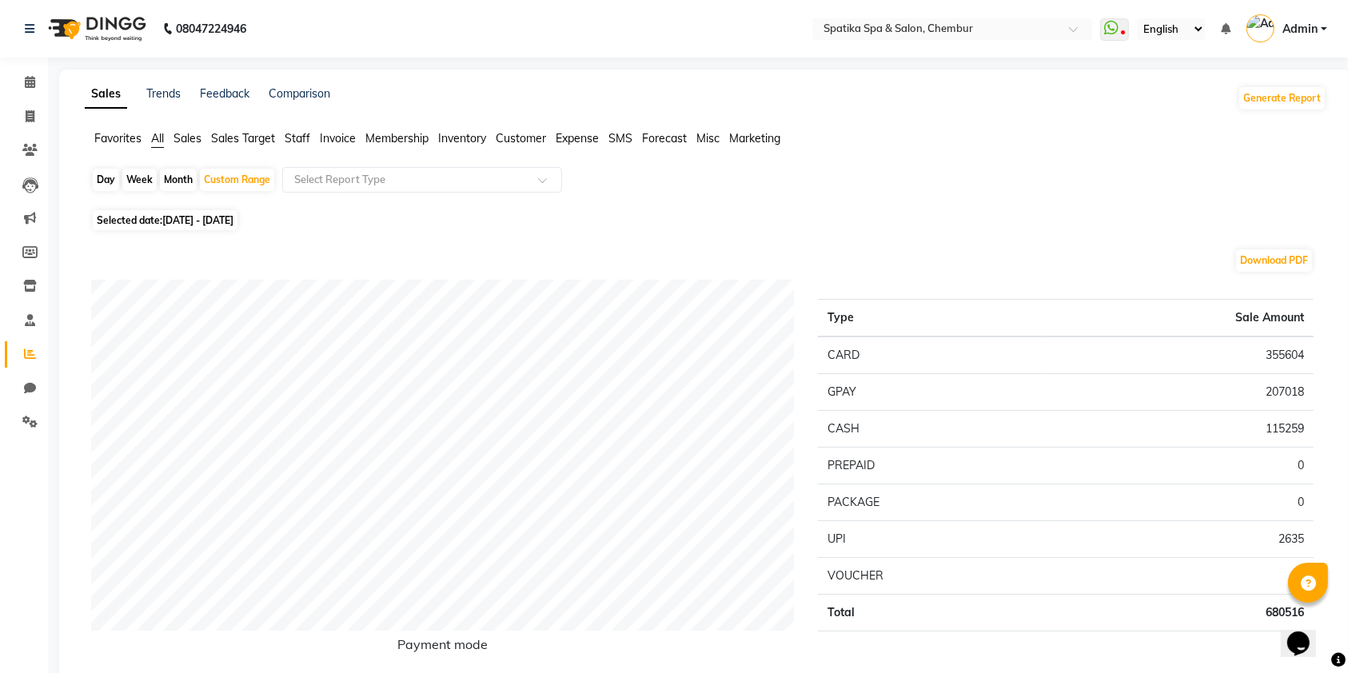
click at [221, 141] on span "Sales Target" at bounding box center [243, 138] width 64 height 14
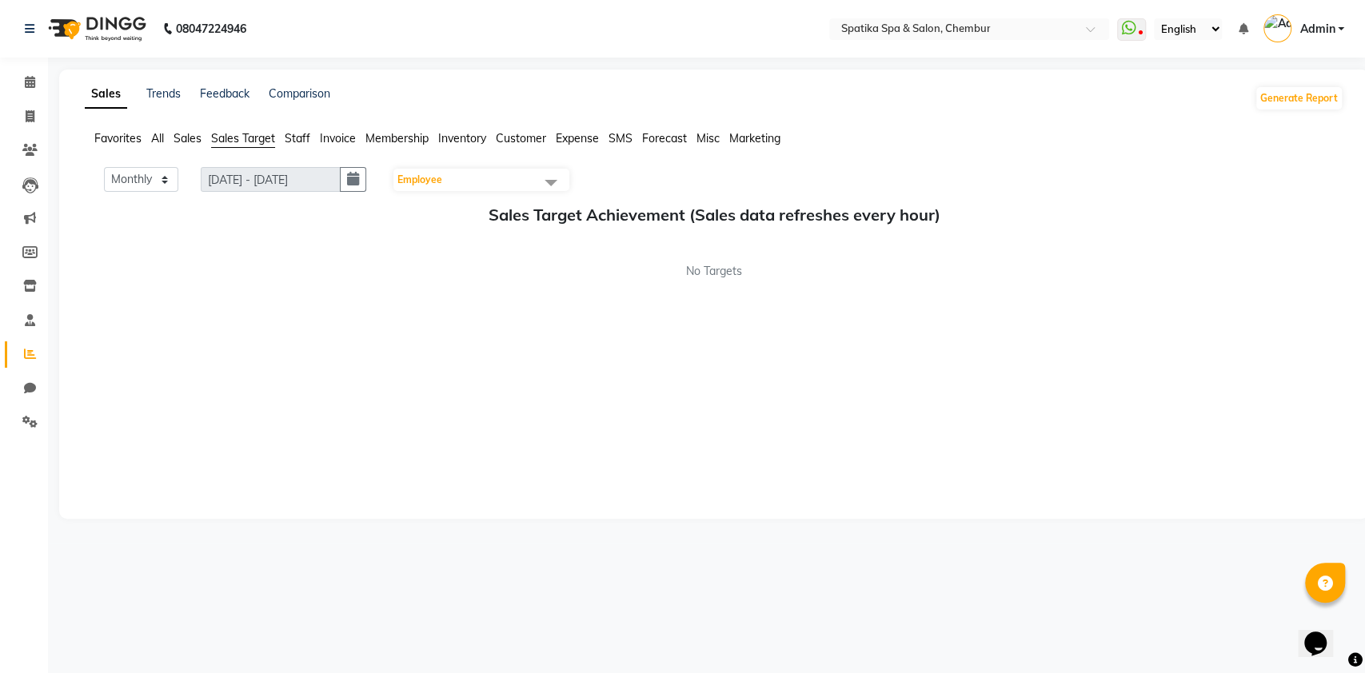
click at [298, 141] on span "Staff" at bounding box center [298, 138] width 26 height 14
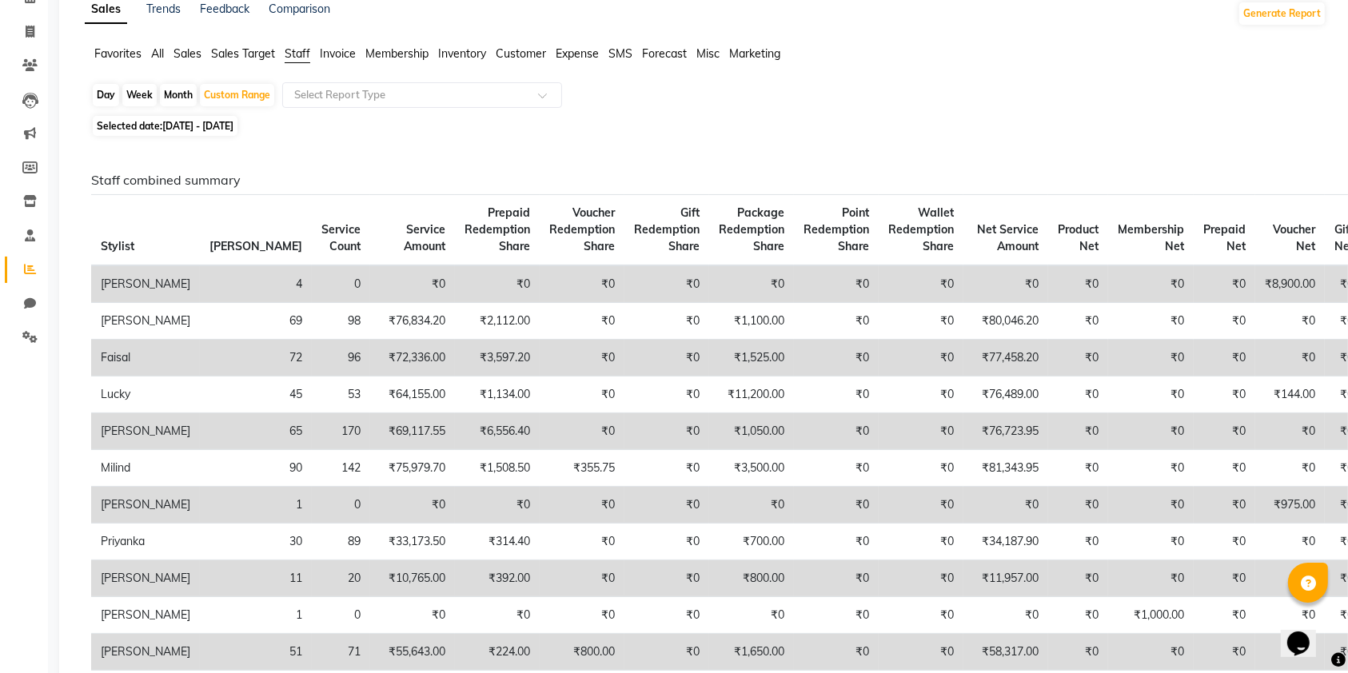
scroll to position [128, 0]
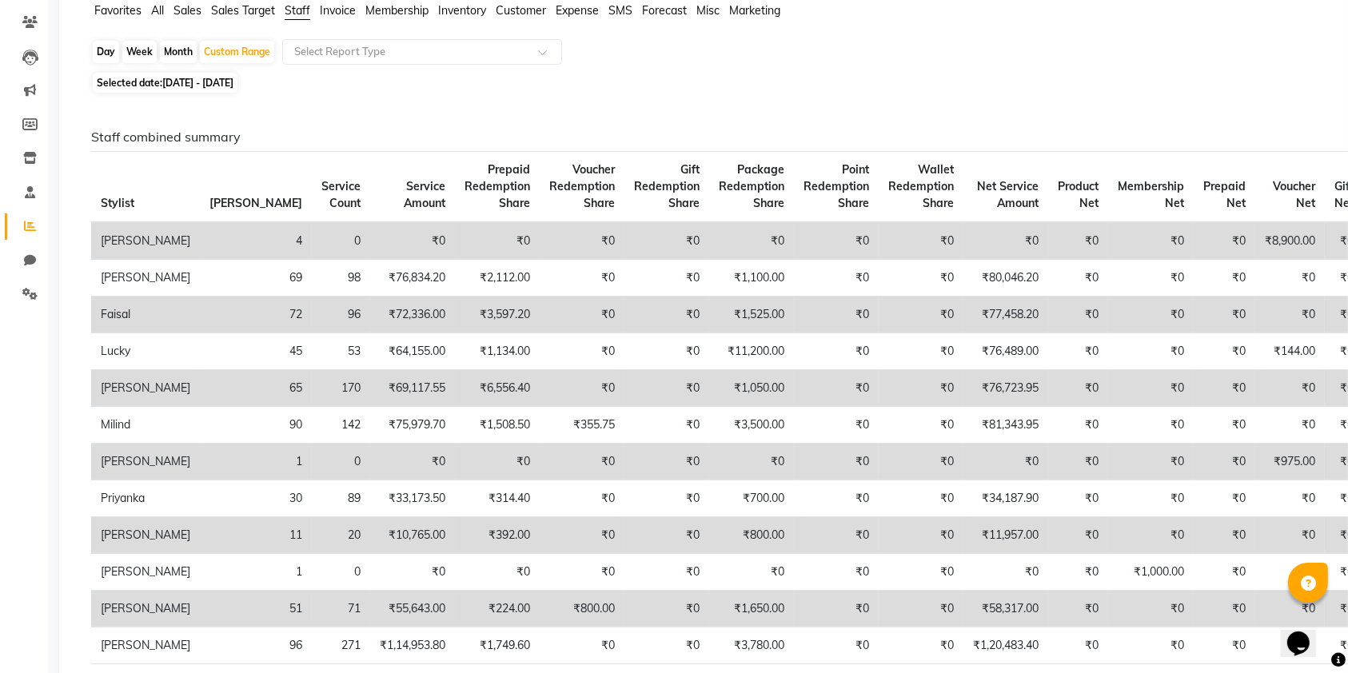
click at [878, 329] on td "₹0" at bounding box center [920, 315] width 85 height 37
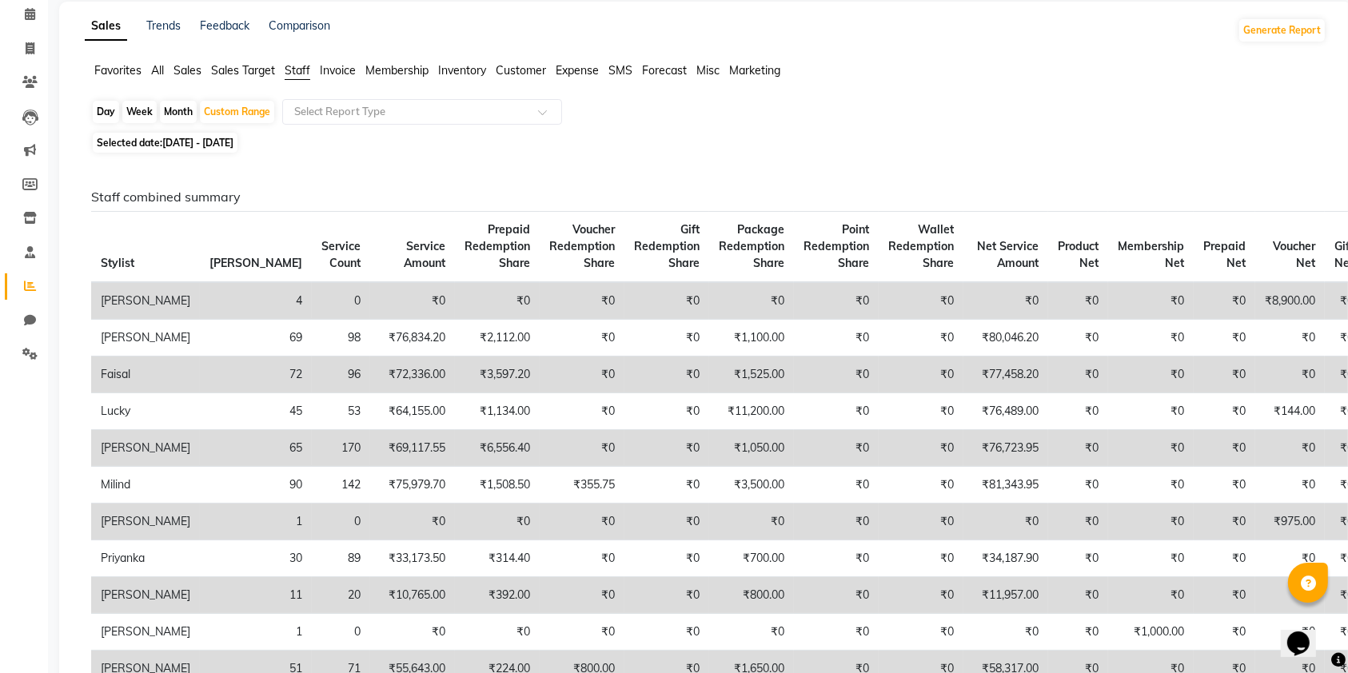
scroll to position [28, 0]
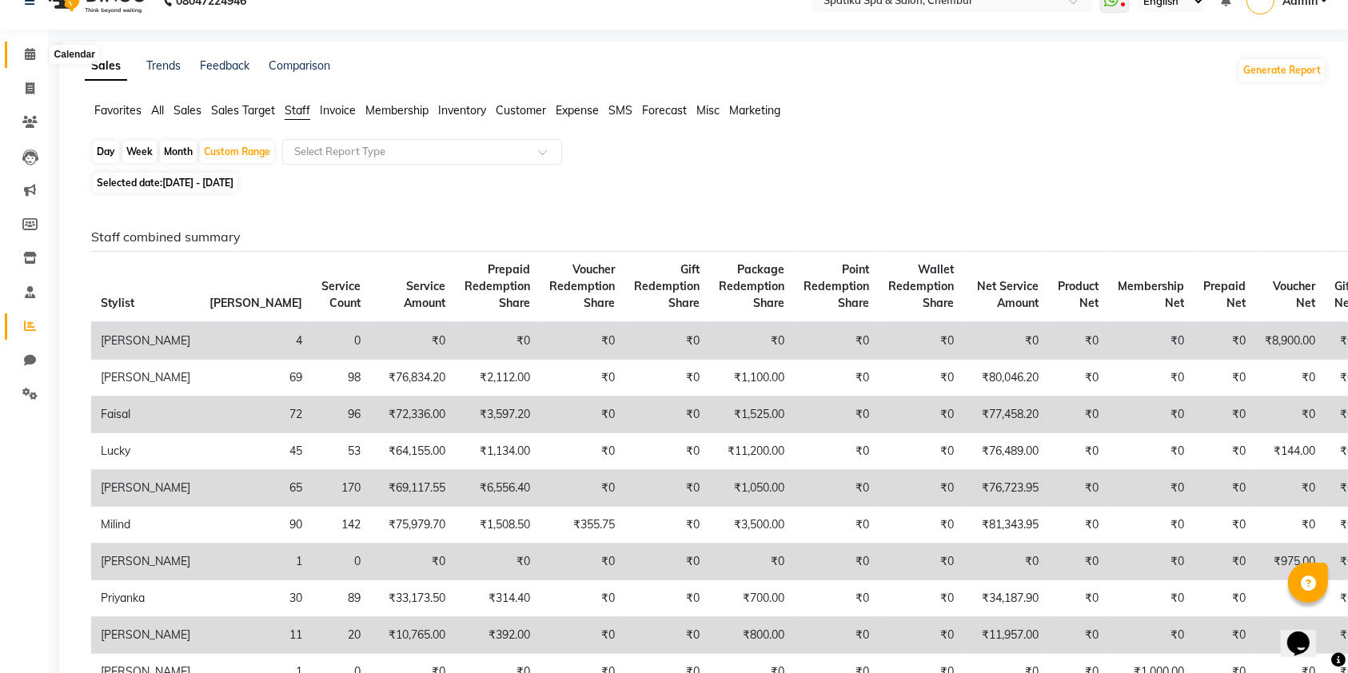
click at [30, 58] on icon at bounding box center [30, 54] width 10 height 12
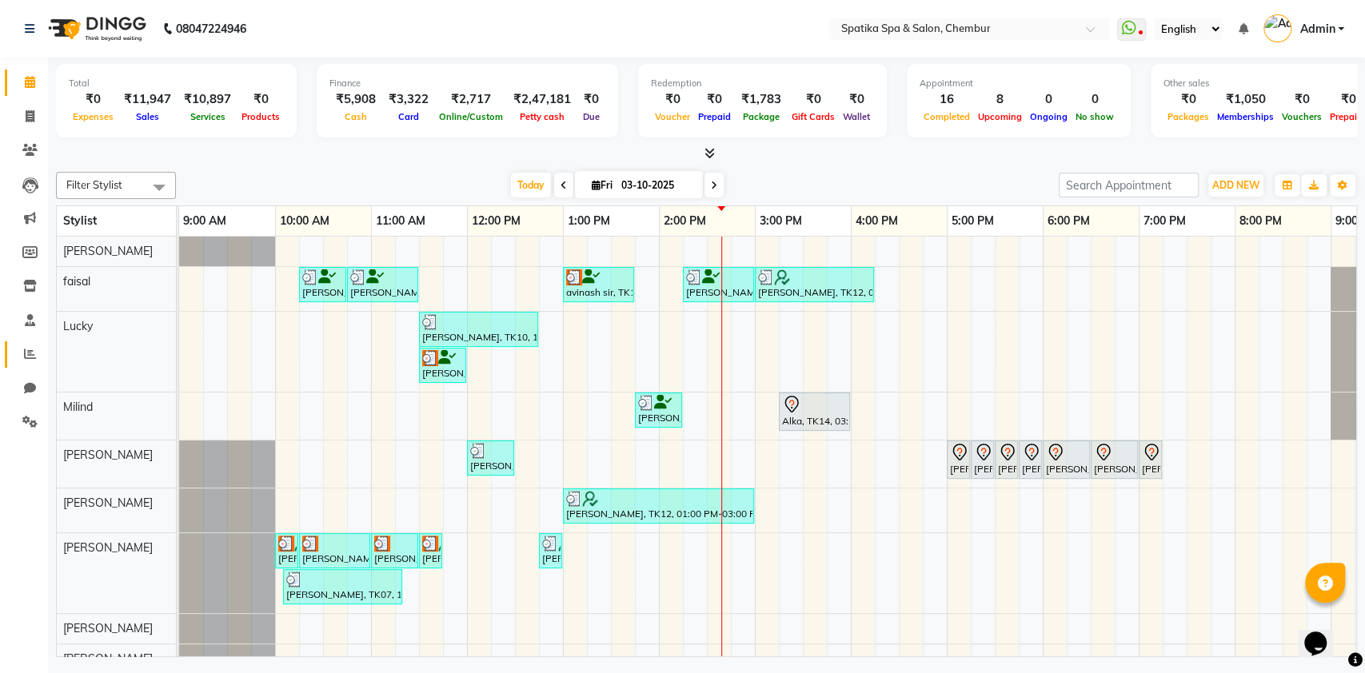
click at [10, 351] on link "Reports" at bounding box center [24, 354] width 38 height 26
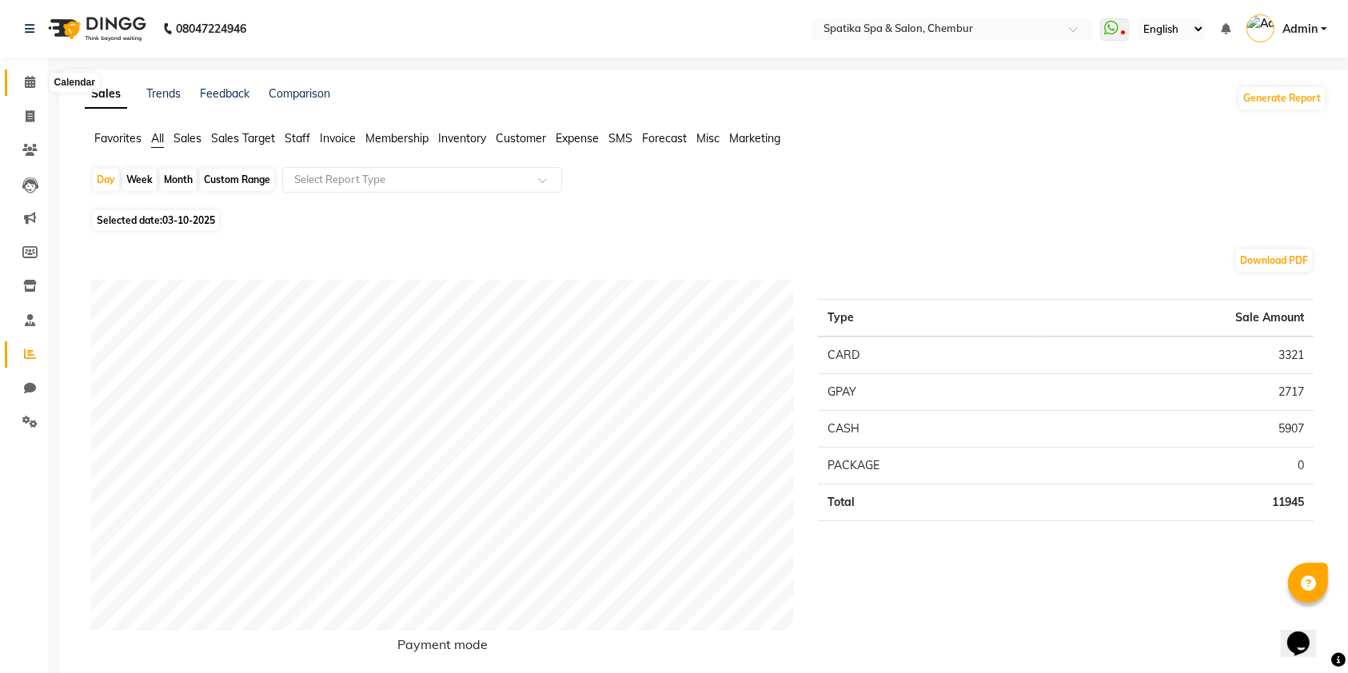
click at [30, 82] on icon at bounding box center [30, 82] width 10 height 12
